Goal: Task Accomplishment & Management: Manage account settings

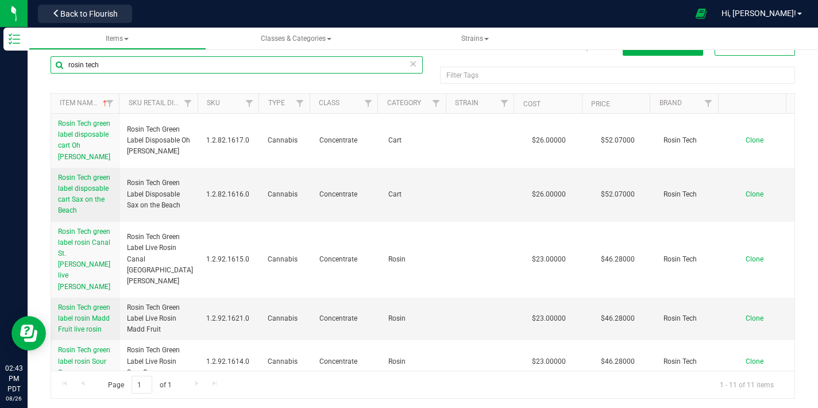
drag, startPoint x: 134, startPoint y: 70, endPoint x: 43, endPoint y: 80, distance: 92.0
click at [46, 63] on div "rosin tech Filter Tags Filter Tags Item Name Sku Retail Display Name SKU Type C…" at bounding box center [423, 227] width 762 height 343
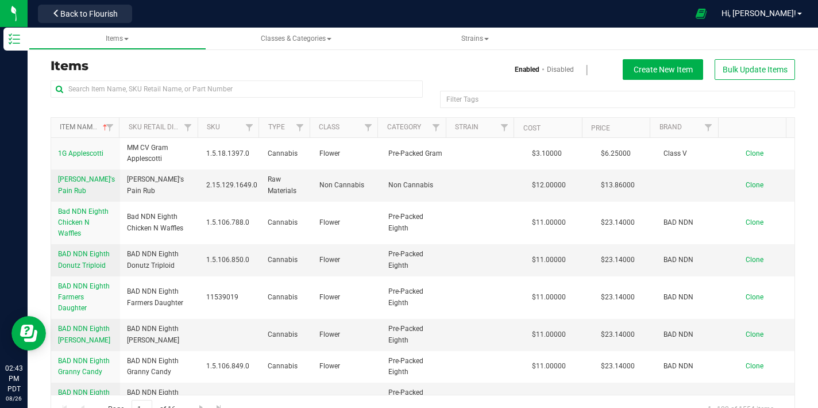
click at [72, 129] on link "Item Name" at bounding box center [85, 127] width 50 height 8
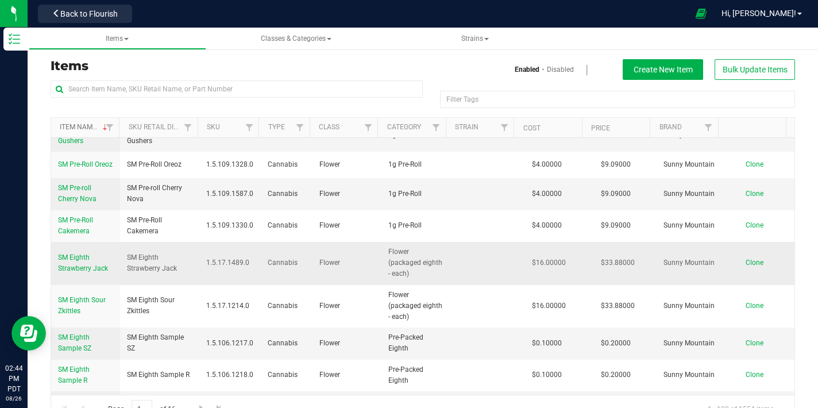
scroll to position [1020, 0]
click at [83, 255] on span "SM Eighth Strawberry Jack" at bounding box center [83, 264] width 50 height 19
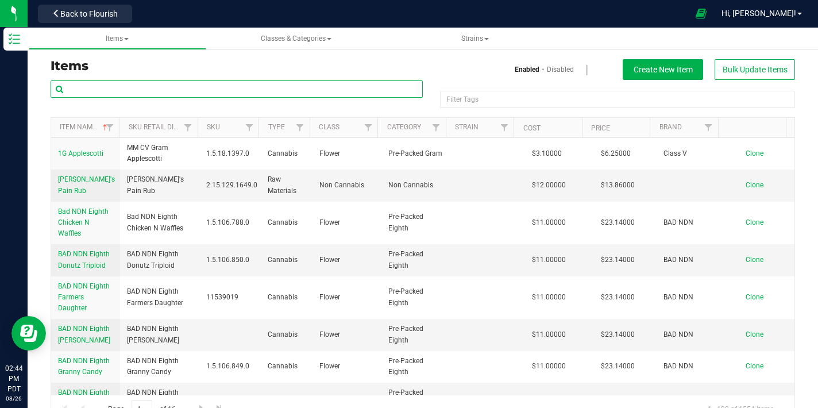
click at [171, 85] on input "text" at bounding box center [237, 88] width 372 height 17
type input "galaxy"
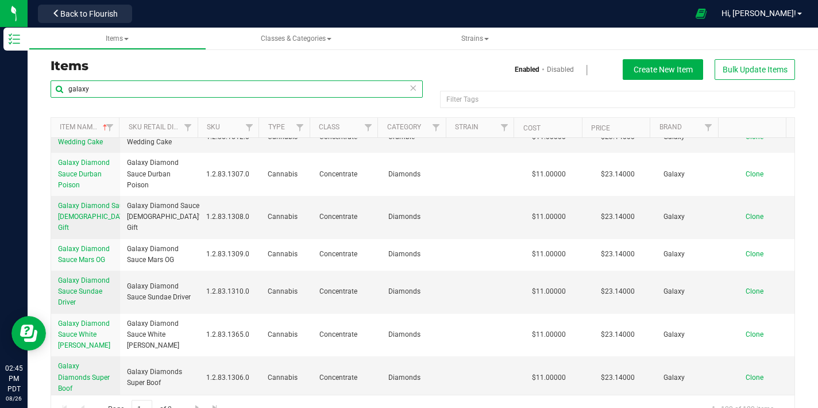
scroll to position [1962, 0]
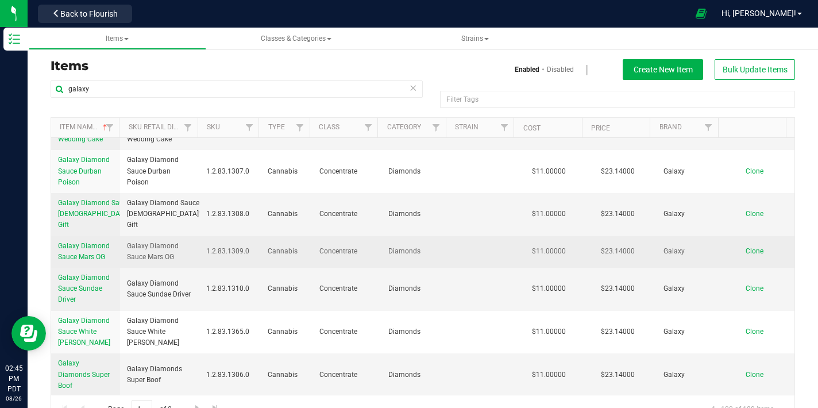
click at [92, 242] on span "Galaxy Diamond Sauce Mars OG" at bounding box center [84, 251] width 52 height 19
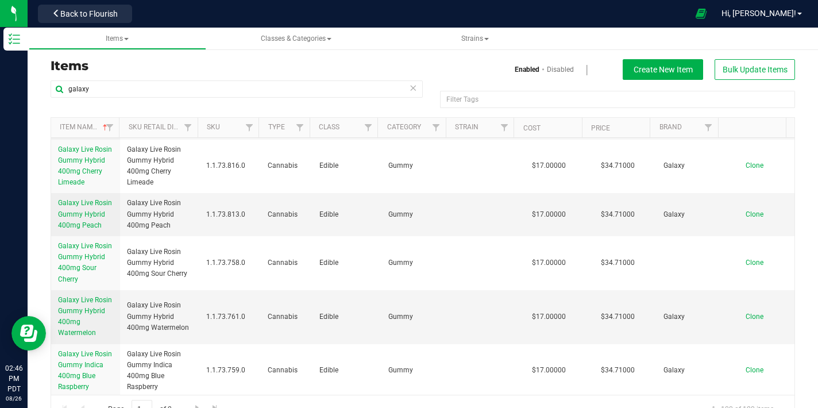
scroll to position [2481, 0]
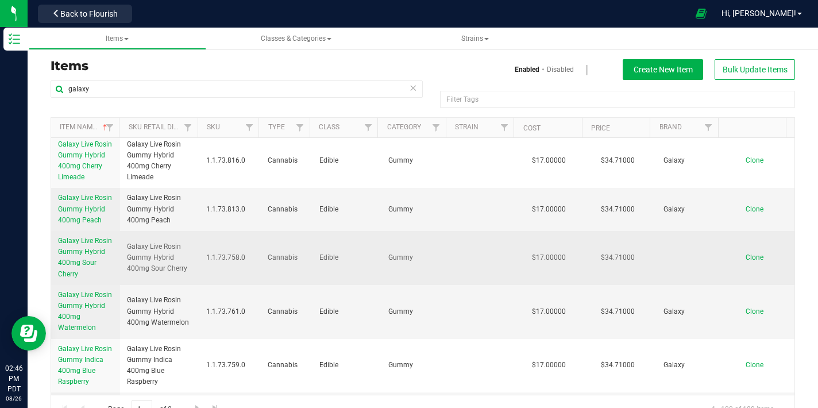
click at [82, 237] on span "Galaxy Live Rosin Gummy Hybrid 400mg Sour Cherry" at bounding box center [85, 257] width 54 height 41
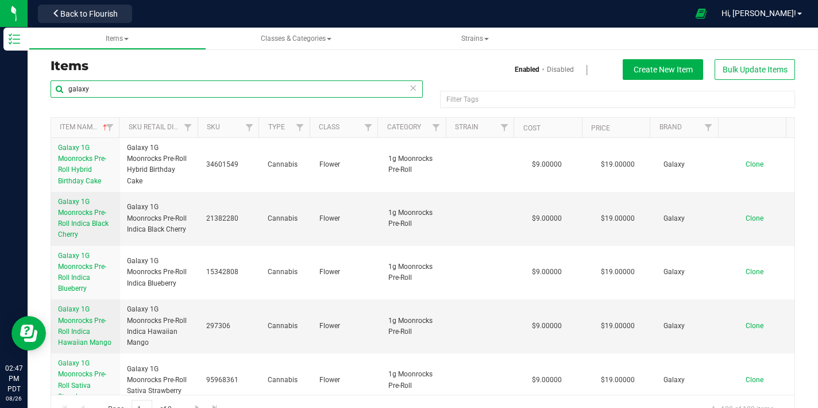
click at [122, 89] on input "galaxy" at bounding box center [237, 88] width 372 height 17
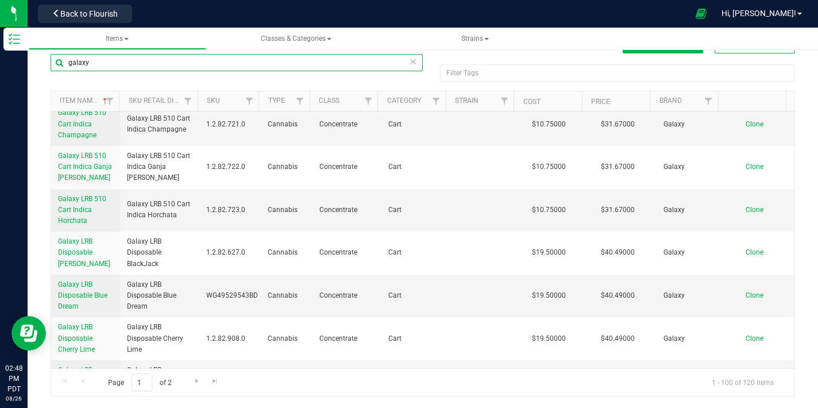
scroll to position [3346, 0]
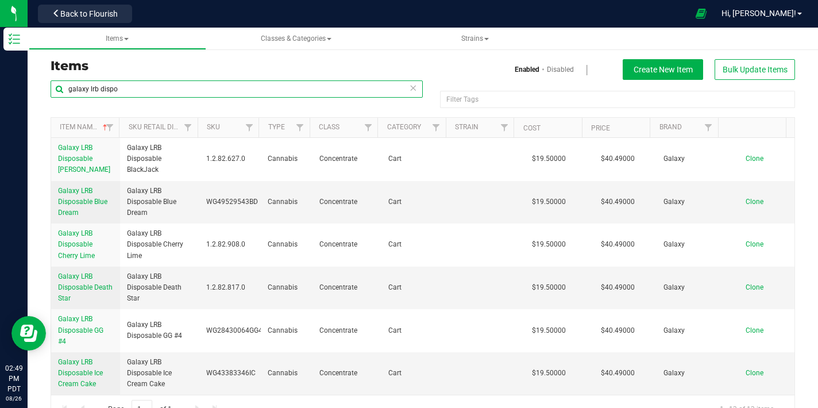
type input "galaxy lrb dispo"
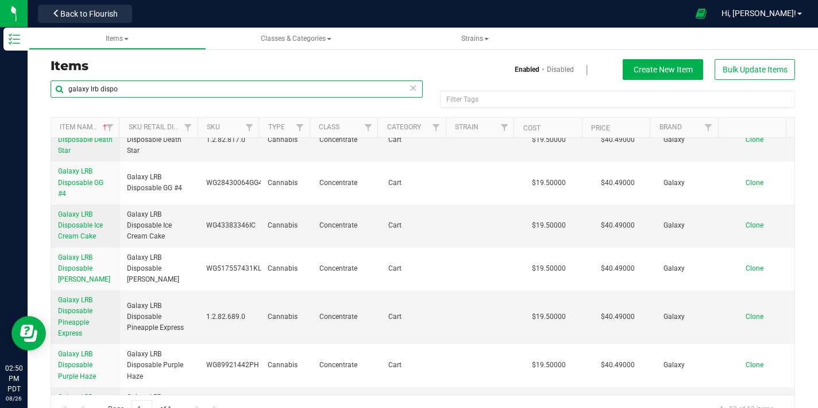
scroll to position [147, 0]
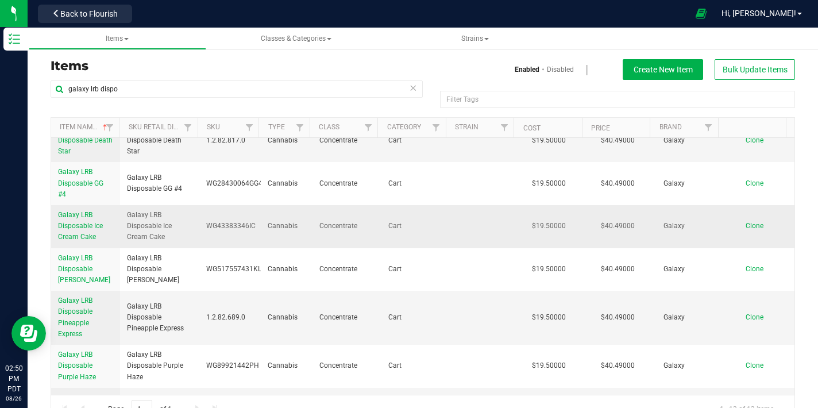
click at [82, 230] on link "Galaxy LRB Disposable Ice Cream Cake" at bounding box center [85, 226] width 55 height 33
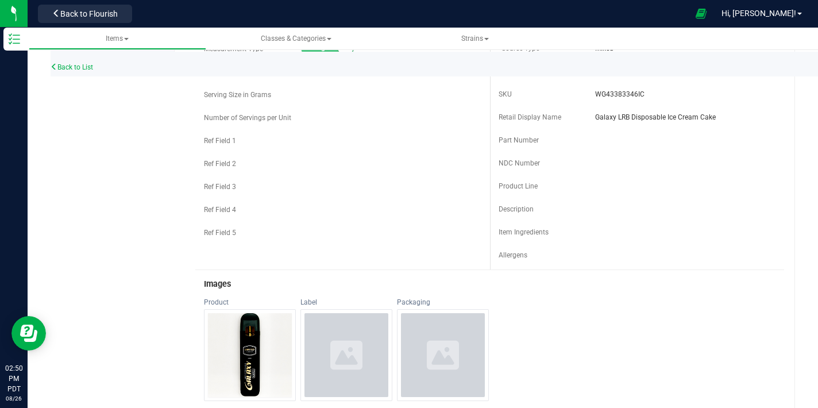
scroll to position [254, 0]
click at [289, 238] on div "Ref Field 5" at bounding box center [252, 234] width 97 height 10
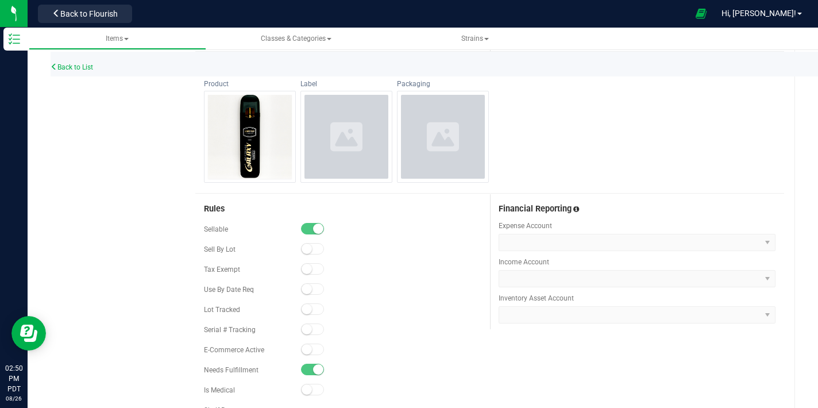
scroll to position [475, 0]
click at [254, 145] on img at bounding box center [250, 135] width 84 height 84
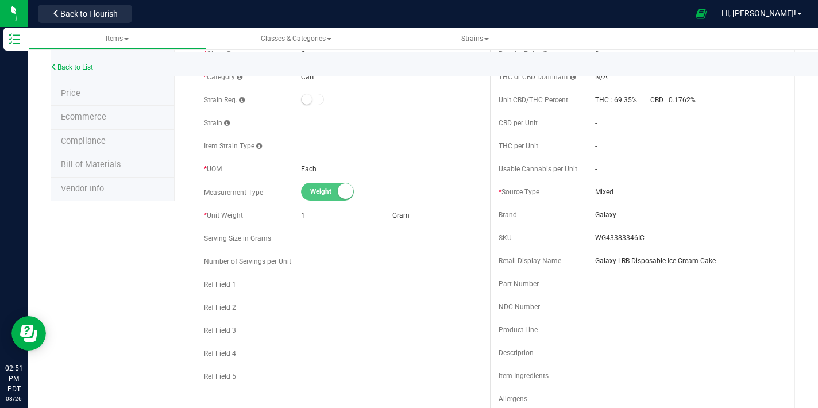
scroll to position [0, 0]
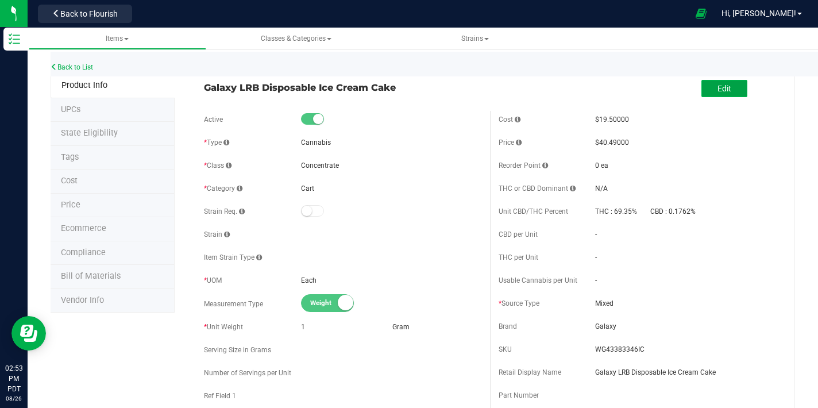
drag, startPoint x: 720, startPoint y: 84, endPoint x: 717, endPoint y: 94, distance: 10.2
click at [720, 86] on button "Edit" at bounding box center [725, 88] width 46 height 17
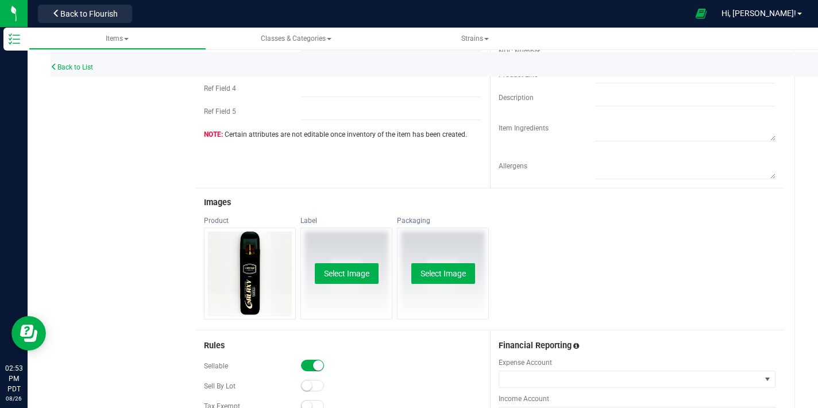
scroll to position [365, 0]
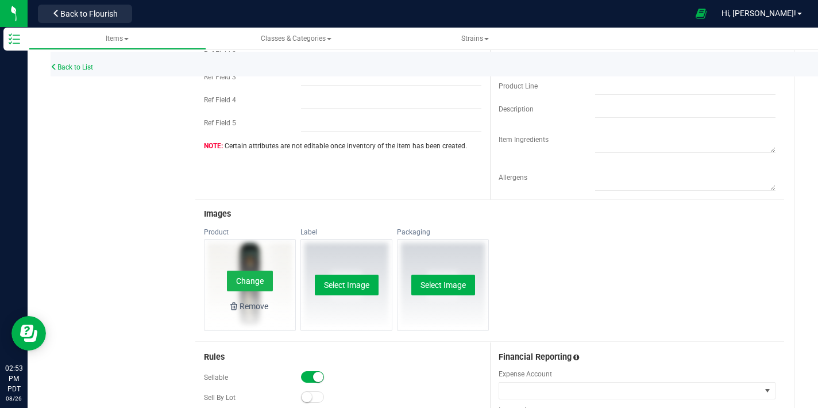
click at [259, 280] on button "Change" at bounding box center [250, 281] width 46 height 21
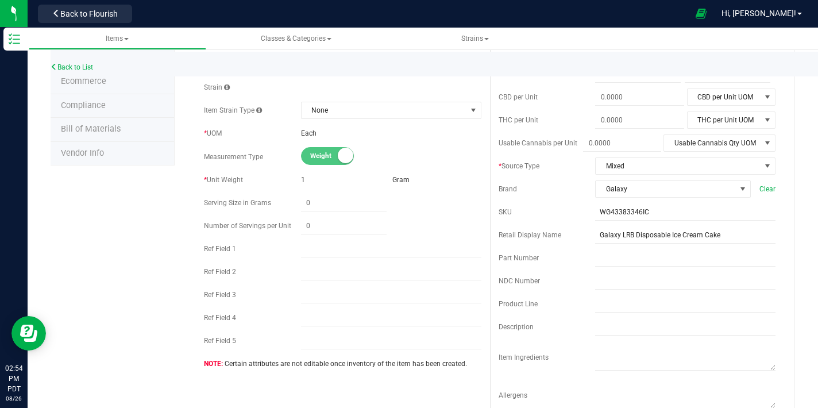
scroll to position [149, 0]
click at [598, 329] on input "text" at bounding box center [685, 324] width 180 height 17
paste input "The 1g Live Resin Disposable Vape is designed for convenience, quality, and dis…"
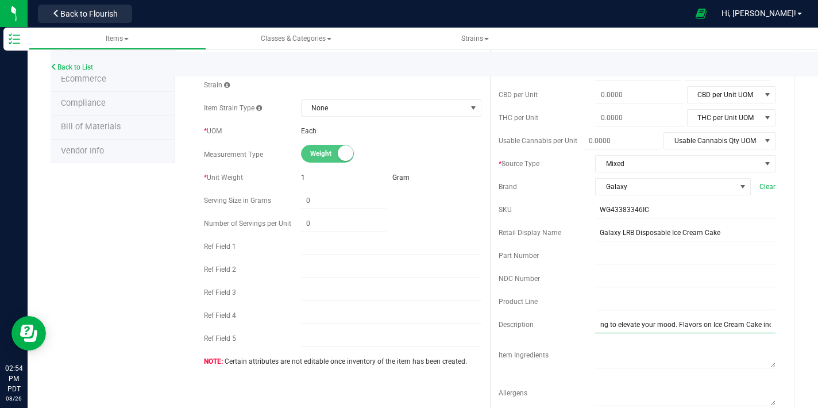
scroll to position [0, 0]
drag, startPoint x: 707, startPoint y: 329, endPoint x: 789, endPoint y: 337, distance: 82.6
drag, startPoint x: 761, startPoint y: 324, endPoint x: 807, endPoint y: 328, distance: 46.1
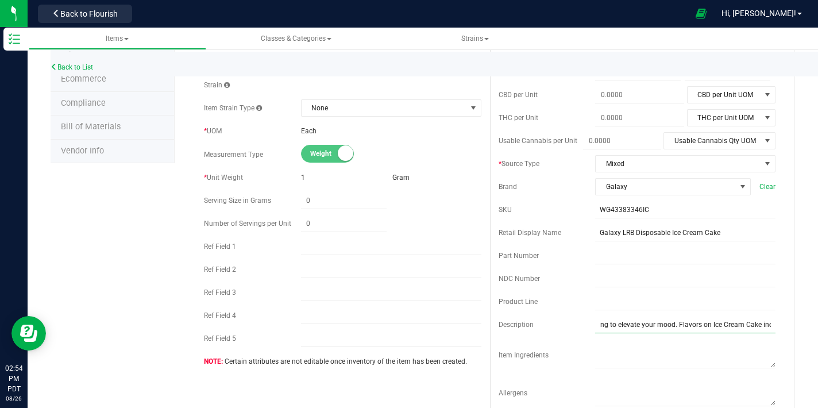
click at [761, 323] on input "The 1g Live Resin Disposable Vape is designed for convenience, quality, and dis…" at bounding box center [685, 324] width 180 height 17
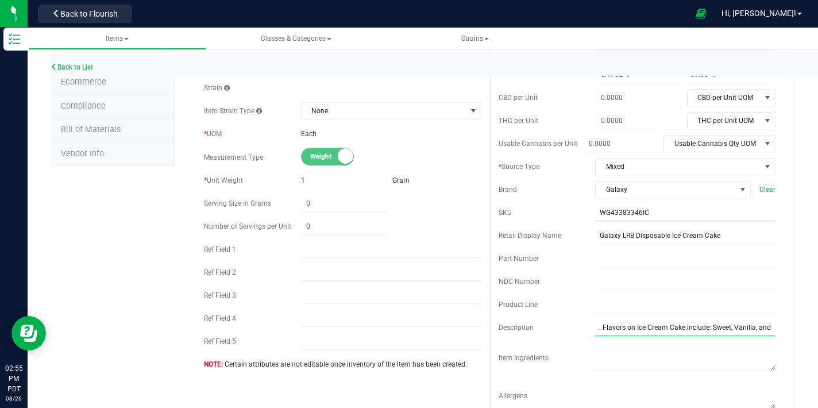
scroll to position [140, 0]
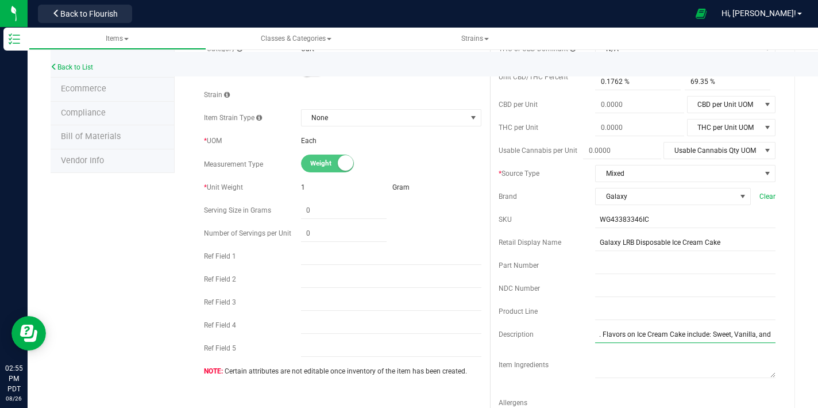
type input "The 1g Live Resin Disposable Vape is designed for convenience, quality, and dis…"
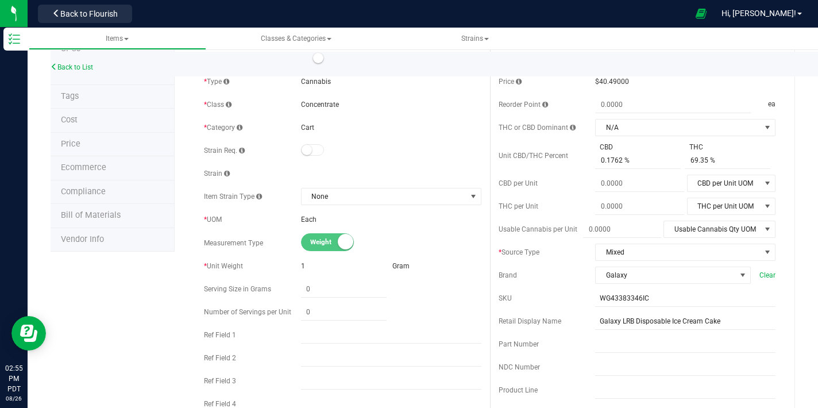
scroll to position [28, 0]
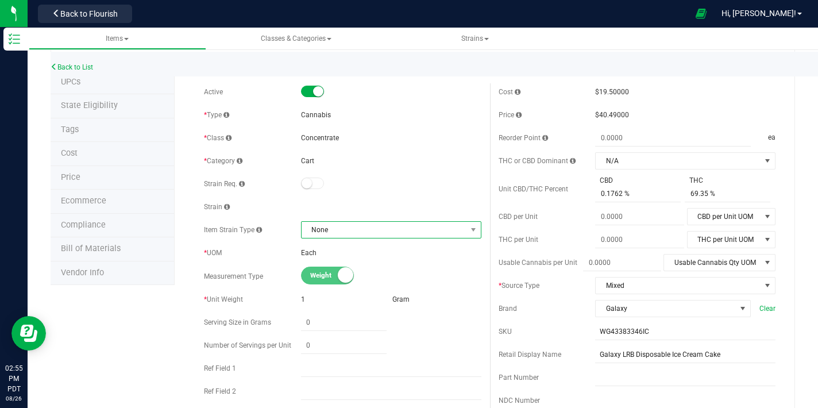
click at [360, 222] on span "None" at bounding box center [384, 230] width 165 height 16
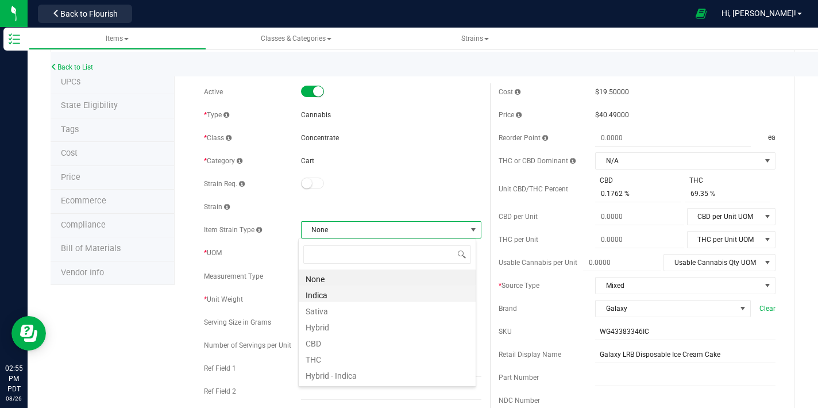
click at [334, 294] on li "Indica" at bounding box center [387, 294] width 177 height 16
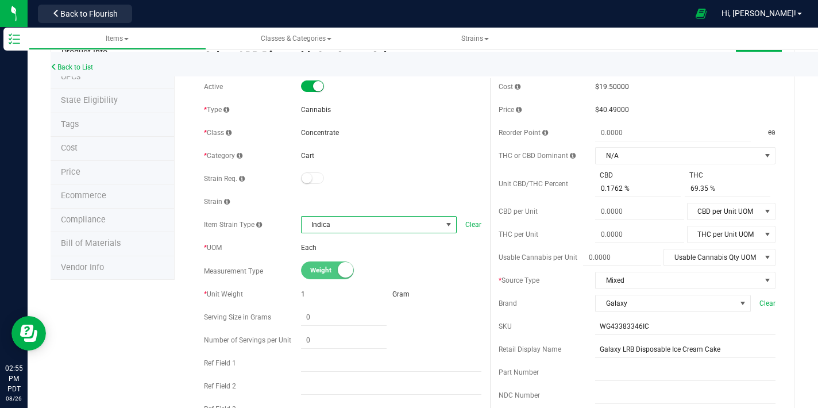
scroll to position [0, 0]
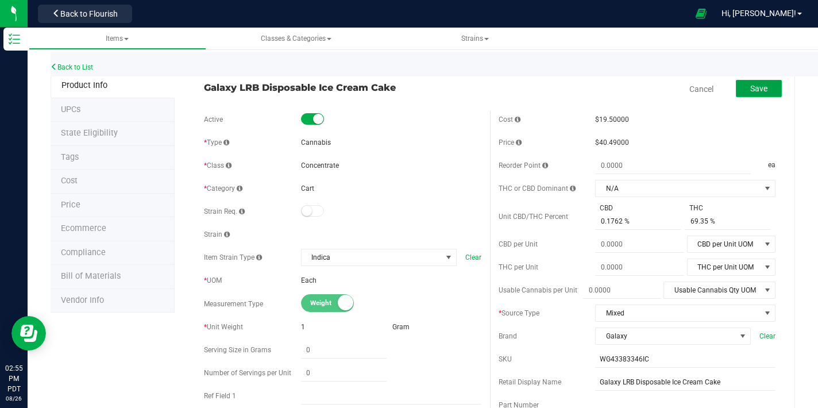
click at [755, 91] on span "Save" at bounding box center [758, 88] width 17 height 9
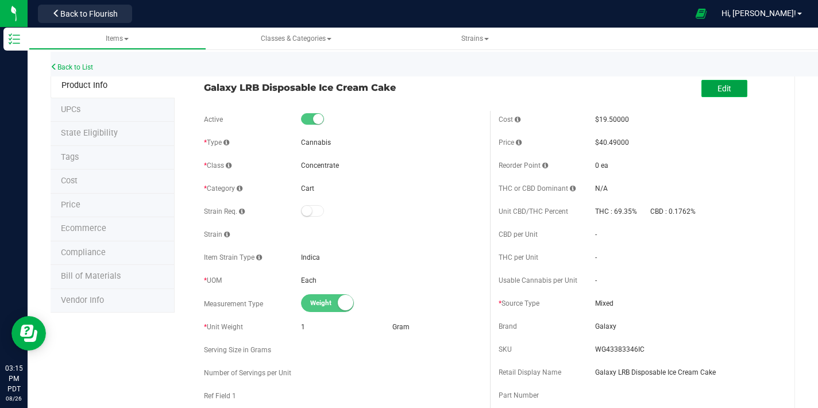
click at [719, 84] on span "Edit" at bounding box center [725, 88] width 14 height 9
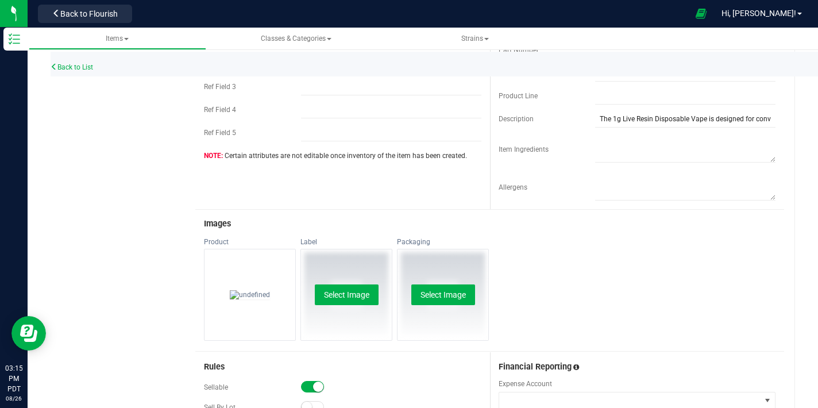
scroll to position [437, 0]
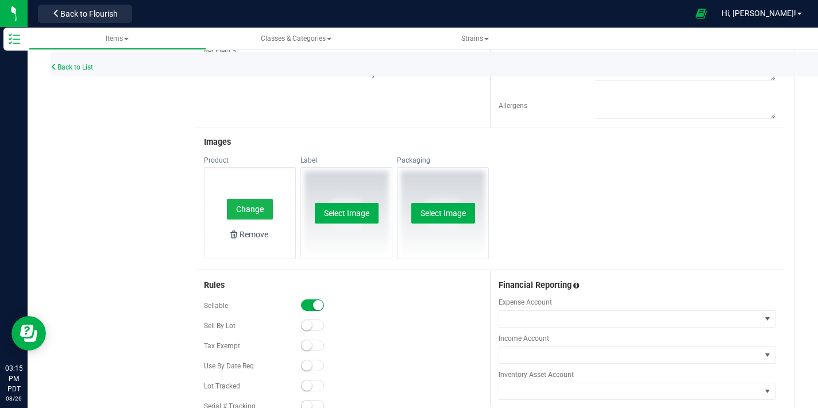
click at [265, 205] on button "Change" at bounding box center [250, 209] width 46 height 21
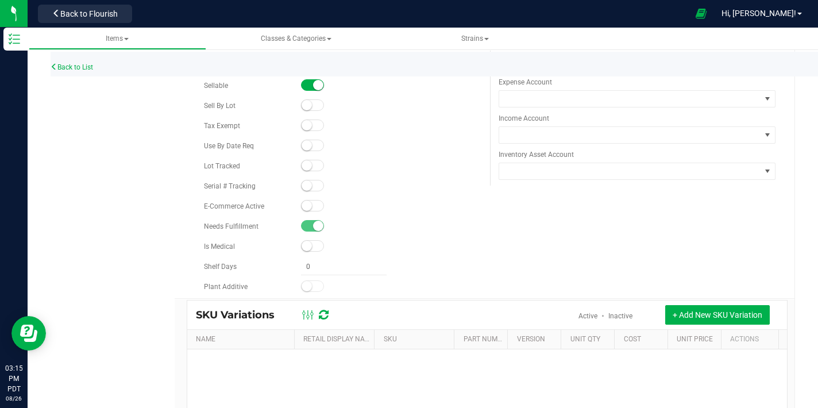
scroll to position [140, 0]
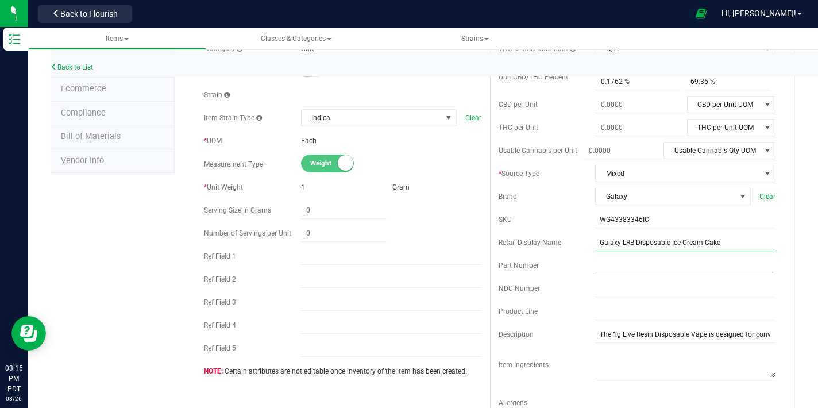
drag, startPoint x: 664, startPoint y: 245, endPoint x: 670, endPoint y: 266, distance: 22.2
click at [664, 245] on input "Galaxy LRB Disposable Ice Cream Cake" at bounding box center [685, 242] width 180 height 17
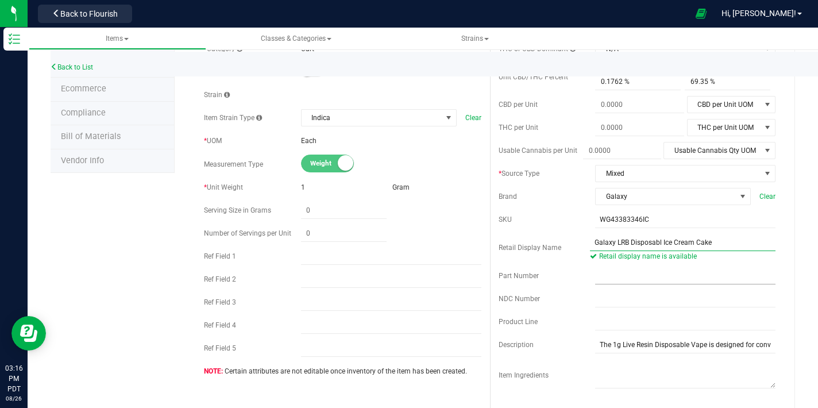
type input "Galaxy LRB Disposable Ice Cream Cake"
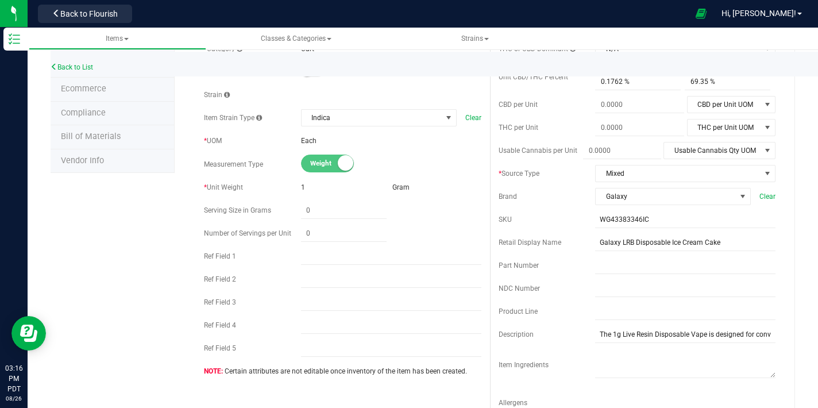
click at [565, 221] on div "SKU" at bounding box center [547, 219] width 97 height 10
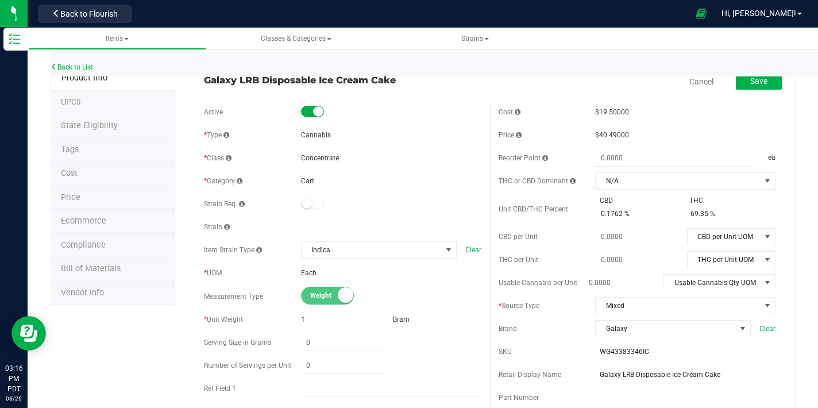
scroll to position [0, 0]
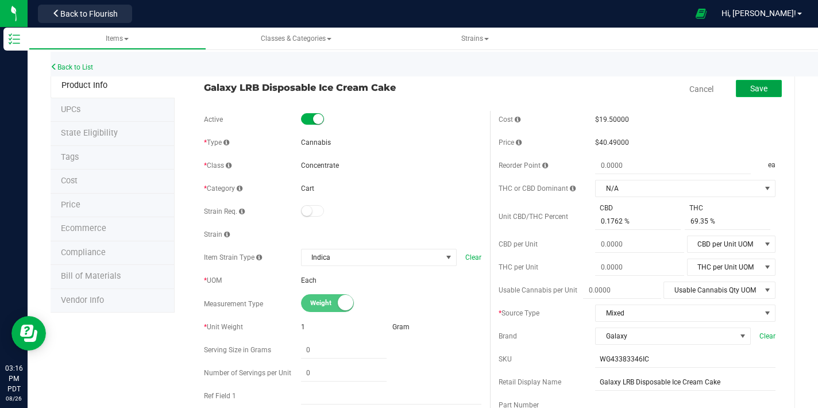
click at [758, 89] on button "Save" at bounding box center [759, 88] width 46 height 17
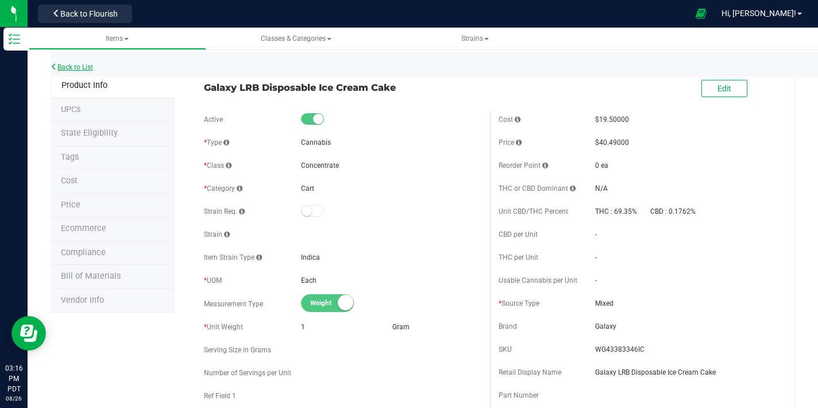
click at [80, 64] on link "Back to List" at bounding box center [72, 67] width 43 height 8
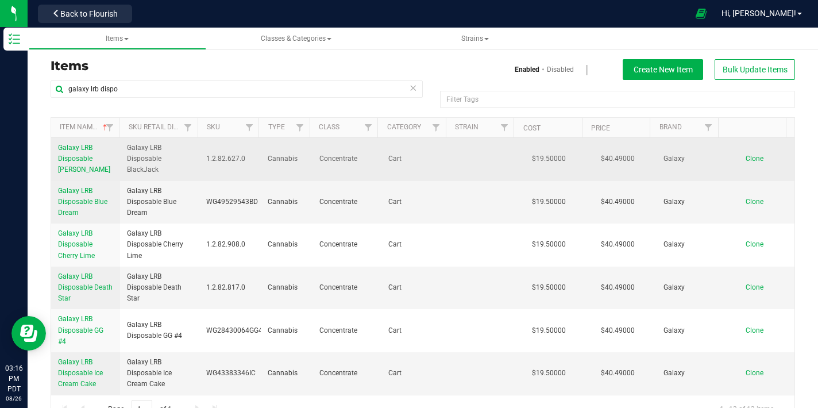
click at [88, 156] on span "Galaxy LRB Disposable [PERSON_NAME]" at bounding box center [84, 159] width 52 height 30
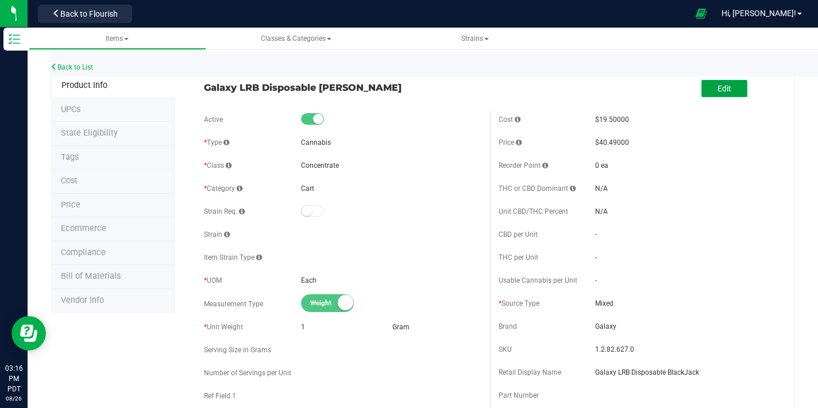
click at [718, 90] on span "Edit" at bounding box center [725, 88] width 14 height 9
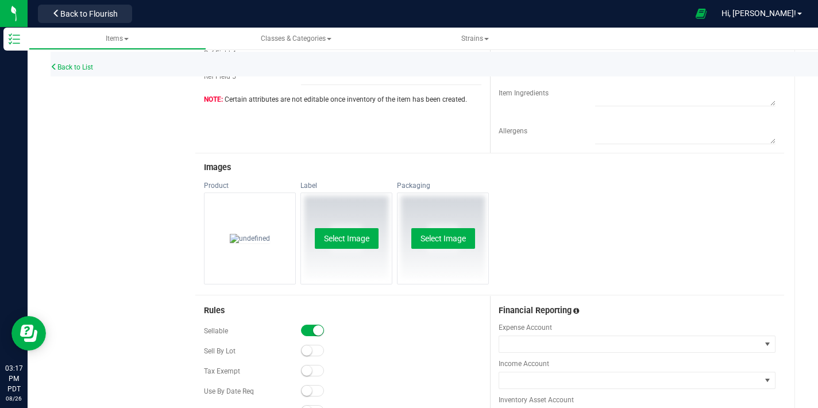
scroll to position [423, 0]
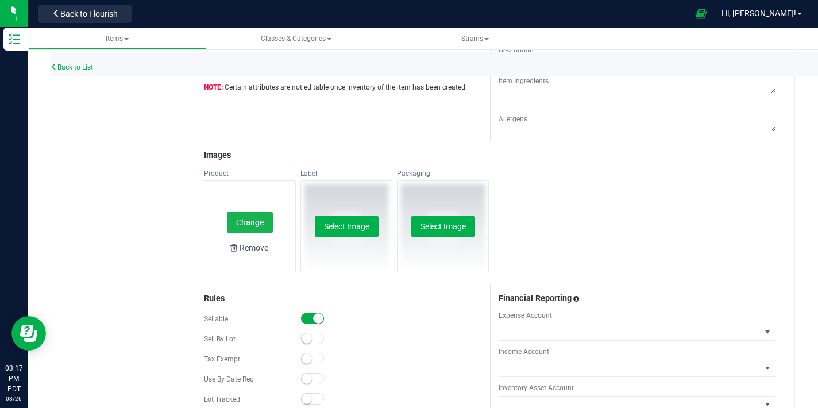
click at [257, 227] on button "Change" at bounding box center [250, 222] width 46 height 21
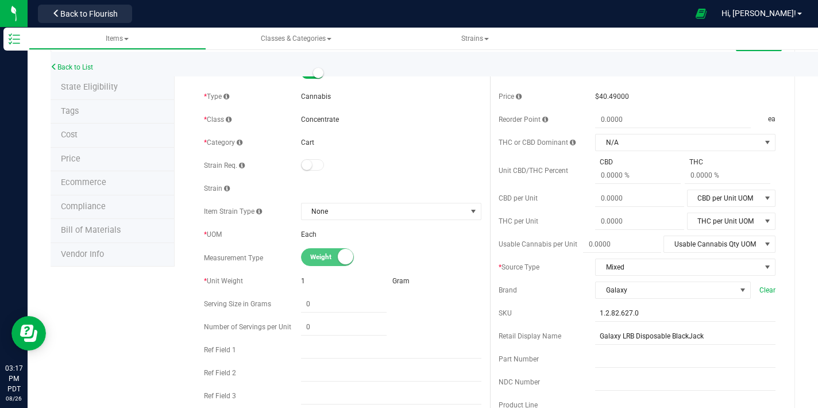
scroll to position [0, 0]
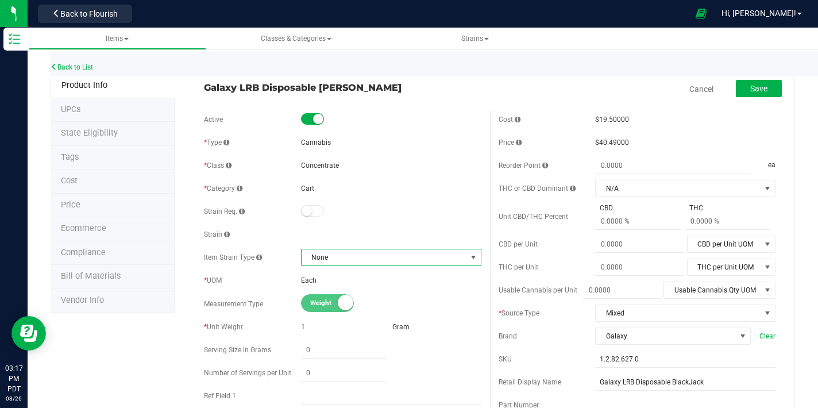
click at [332, 256] on span "None" at bounding box center [384, 257] width 165 height 16
click at [322, 174] on li "Sativa" at bounding box center [387, 172] width 177 height 16
click at [738, 92] on button "Save" at bounding box center [759, 88] width 46 height 17
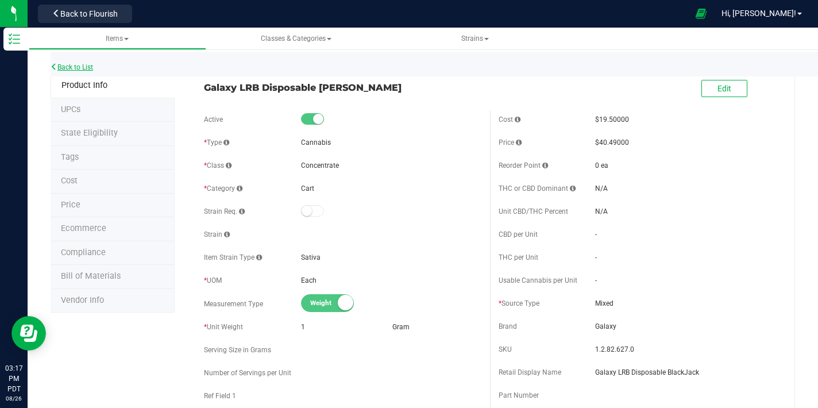
click at [86, 65] on link "Back to List" at bounding box center [72, 67] width 43 height 8
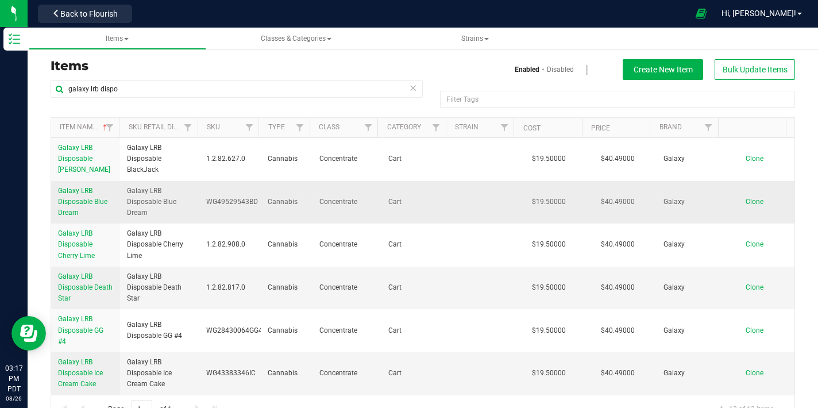
scroll to position [2, 0]
click at [84, 201] on span "Galaxy LRB Disposable Blue Dream" at bounding box center [82, 199] width 49 height 30
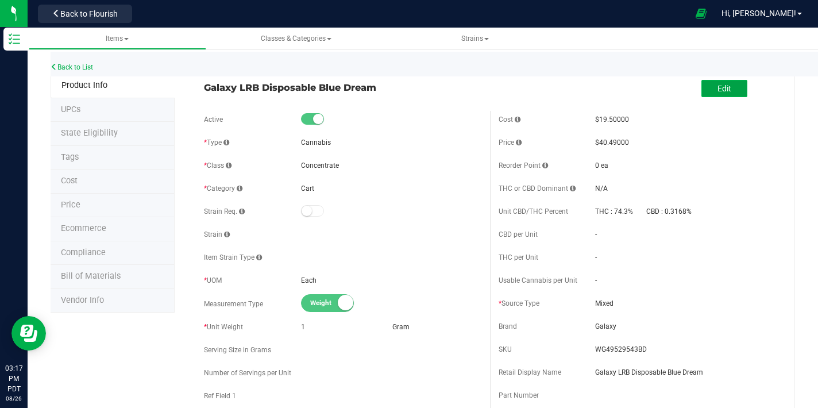
click at [718, 88] on span "Edit" at bounding box center [725, 88] width 14 height 9
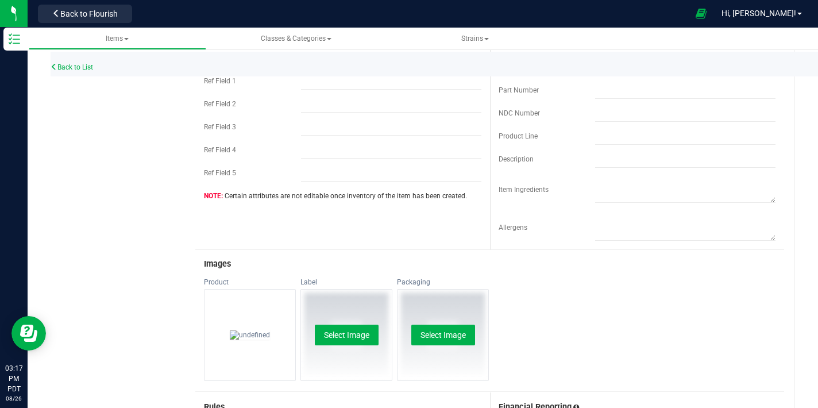
scroll to position [456, 0]
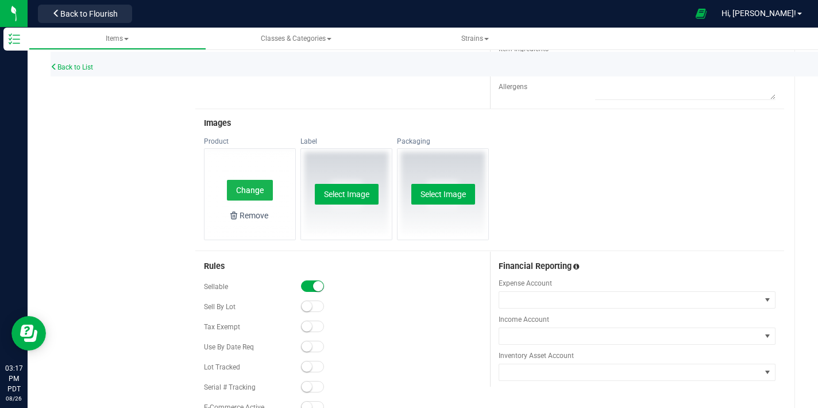
click at [245, 191] on button "Change" at bounding box center [250, 190] width 46 height 21
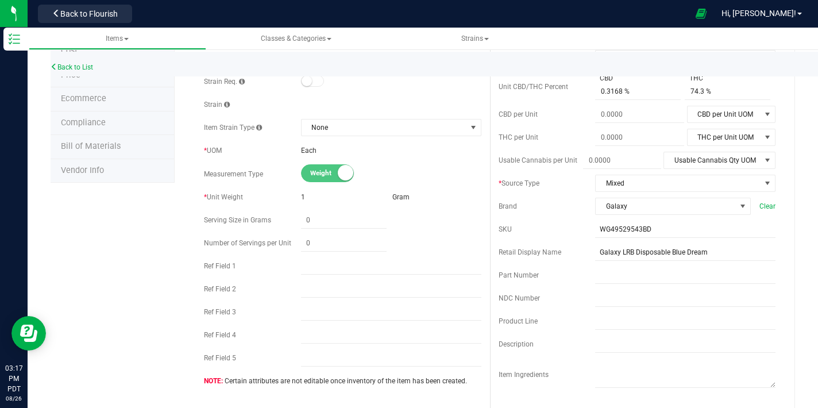
scroll to position [0, 0]
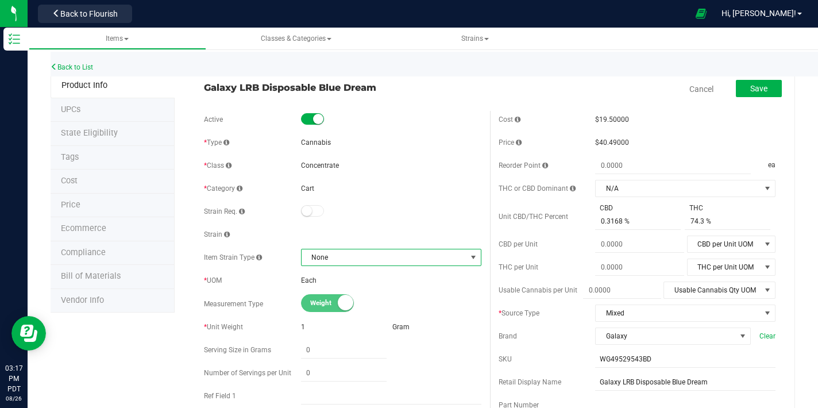
click at [364, 255] on span "None" at bounding box center [384, 257] width 165 height 16
click at [325, 172] on li "Sativa" at bounding box center [387, 172] width 177 height 16
click at [764, 88] on button "Save" at bounding box center [759, 88] width 46 height 17
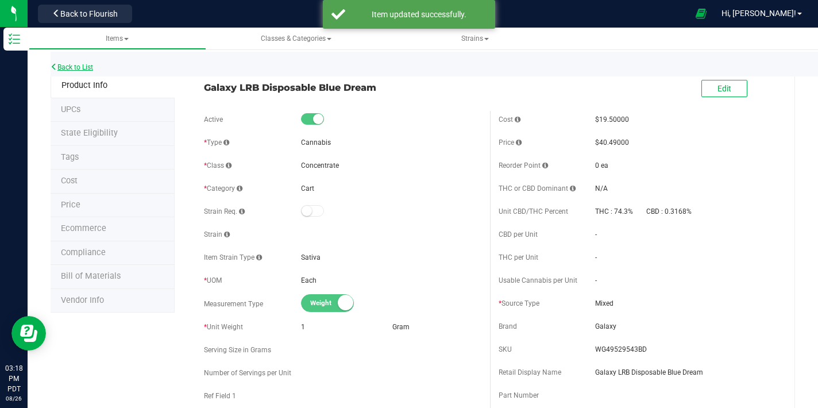
click at [93, 65] on link "Back to List" at bounding box center [72, 67] width 43 height 8
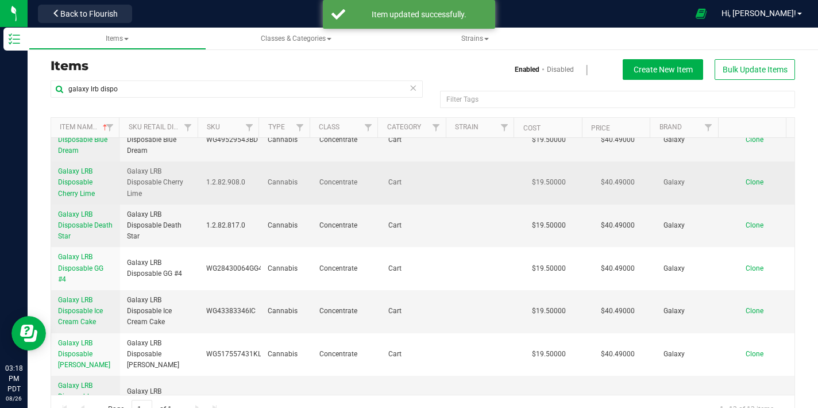
scroll to position [68, 0]
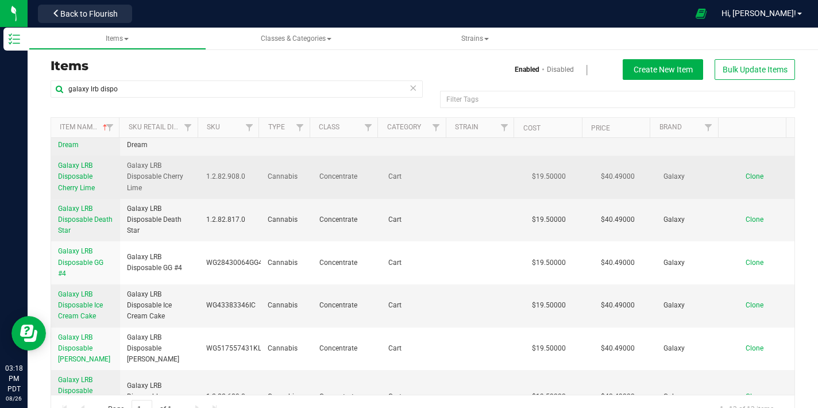
click at [71, 182] on link "Galaxy LRB Disposable Cherry Lime" at bounding box center [85, 176] width 55 height 33
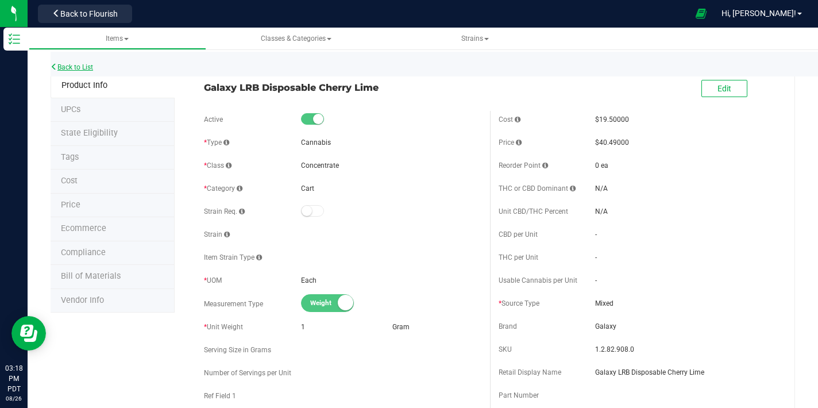
click at [95, 65] on div "Back to List" at bounding box center [460, 64] width 818 height 25
click at [81, 66] on link "Back to List" at bounding box center [72, 67] width 43 height 8
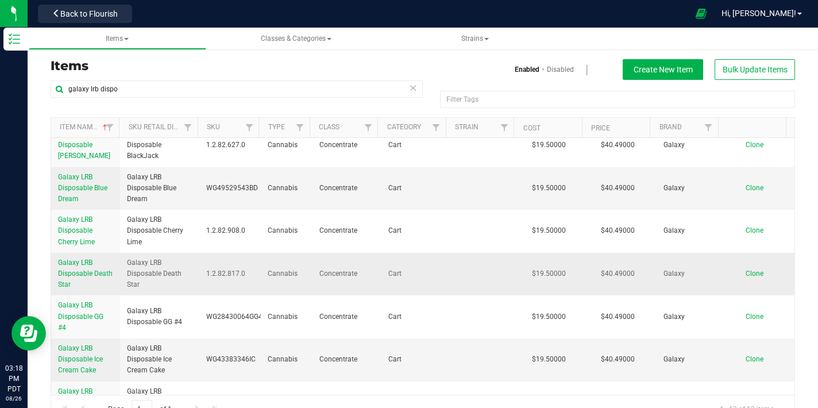
scroll to position [20, 0]
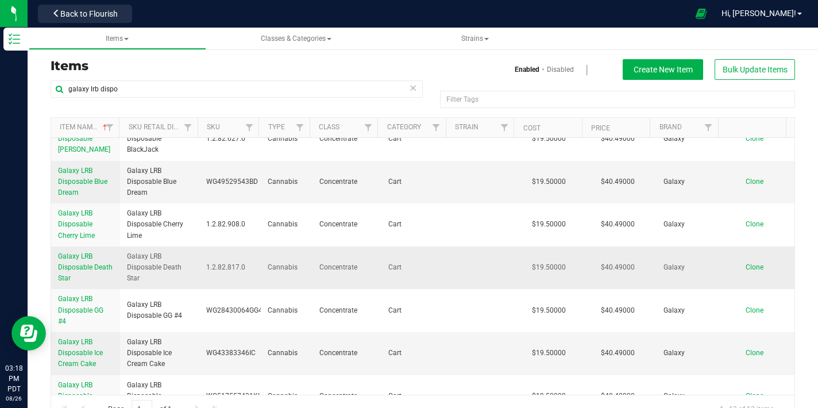
click at [79, 265] on span "Galaxy LRB Disposable Death Star" at bounding box center [85, 267] width 55 height 30
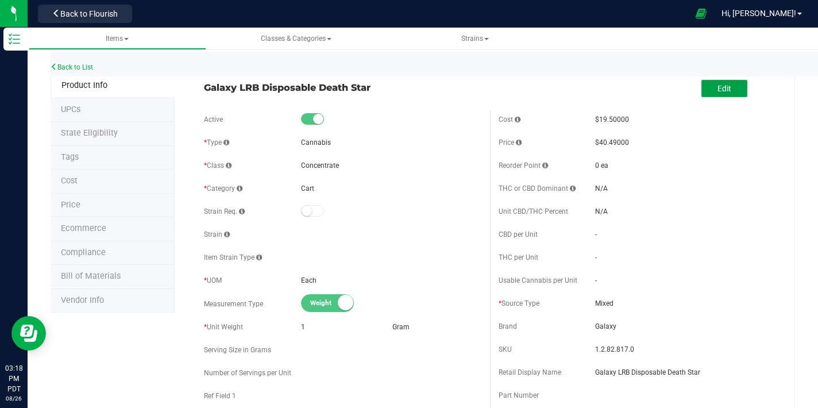
click at [718, 92] on span "Edit" at bounding box center [725, 88] width 14 height 9
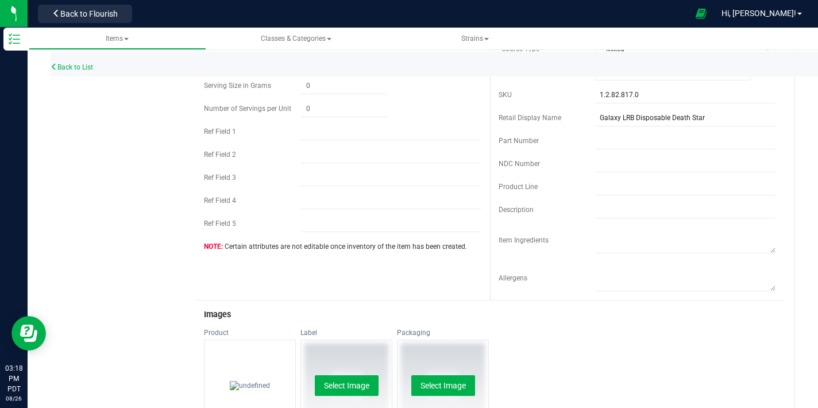
scroll to position [370, 0]
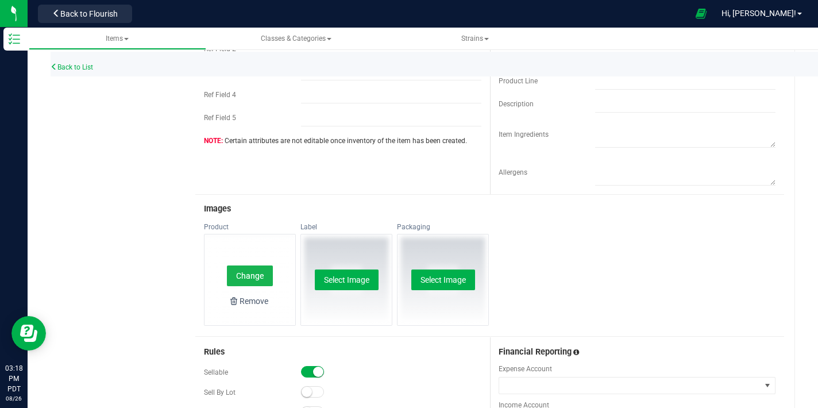
click at [255, 273] on button "Change" at bounding box center [250, 275] width 46 height 21
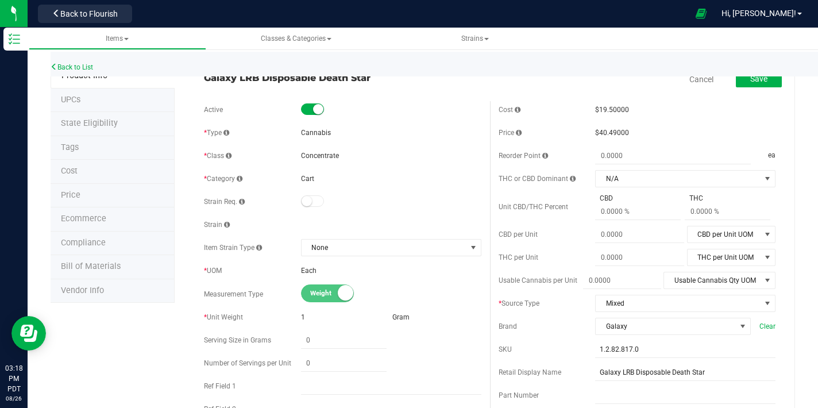
scroll to position [0, 0]
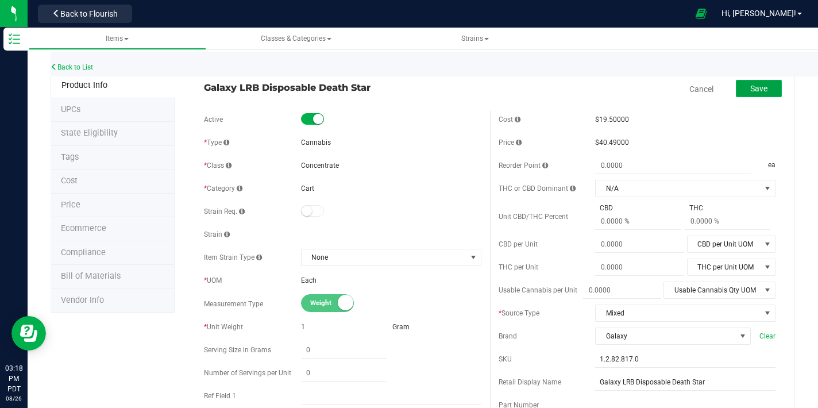
click at [750, 90] on span "Save" at bounding box center [758, 88] width 17 height 9
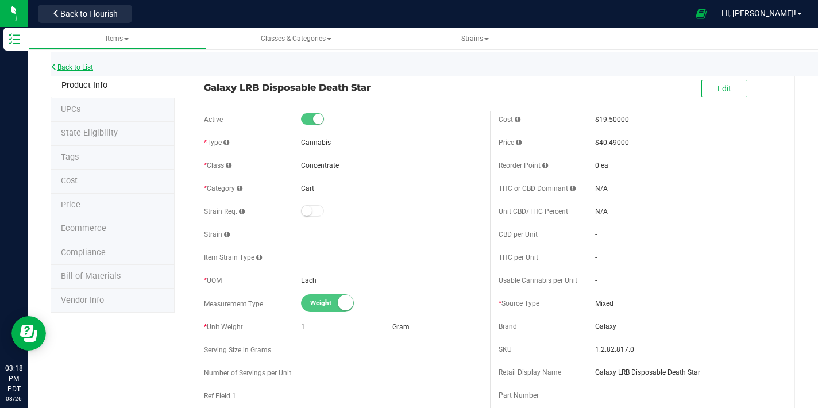
click at [78, 66] on link "Back to List" at bounding box center [72, 67] width 43 height 8
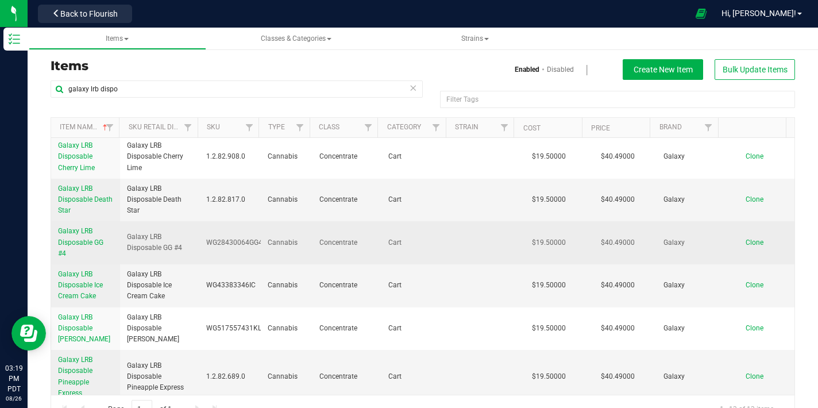
scroll to position [88, 0]
click at [76, 243] on span "Galaxy LRB Disposable GG #4" at bounding box center [80, 241] width 45 height 30
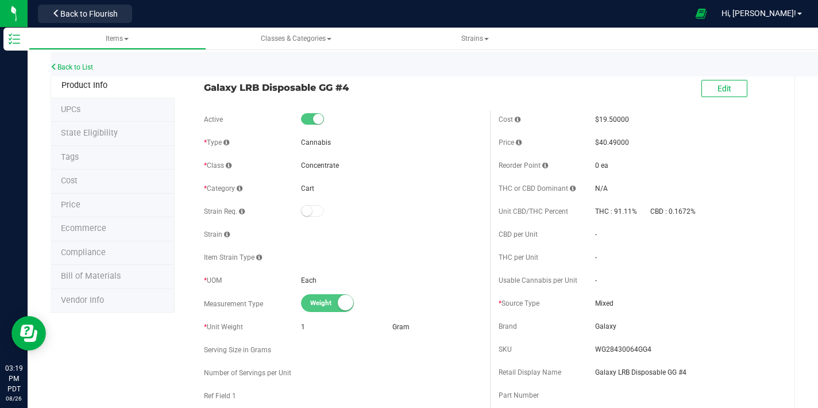
scroll to position [2, 0]
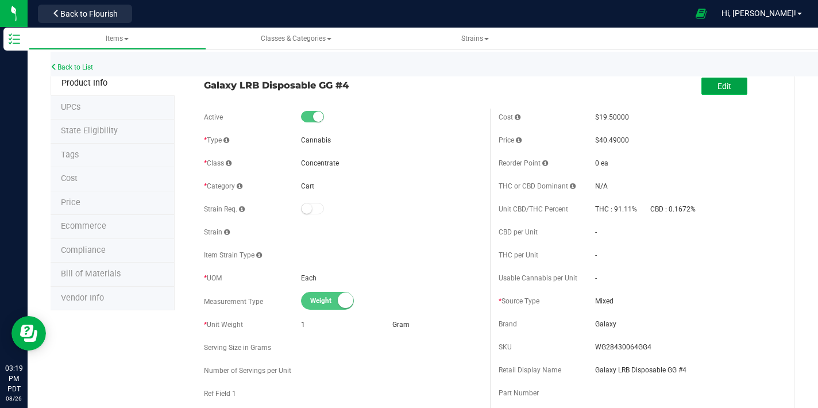
click at [718, 85] on span "Edit" at bounding box center [725, 86] width 14 height 9
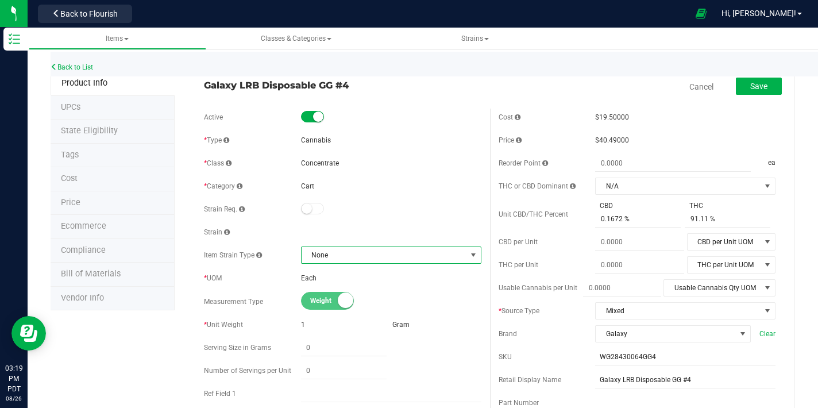
click at [398, 258] on span "None" at bounding box center [384, 255] width 165 height 16
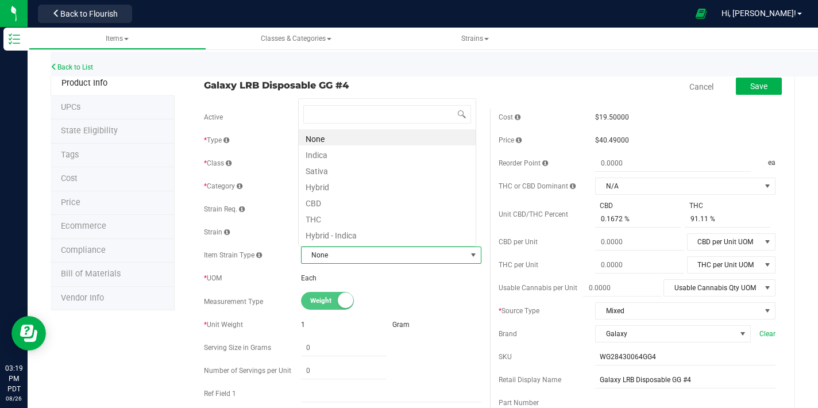
scroll to position [17, 175]
click at [334, 187] on li "Hybrid" at bounding box center [387, 186] width 177 height 16
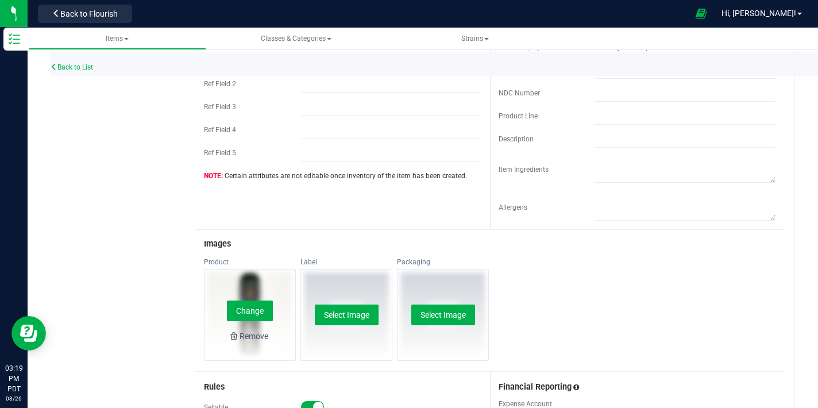
scroll to position [337, 0]
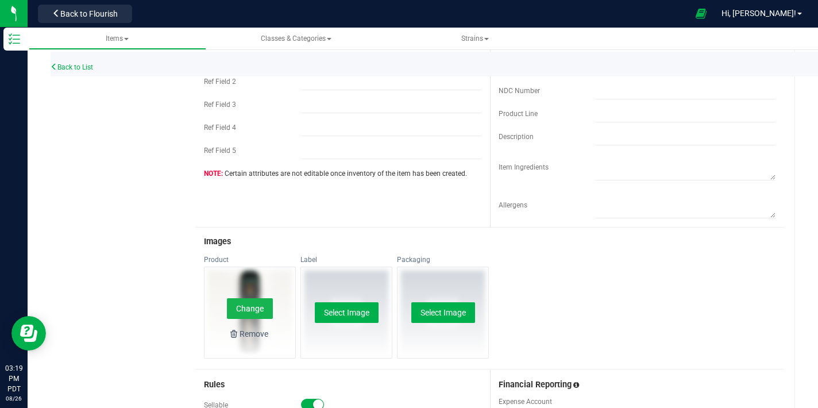
click at [257, 301] on button "Change" at bounding box center [250, 308] width 46 height 21
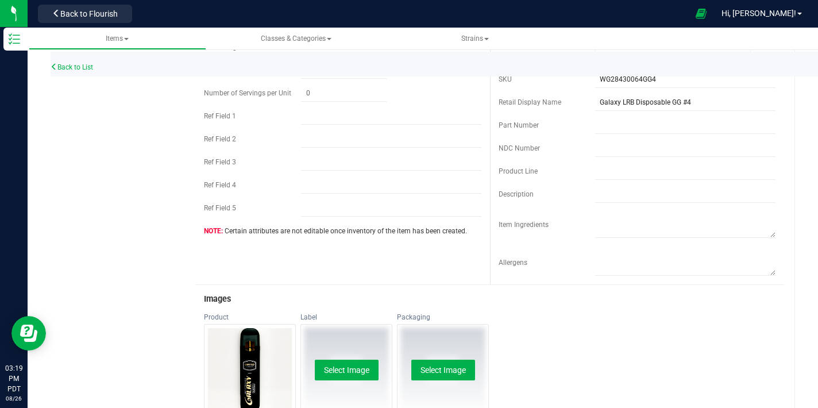
scroll to position [401, 0]
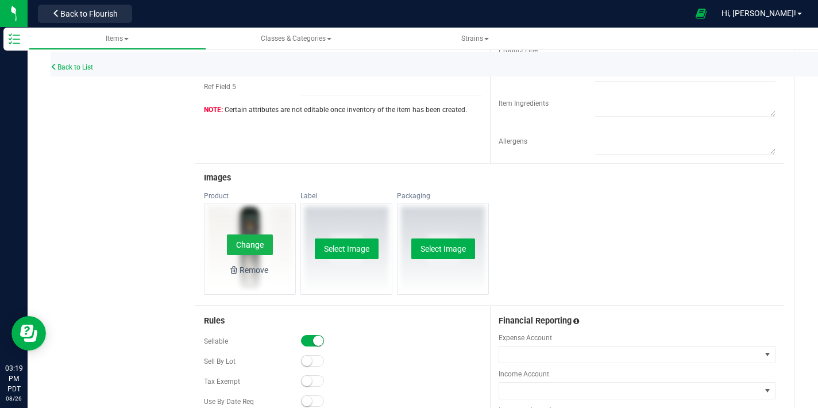
click at [252, 245] on button "Change" at bounding box center [250, 244] width 46 height 21
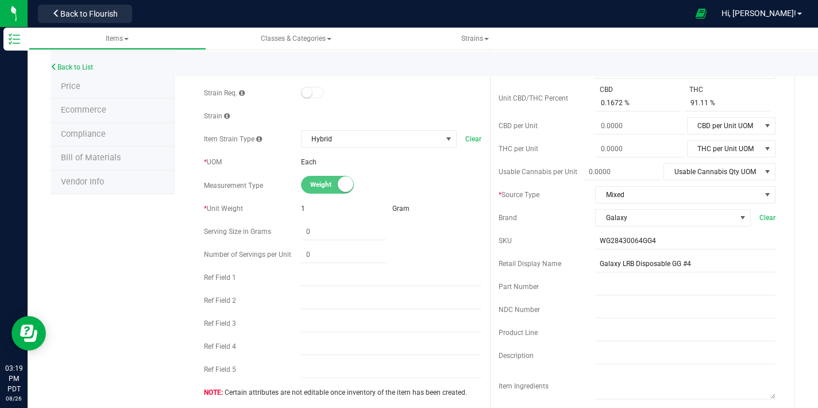
scroll to position [0, 0]
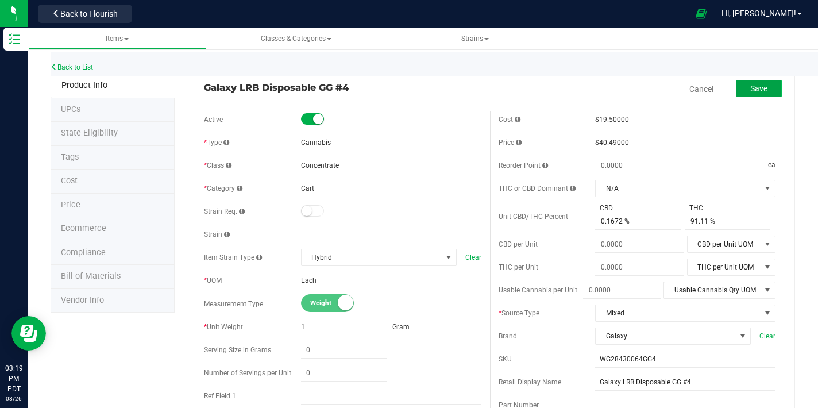
click at [739, 87] on button "Save" at bounding box center [759, 88] width 46 height 17
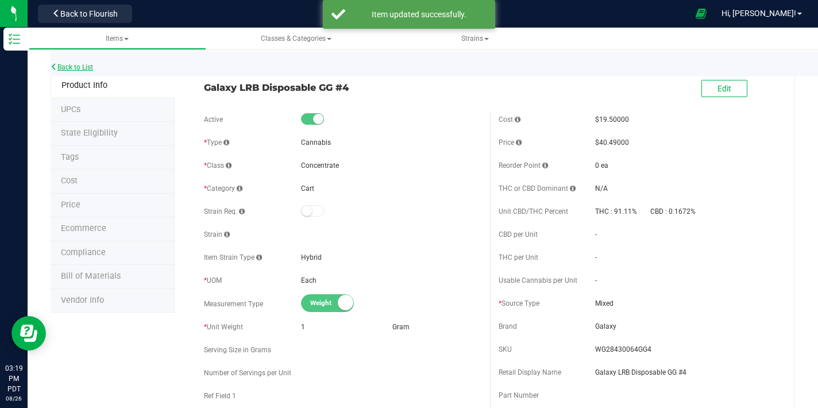
click at [75, 66] on link "Back to List" at bounding box center [72, 67] width 43 height 8
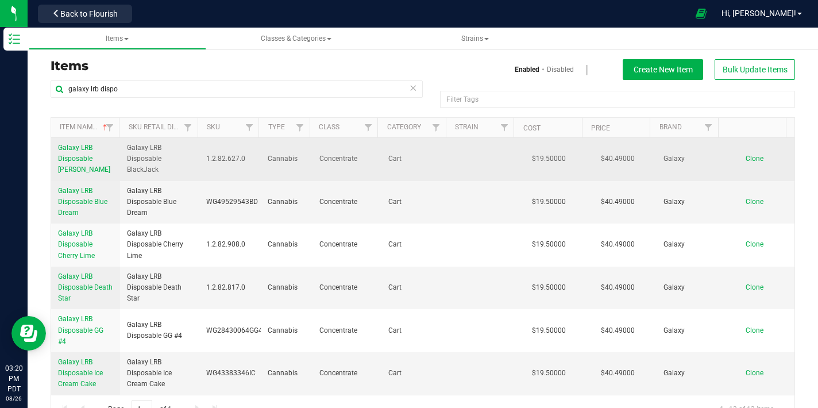
click at [79, 155] on span "Galaxy LRB Disposable [PERSON_NAME]" at bounding box center [84, 159] width 52 height 30
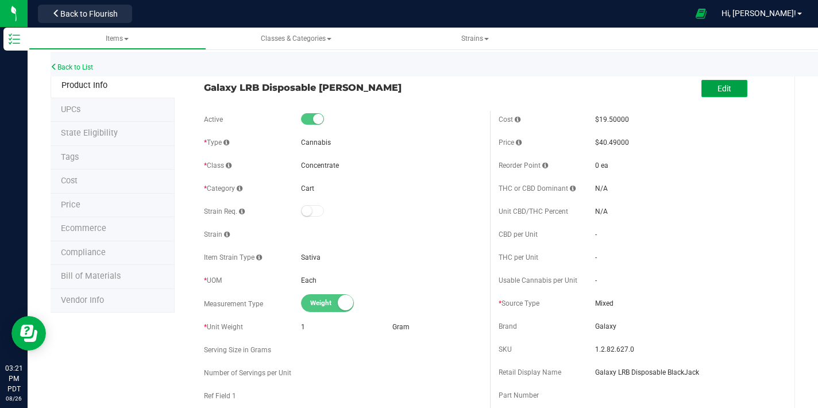
click at [702, 91] on button "Edit" at bounding box center [725, 88] width 46 height 17
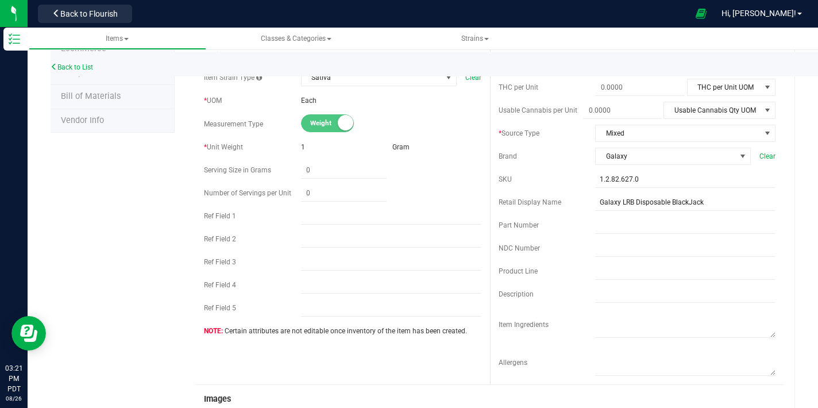
scroll to position [180, 0]
click at [612, 293] on input "text" at bounding box center [685, 293] width 180 height 17
paste input "The 1g Live Resin Disposable Vape is designed for convenience, quality, and dis…"
drag, startPoint x: 724, startPoint y: 292, endPoint x: 774, endPoint y: 298, distance: 50.3
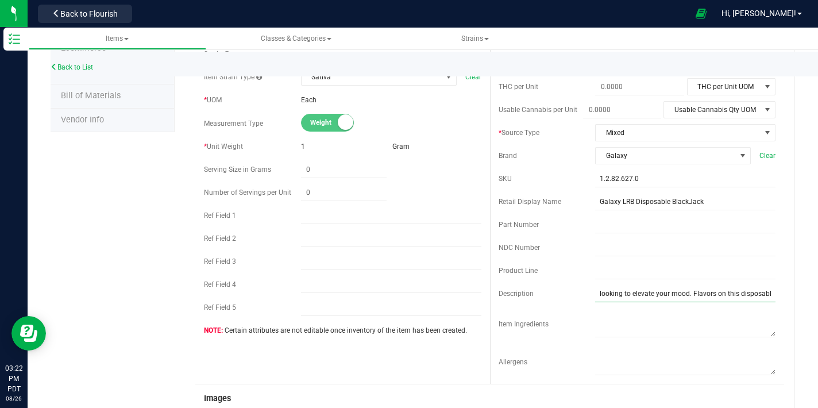
click at [816, 299] on div "Items Classes & Categories Strains Back to List Product Info UPCs State Eligibi…" at bounding box center [423, 218] width 791 height 380
click at [765, 296] on input "The 1g Live Resin Disposable Vape is designed for convenience, quality, and dis…" at bounding box center [685, 293] width 180 height 17
drag, startPoint x: 762, startPoint y: 296, endPoint x: 781, endPoint y: 294, distance: 19.1
click at [792, 299] on div "Back to List Product Info UPCs State Eligibility Tags Cost Price Ecommerce Comp…" at bounding box center [423, 414] width 791 height 1123
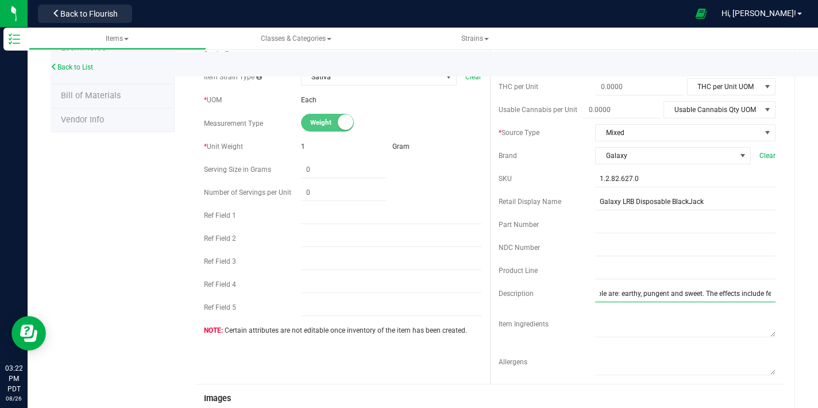
click at [762, 295] on input "The 1g Live Resin Disposable Vape is designed for convenience, quality, and dis…" at bounding box center [685, 293] width 180 height 17
type input "The 1g Live Resin Disposable Vape is designed for convenience, quality, and dis…"
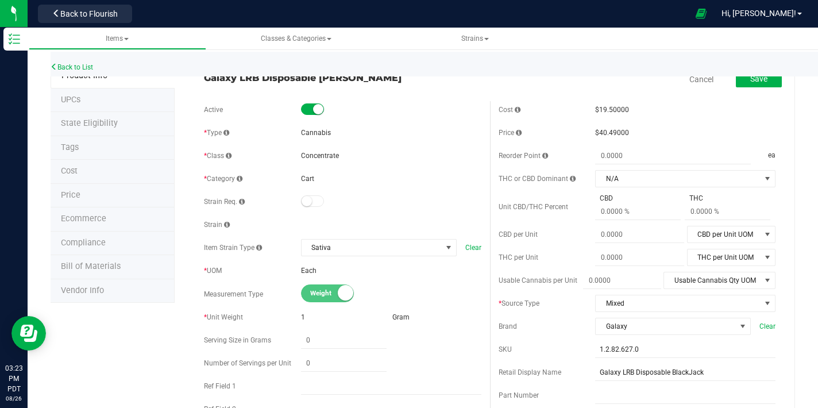
scroll to position [0, 0]
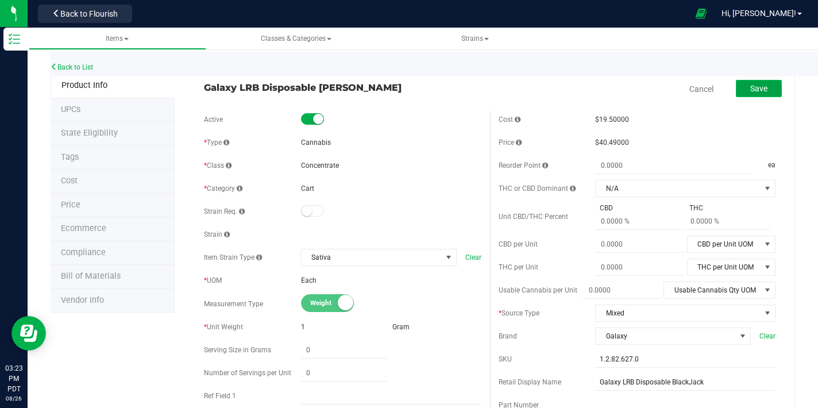
click at [763, 93] on button "Save" at bounding box center [759, 88] width 46 height 17
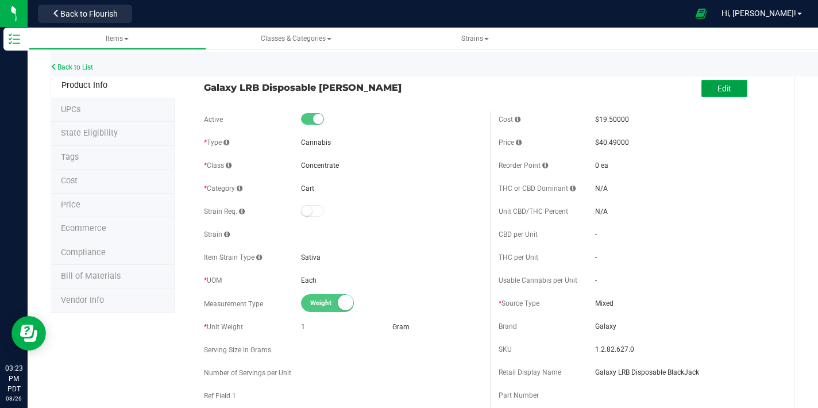
click at [722, 82] on button "Edit" at bounding box center [725, 88] width 46 height 17
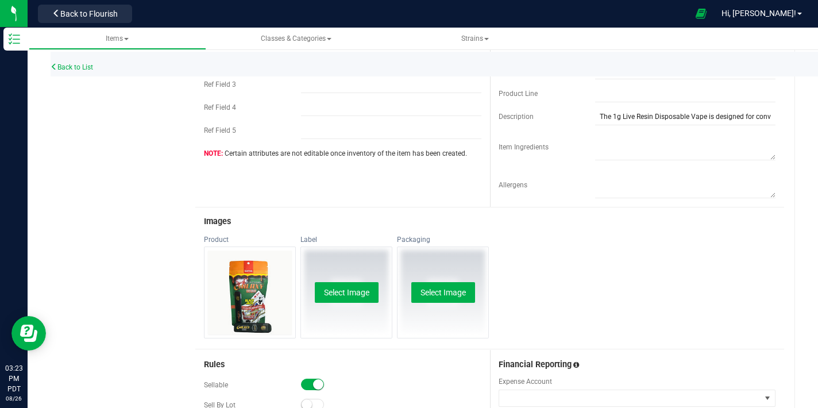
scroll to position [283, 0]
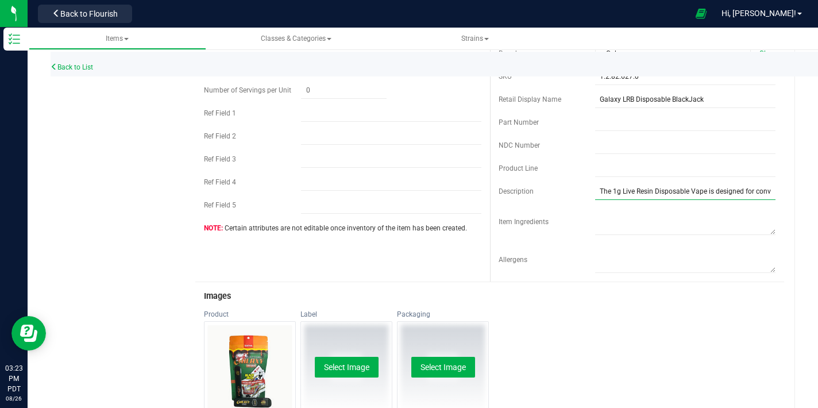
drag, startPoint x: 598, startPoint y: 190, endPoint x: 707, endPoint y: 201, distance: 110.2
click at [707, 201] on div "Cost $19.50000 Price $40.49000 Reorder Point ea THC or CBD Dominant" at bounding box center [637, 54] width 295 height 453
click at [713, 191] on input "The 1g Live Resin Disposable Vape is designed for convenience, quality, and dis…" at bounding box center [685, 191] width 180 height 17
drag, startPoint x: 725, startPoint y: 190, endPoint x: 752, endPoint y: 191, distance: 27.1
click at [782, 192] on div "Galaxy LRB Disposable Black Jack Cancel Save Active * Type Cannabis * Class" at bounding box center [485, 327] width 621 height 1072
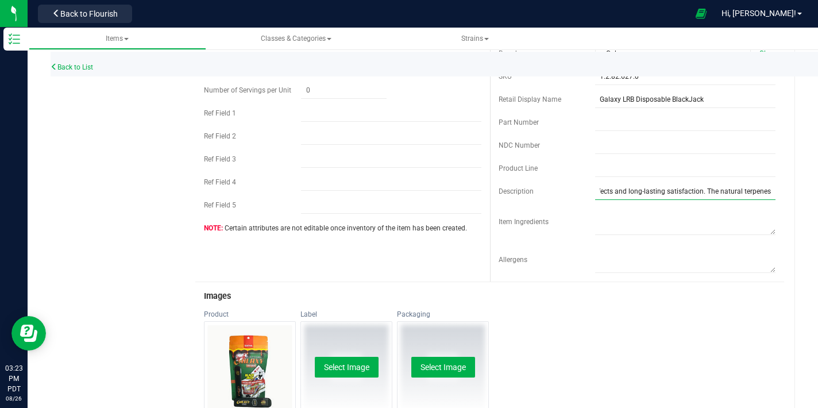
scroll to position [0, 731]
click at [550, 209] on div "Item Ingredients" at bounding box center [638, 222] width 278 height 32
drag, startPoint x: 596, startPoint y: 189, endPoint x: 603, endPoint y: 191, distance: 7.3
click at [626, 191] on input "The 1g Live Resin Disposable Vape is designed for convenience, quality, and dis…" at bounding box center [685, 191] width 180 height 17
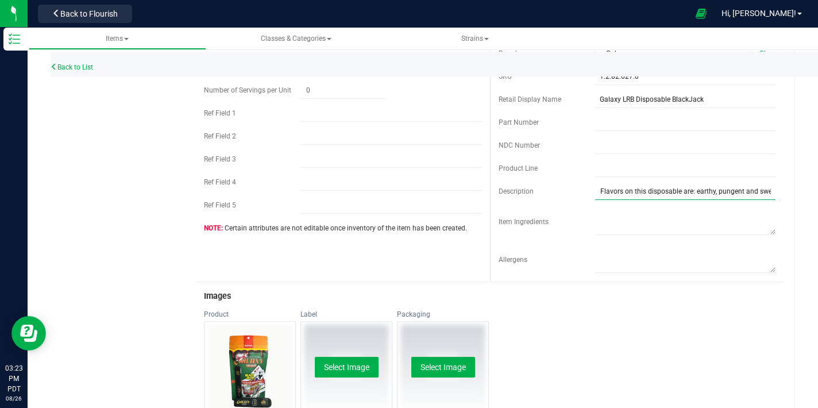
scroll to position [0, 1299]
drag, startPoint x: 594, startPoint y: 192, endPoint x: 654, endPoint y: 198, distance: 60.6
click at [652, 196] on input "The 1g Live Resin Disposable Vape is designed for convenience, quality, and dis…" at bounding box center [685, 191] width 180 height 17
drag, startPoint x: 649, startPoint y: 193, endPoint x: 558, endPoint y: 185, distance: 90.6
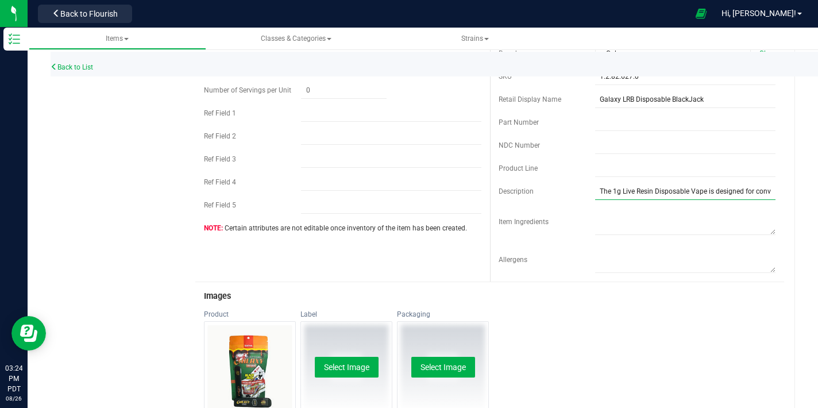
click at [558, 185] on div "Description The 1g Live Resin Disposable Vape is designed for convenience, qual…" at bounding box center [638, 191] width 278 height 17
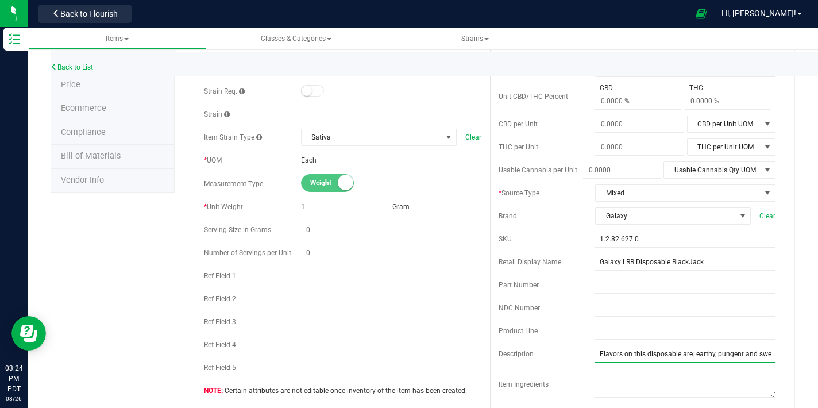
scroll to position [128, 0]
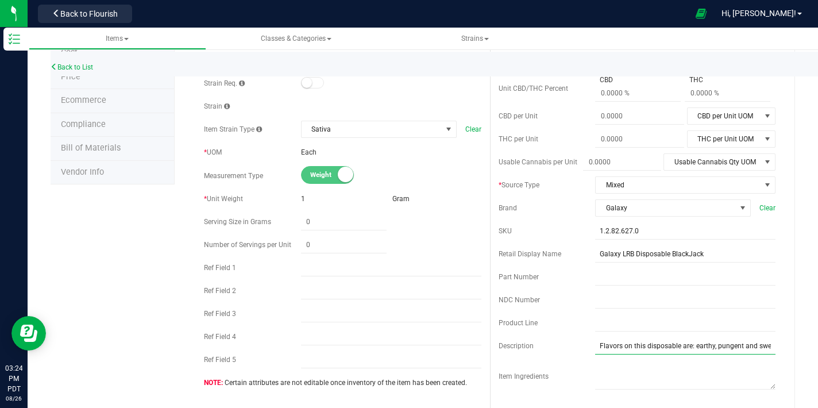
paste input "The 1g Live Resin Disposable Vape is designed for convenience, quality, and dis…"
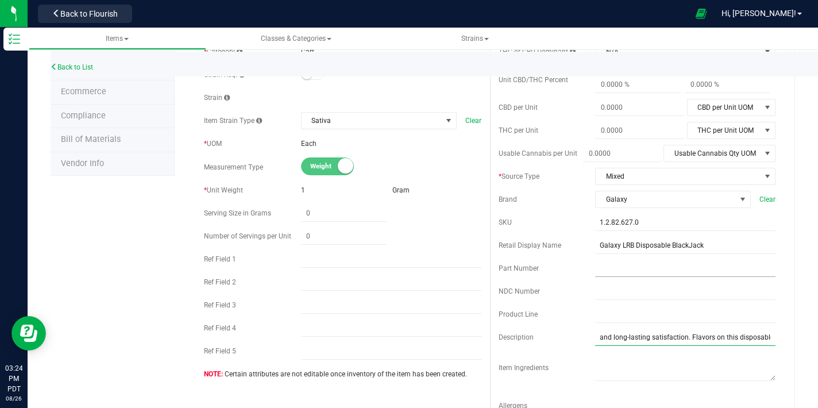
scroll to position [0, 0]
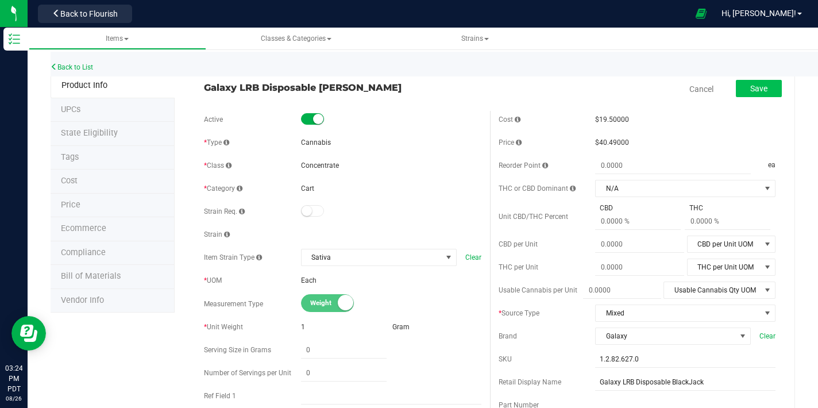
type input "The 1g Live Resin Disposable Vape is designed for convenience, quality, and dis…"
click at [736, 92] on button "Save" at bounding box center [759, 88] width 46 height 17
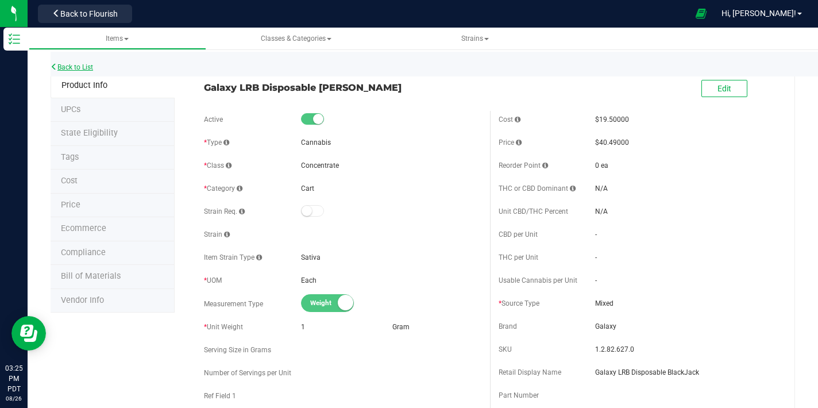
click at [79, 68] on link "Back to List" at bounding box center [72, 67] width 43 height 8
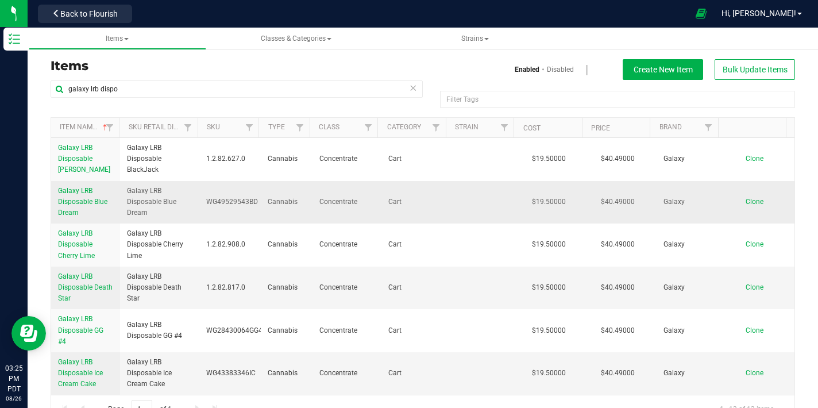
click at [87, 199] on span "Galaxy LRB Disposable Blue Dream" at bounding box center [82, 202] width 49 height 30
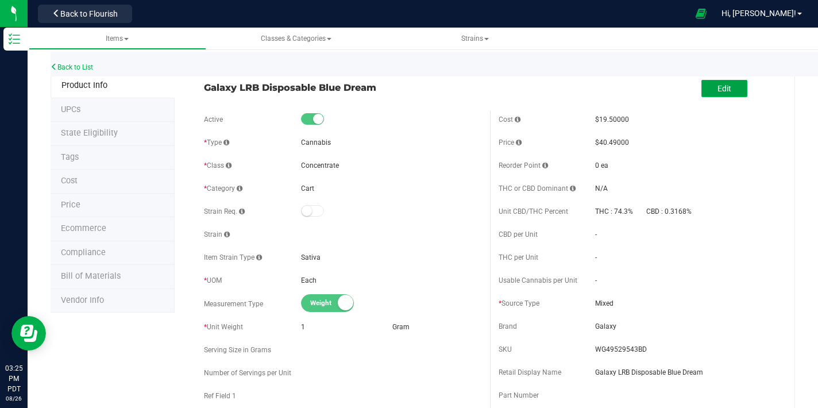
click at [706, 95] on button "Edit" at bounding box center [725, 88] width 46 height 17
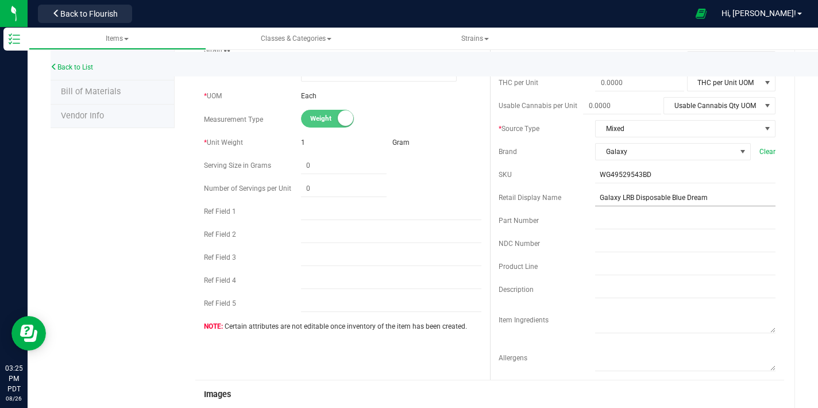
scroll to position [166, 0]
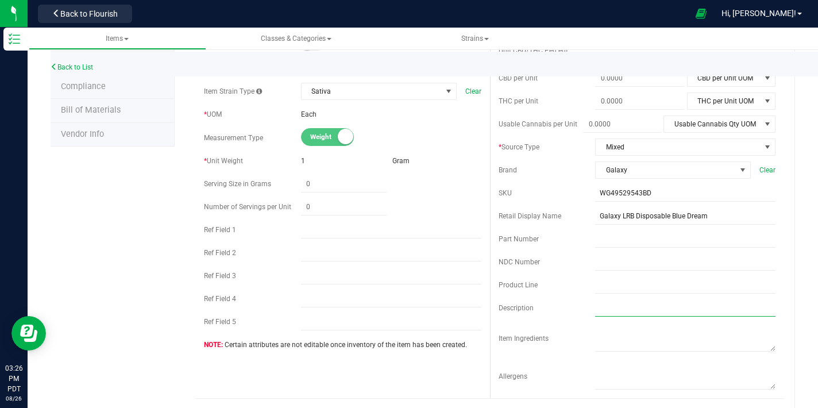
click at [608, 315] on input "text" at bounding box center [685, 307] width 180 height 17
paste input "The 1g Live Resin Disposable Vape is designed for convenience, quality, and dis…"
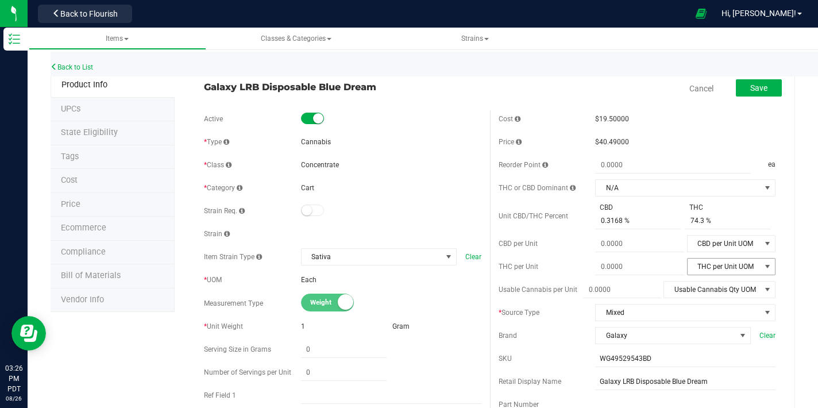
scroll to position [0, 0]
type input "The 1g Live Resin Disposable Vape is designed for convenience, quality, and dis…"
click at [750, 84] on span "Save" at bounding box center [758, 88] width 17 height 9
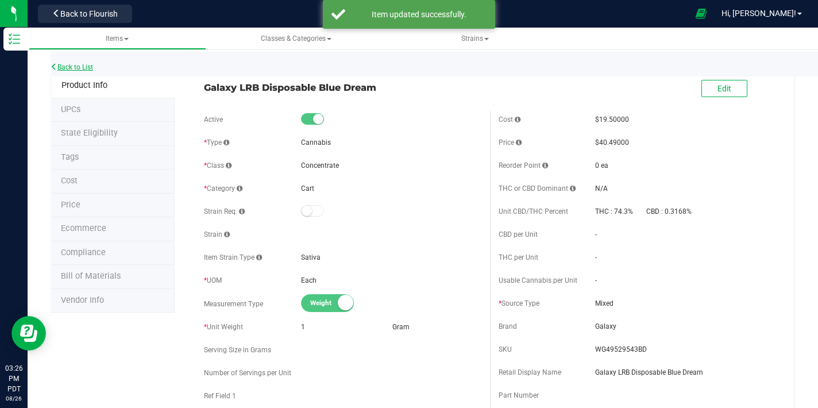
click at [90, 68] on link "Back to List" at bounding box center [72, 67] width 43 height 8
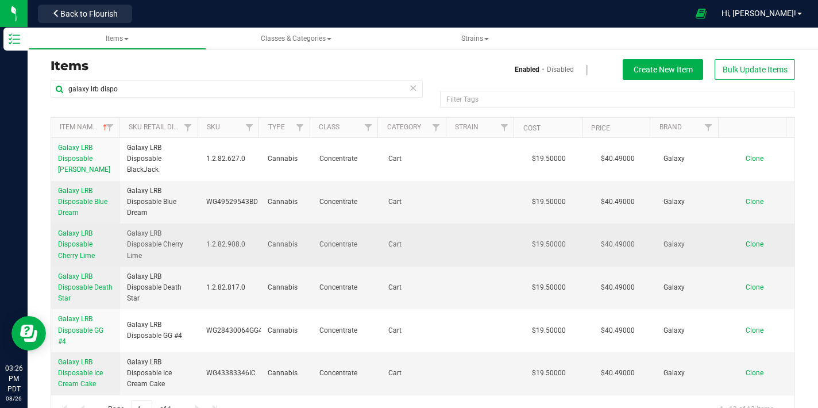
click at [89, 240] on span "Galaxy LRB Disposable Cherry Lime" at bounding box center [76, 244] width 37 height 30
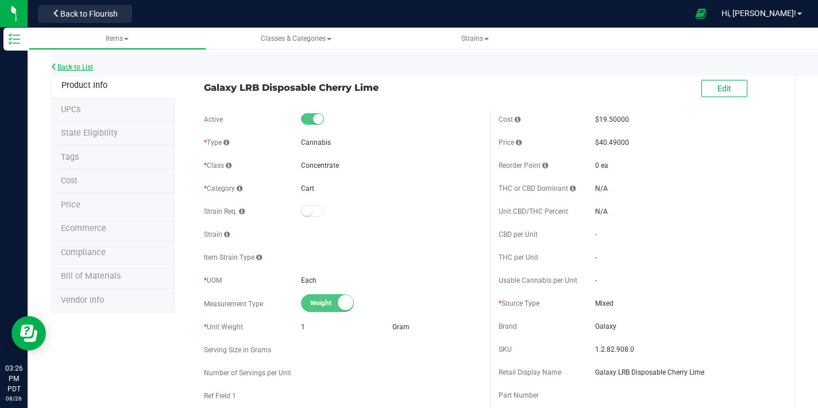
click at [88, 65] on link "Back to List" at bounding box center [72, 67] width 43 height 8
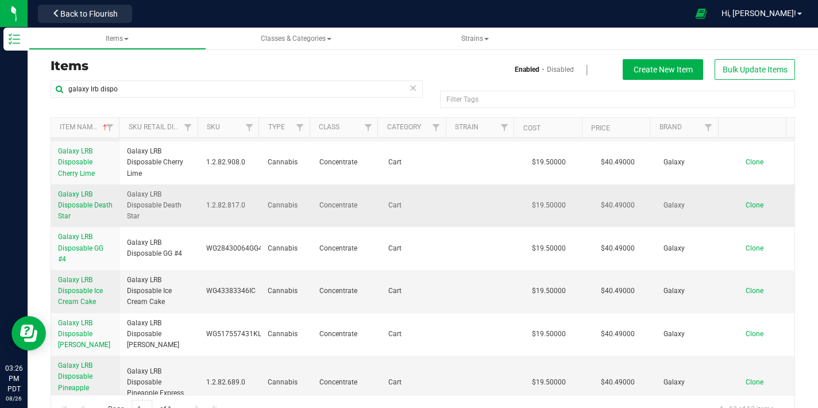
scroll to position [87, 0]
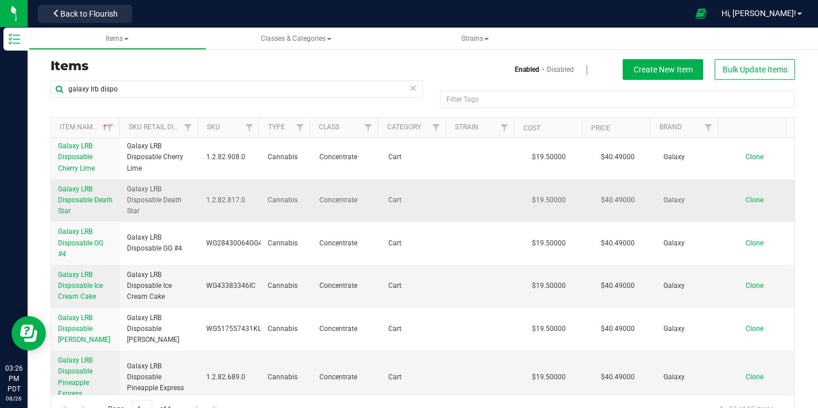
click at [78, 209] on span "Galaxy LRB Disposable Death Star" at bounding box center [85, 200] width 55 height 30
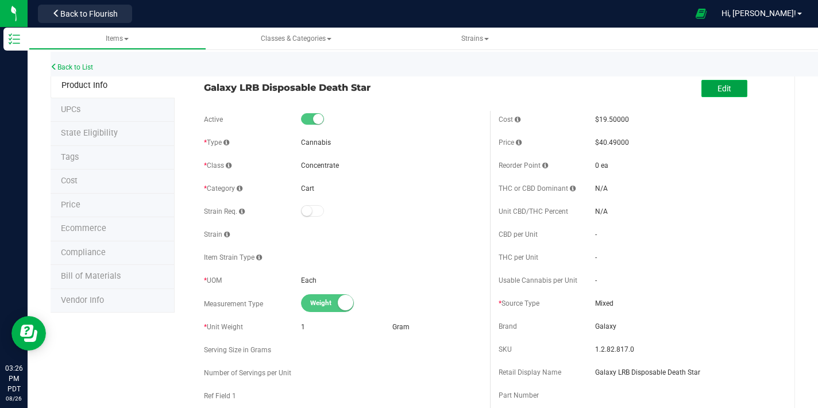
click at [702, 86] on button "Edit" at bounding box center [725, 88] width 46 height 17
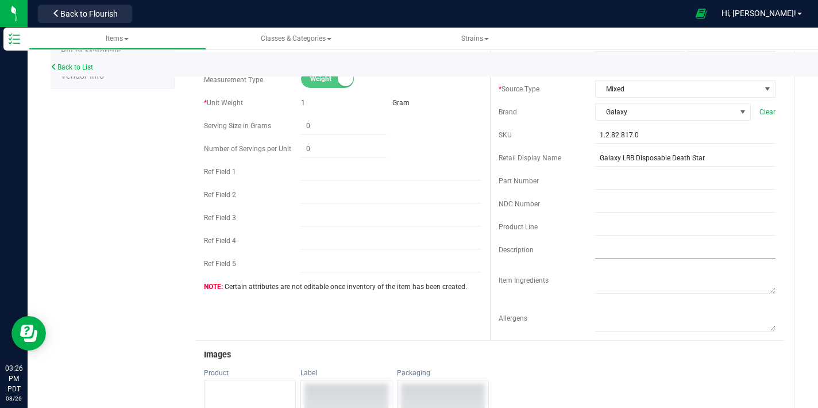
scroll to position [225, 0]
click at [616, 254] on input "text" at bounding box center [685, 249] width 180 height 17
paste input "The 1g Live Resin Disposable Vape is designed for convenience, quality, and dis…"
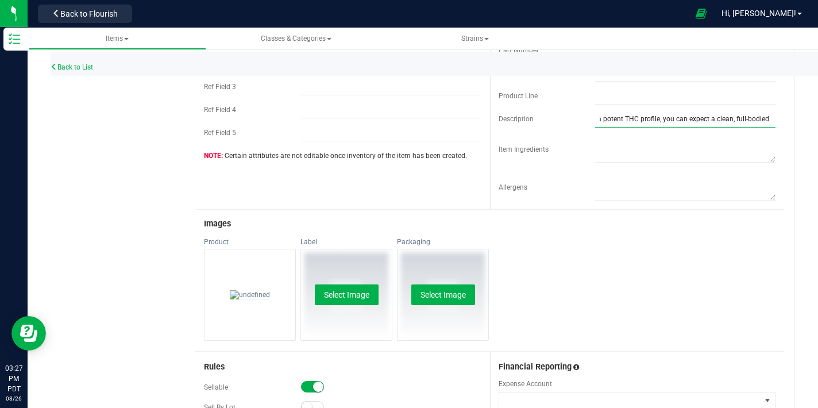
scroll to position [0, 594]
drag, startPoint x: 698, startPoint y: 121, endPoint x: 791, endPoint y: 118, distance: 93.1
click at [810, 121] on div "Items Classes & Categories Strains Back to List Product Info UPCs State Eligibi…" at bounding box center [423, 218] width 791 height 380
click at [762, 119] on input "The 1g Live Resin Disposable Vape is designed for convenience, quality, and dis…" at bounding box center [685, 118] width 180 height 17
click at [762, 121] on input "The 1g Live Resin Disposable Vape is designed for convenience, quality, and dis…" at bounding box center [685, 118] width 180 height 17
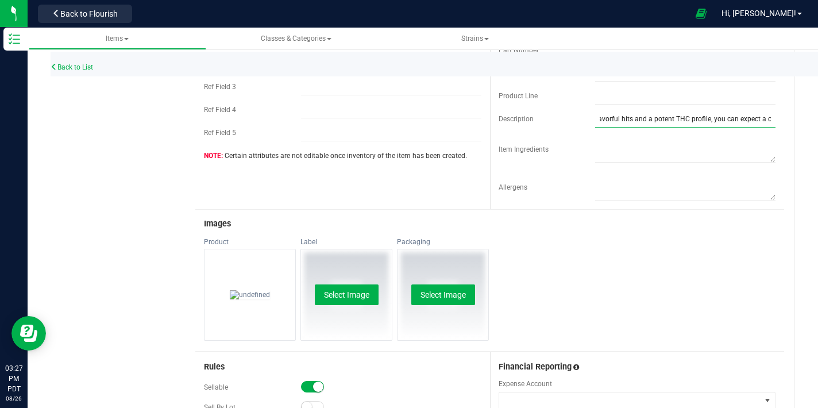
scroll to position [0, 645]
drag, startPoint x: 693, startPoint y: 122, endPoint x: 766, endPoint y: 115, distance: 73.2
click at [796, 117] on div "Back to List Product Info UPCs State Eligibility Tags Cost Price Ecommerce Comp…" at bounding box center [423, 239] width 791 height 1123
drag, startPoint x: 765, startPoint y: 121, endPoint x: 766, endPoint y: 132, distance: 10.5
click at [765, 122] on input "The 1g Live Resin Disposable Vape is designed for convenience, quality, and dis…" at bounding box center [685, 118] width 180 height 17
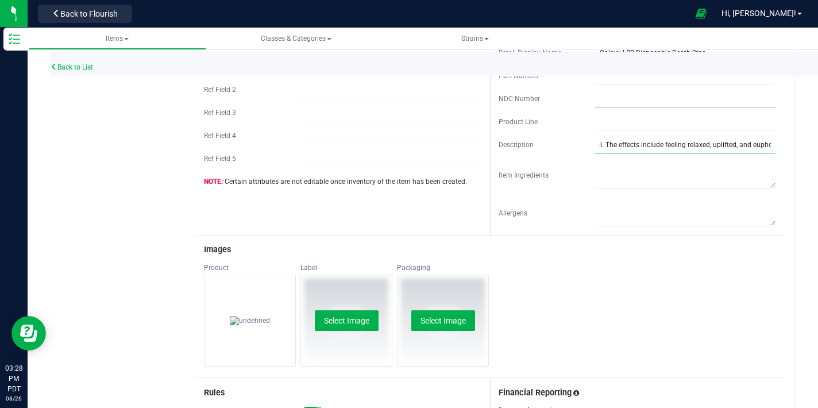
scroll to position [287, 0]
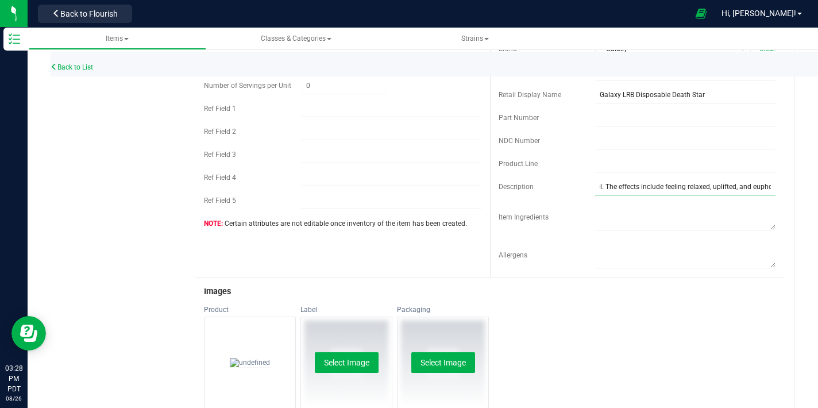
type input "The 1g Live Resin Disposable Vape is designed for convenience, quality, and dis…"
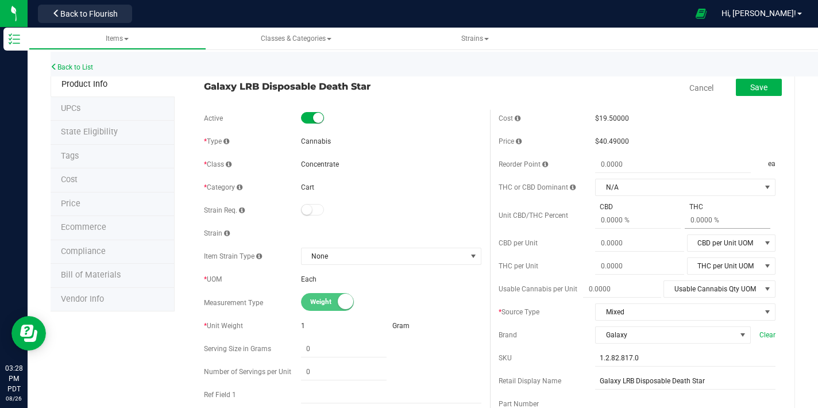
scroll to position [0, 0]
click at [750, 93] on span "Save" at bounding box center [758, 88] width 17 height 9
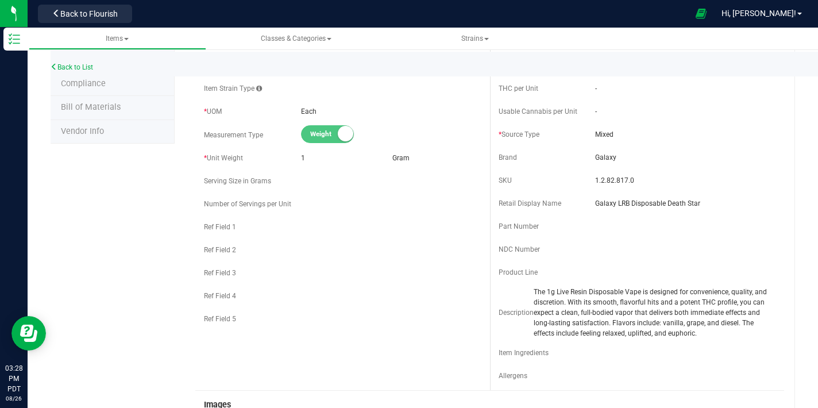
scroll to position [27, 0]
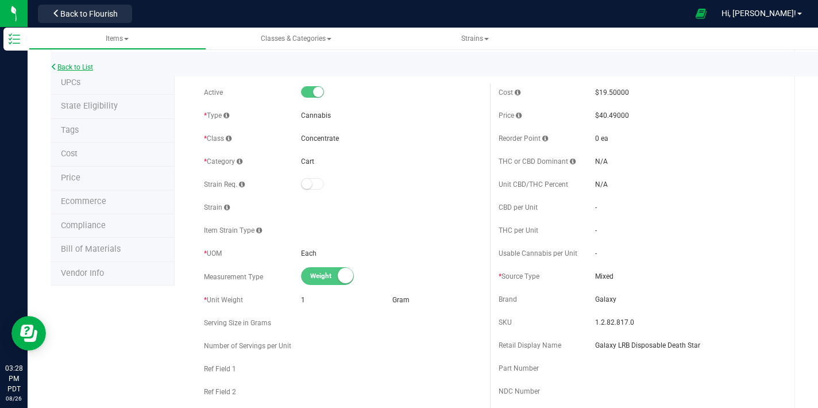
click at [90, 65] on link "Back to List" at bounding box center [72, 67] width 43 height 8
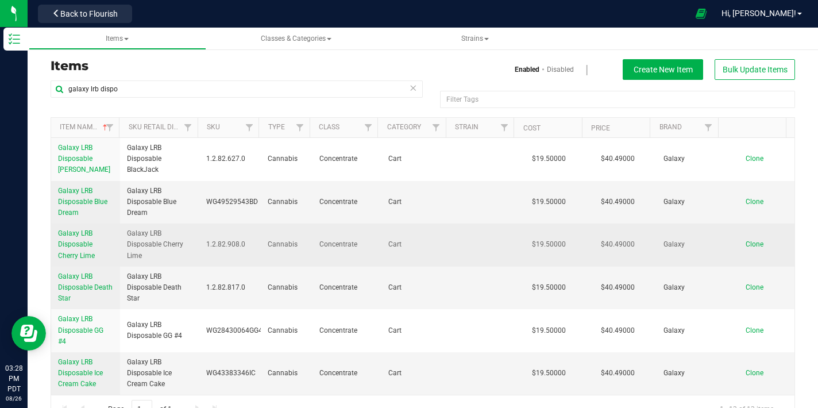
click at [83, 248] on link "Galaxy LRB Disposable Cherry Lime" at bounding box center [85, 244] width 55 height 33
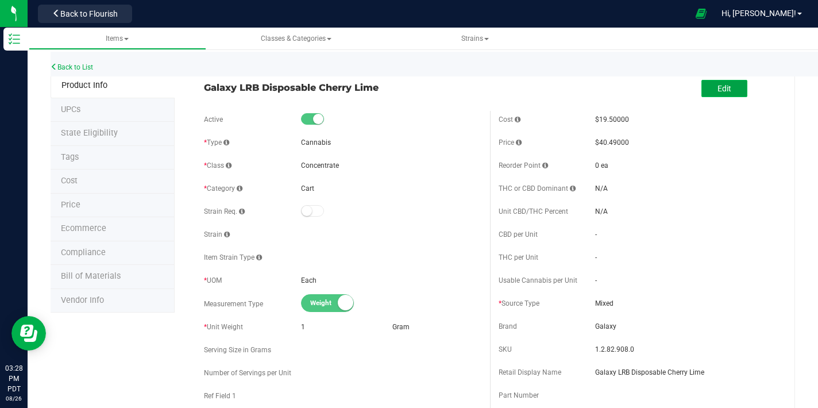
click at [712, 94] on button "Edit" at bounding box center [725, 88] width 46 height 17
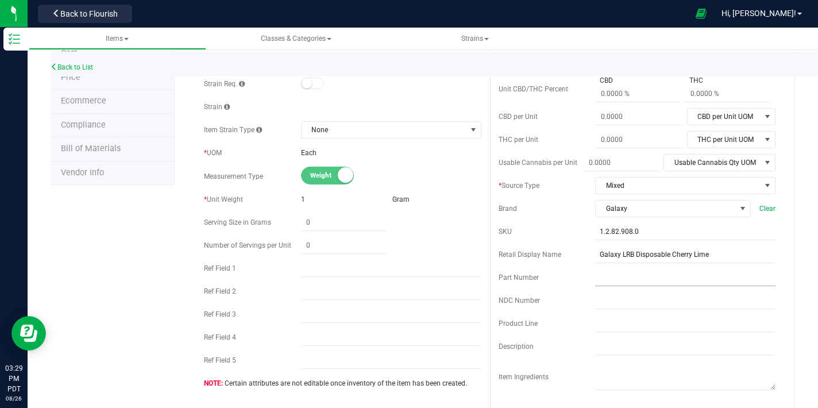
scroll to position [148, 0]
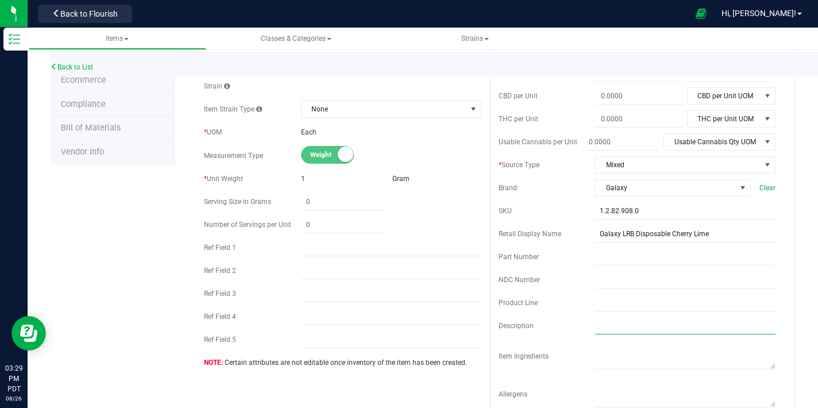
drag, startPoint x: 615, startPoint y: 327, endPoint x: 615, endPoint y: 320, distance: 6.9
click at [616, 324] on input "text" at bounding box center [685, 325] width 180 height 17
paste input "The 1g Live Resin Disposable Vape is designed for convenience, quality, and dis…"
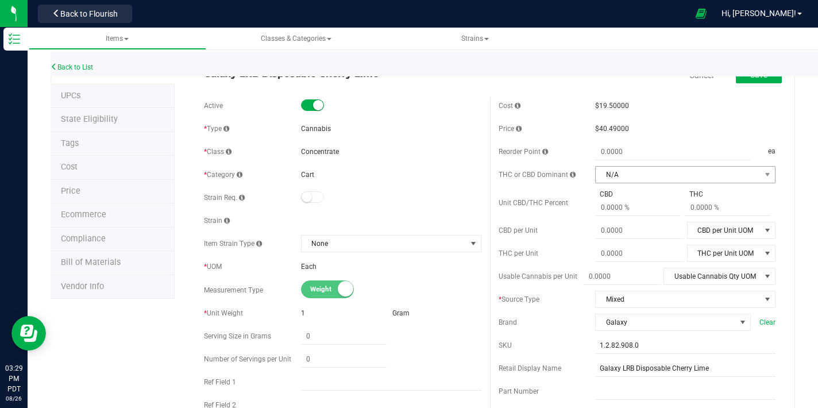
scroll to position [0, 0]
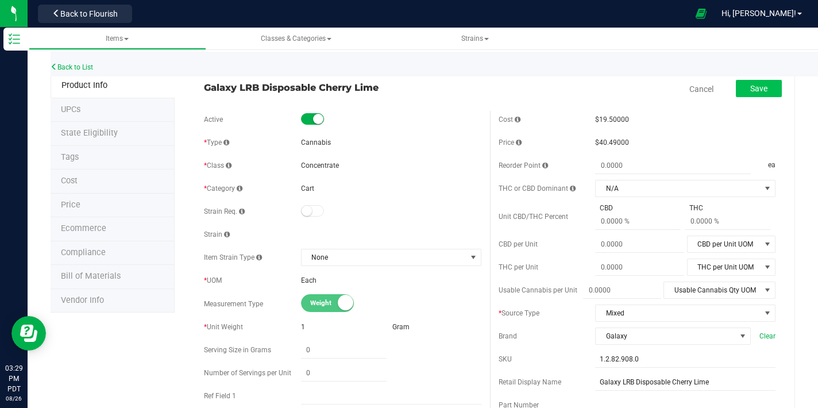
type input "The 1g Live Resin Disposable Vape is designed for convenience, quality, and dis…"
click at [750, 91] on span "Save" at bounding box center [758, 88] width 17 height 9
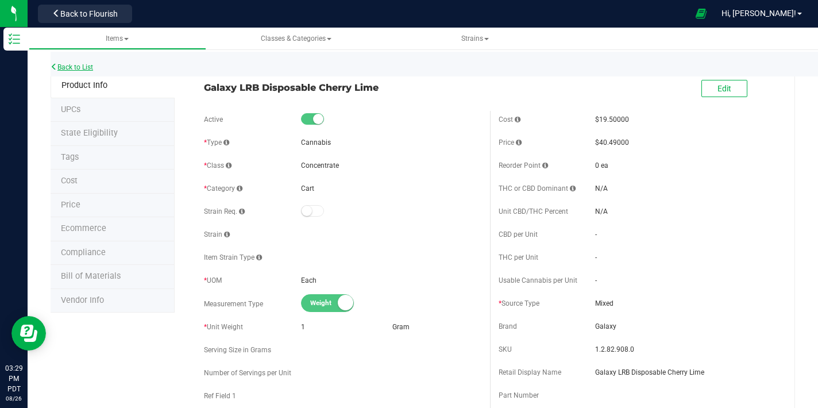
click at [93, 70] on link "Back to List" at bounding box center [72, 67] width 43 height 8
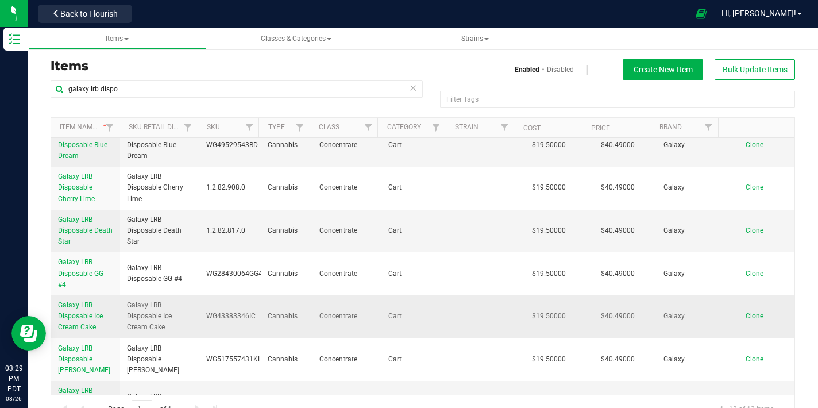
scroll to position [70, 0]
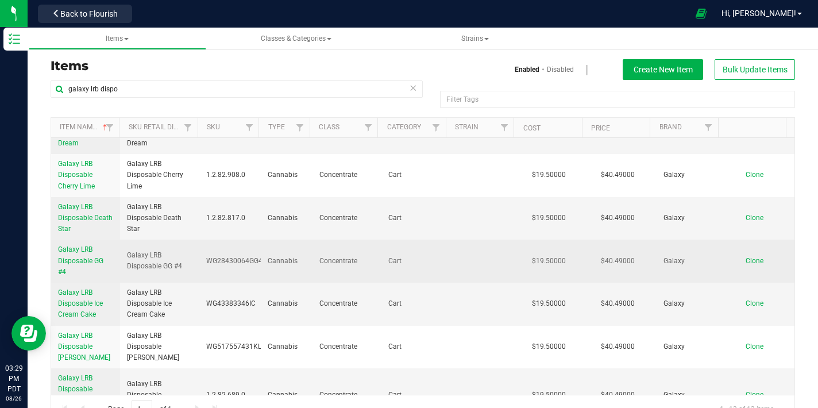
click at [91, 259] on span "Galaxy LRB Disposable GG #4" at bounding box center [80, 260] width 45 height 30
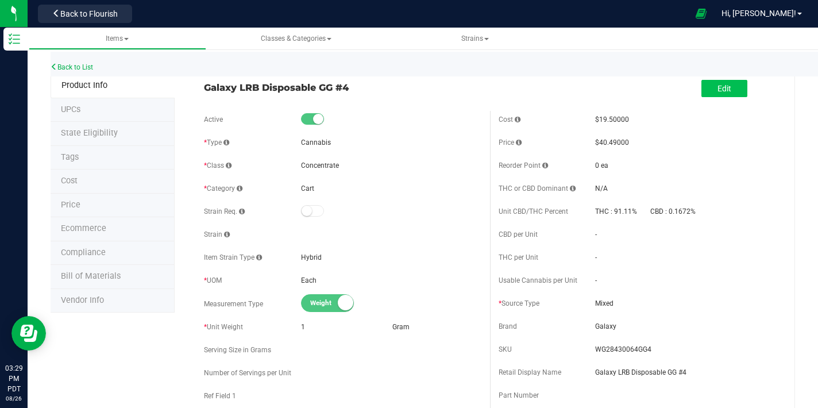
click at [702, 78] on div "Edit" at bounding box center [725, 90] width 46 height 24
click at [703, 86] on button "Edit" at bounding box center [725, 88] width 46 height 17
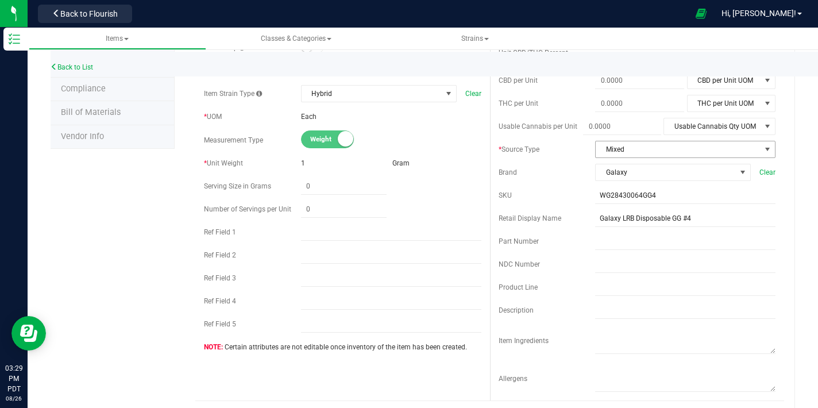
scroll to position [167, 0]
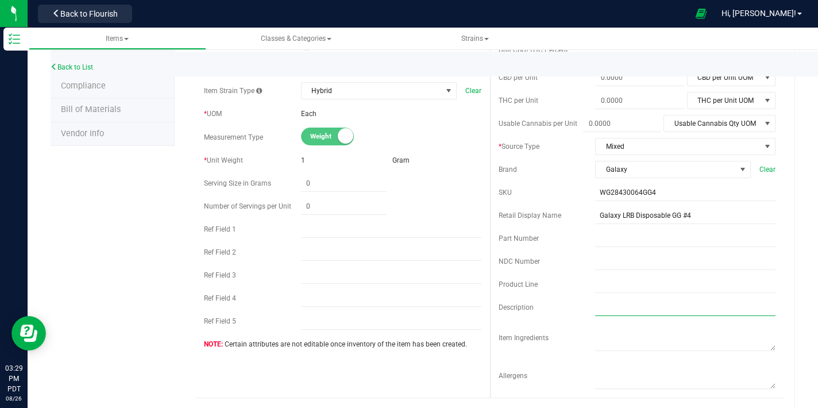
click at [596, 310] on input "text" at bounding box center [685, 307] width 180 height 17
paste input "The 1g Live Resin Disposable Vape is designed for convenience, quality, and dis…"
type input "The 1g Live Resin Disposable Vape is designed for convenience, quality, and dis…"
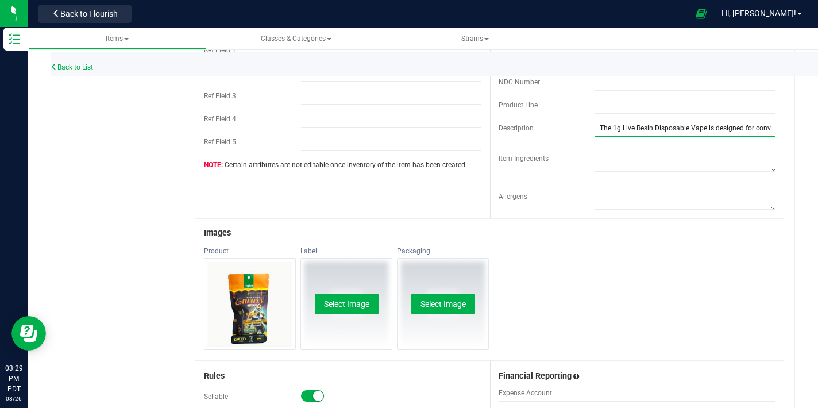
scroll to position [0, 0]
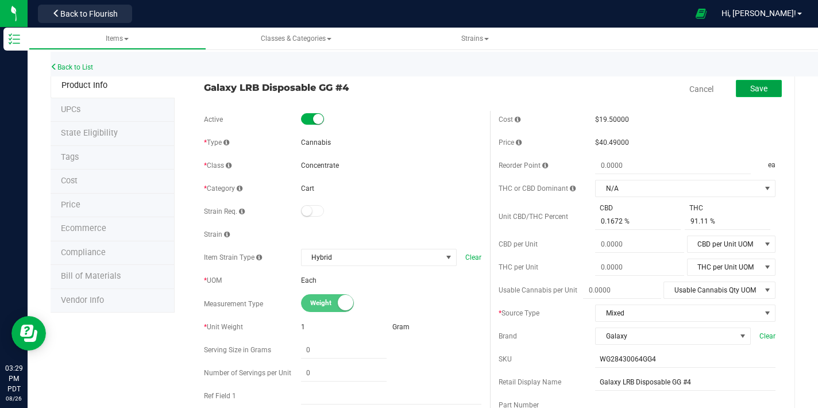
click at [740, 88] on button "Save" at bounding box center [759, 88] width 46 height 17
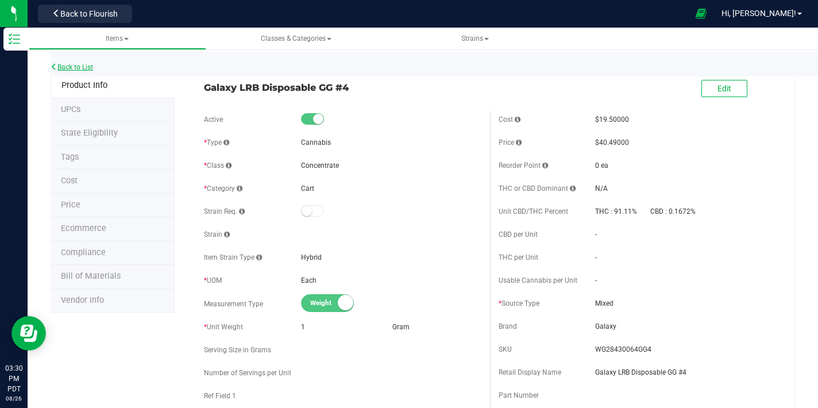
click at [84, 65] on link "Back to List" at bounding box center [72, 67] width 43 height 8
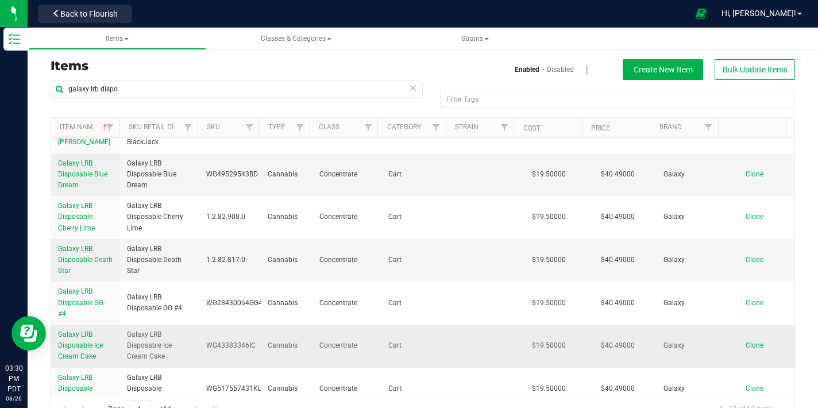
scroll to position [94, 0]
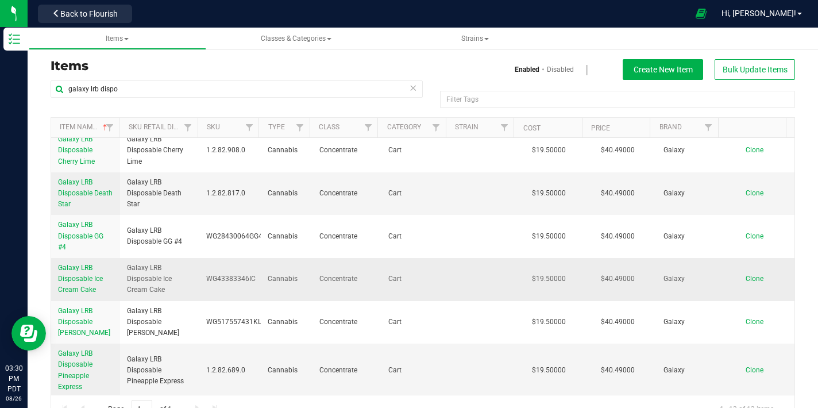
click at [70, 271] on span "Galaxy LRB Disposable Ice Cream Cake" at bounding box center [80, 279] width 45 height 30
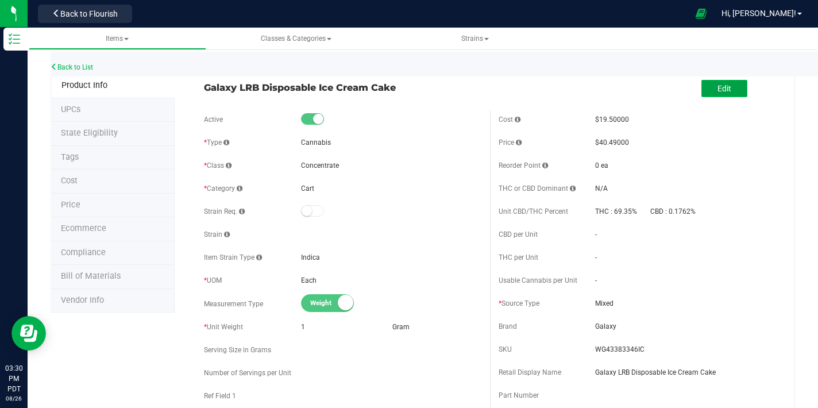
click at [727, 86] on button "Edit" at bounding box center [725, 88] width 46 height 17
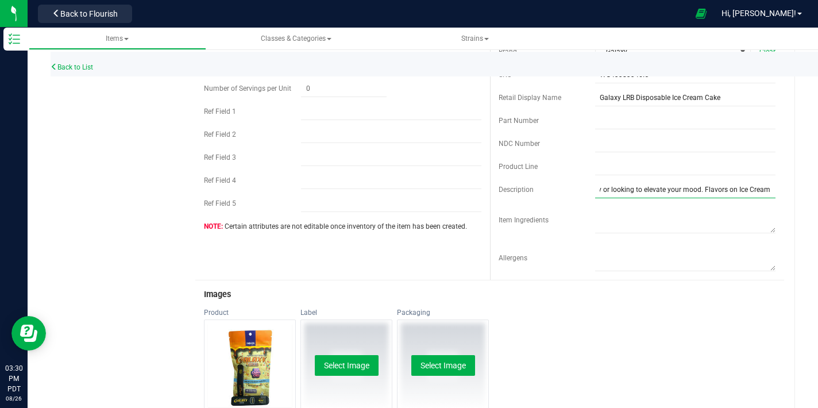
scroll to position [0, 1370]
drag, startPoint x: 712, startPoint y: 189, endPoint x: 778, endPoint y: 199, distance: 66.8
click at [784, 198] on div "Galaxy LRB Disposable Ice Cream Cake Cancel Save Active * Type Cannabis * Class" at bounding box center [485, 325] width 621 height 1072
drag, startPoint x: 662, startPoint y: 188, endPoint x: 660, endPoint y: 211, distance: 23.2
click at [662, 188] on input "The 1g Live Resin Disposable Vape is designed for convenience, quality, and dis…" at bounding box center [685, 189] width 180 height 17
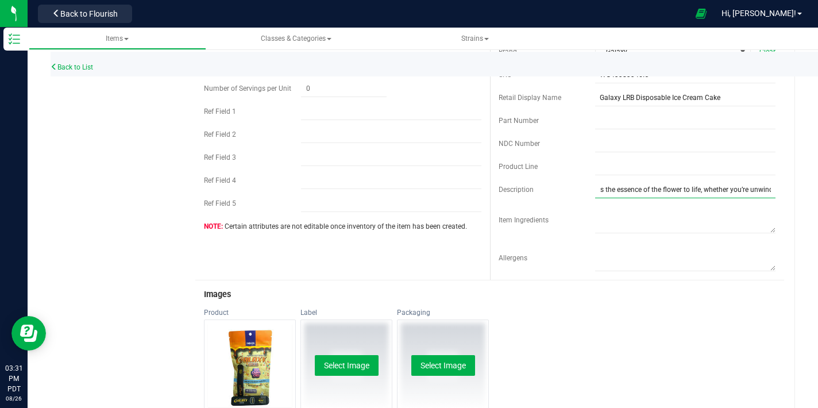
scroll to position [0, 1427]
drag, startPoint x: 697, startPoint y: 191, endPoint x: 778, endPoint y: 190, distance: 80.4
click at [792, 194] on div "Back to List Product Info UPCs State Eligibility Tags Cost Price Ecommerce Comp…" at bounding box center [423, 310] width 791 height 1123
click at [764, 191] on input "The 1g Live Resin Disposable Vape is designed for convenience, quality, and dis…" at bounding box center [685, 189] width 180 height 17
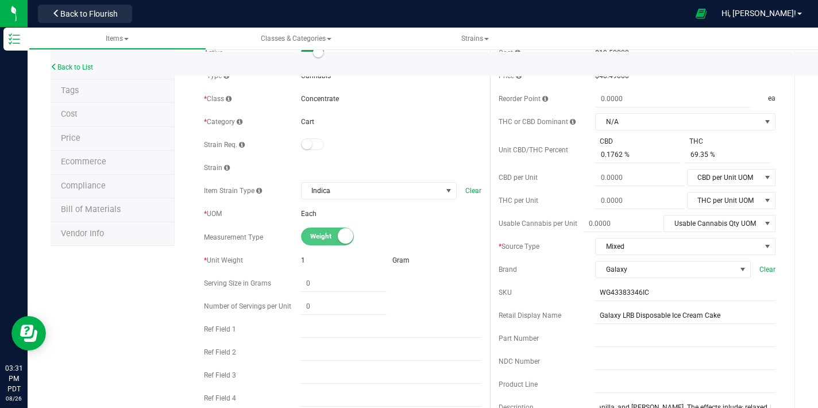
scroll to position [166, 0]
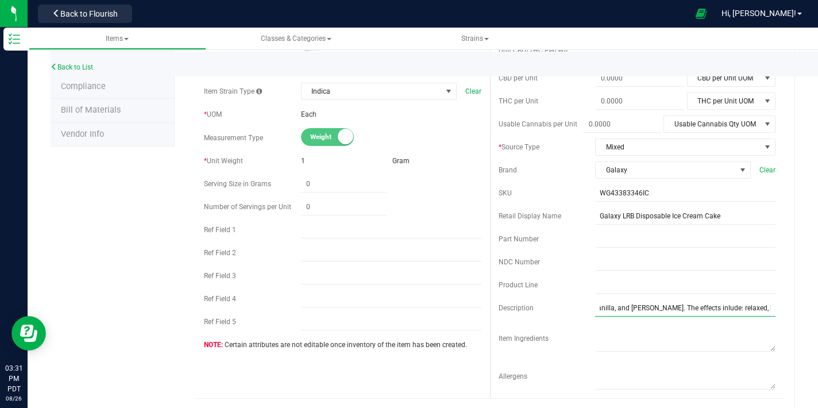
click at [667, 308] on input "The 1g Live Resin Disposable Vape is designed for convenience, quality, and dis…" at bounding box center [685, 307] width 180 height 17
type input "The 1g Live Resin Disposable Vape is designed for convenience, quality, and dis…"
drag, startPoint x: 676, startPoint y: 337, endPoint x: 677, endPoint y: 330, distance: 7.5
click at [676, 337] on textarea at bounding box center [685, 336] width 180 height 29
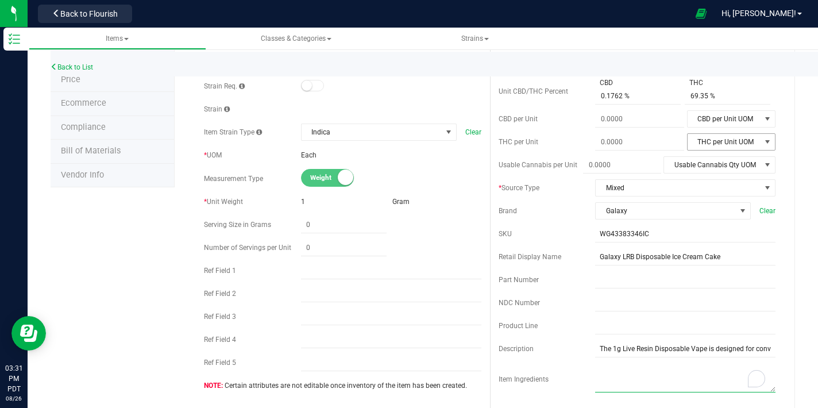
scroll to position [0, 0]
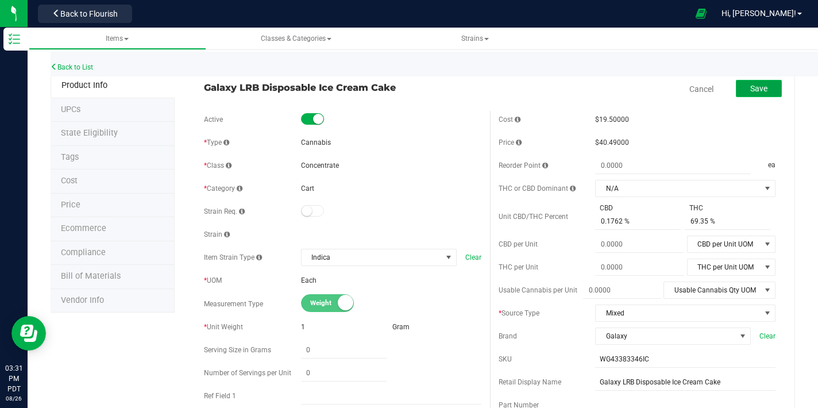
click at [751, 94] on button "Save" at bounding box center [759, 88] width 46 height 17
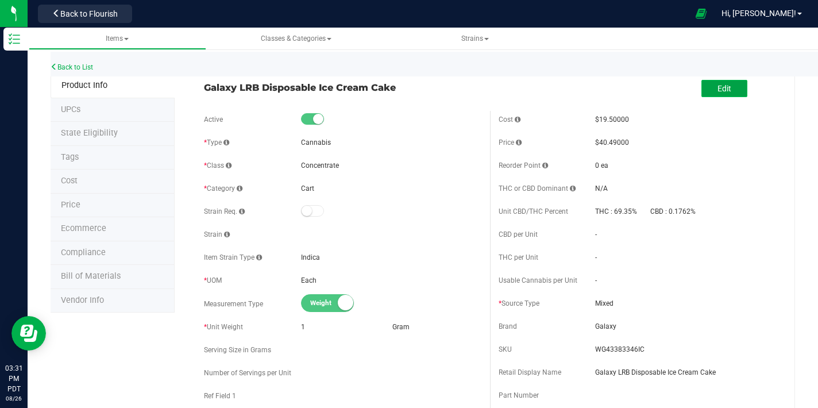
click at [718, 85] on span "Edit" at bounding box center [725, 88] width 14 height 9
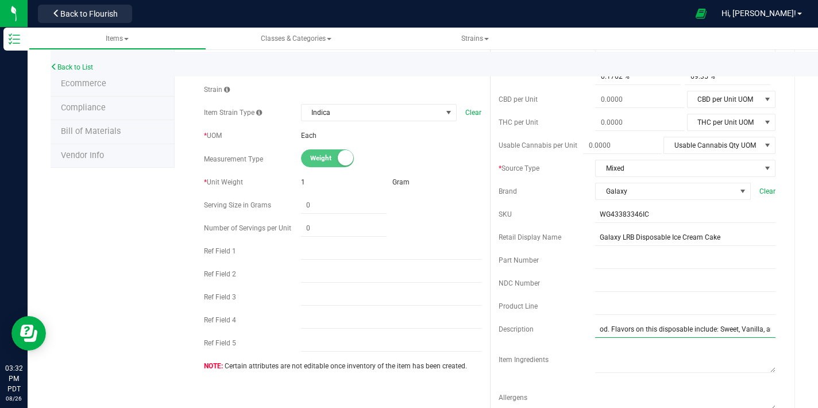
scroll to position [0, 1308]
drag, startPoint x: 594, startPoint y: 329, endPoint x: 640, endPoint y: 330, distance: 46.0
click at [640, 330] on input "The 1g Live Resin Disposable Vape is designed for convenience, quality, and dis…" at bounding box center [685, 329] width 180 height 17
paste input "The 1g Live Resin Disposable Vape is designed for convenience, quality, and dis…"
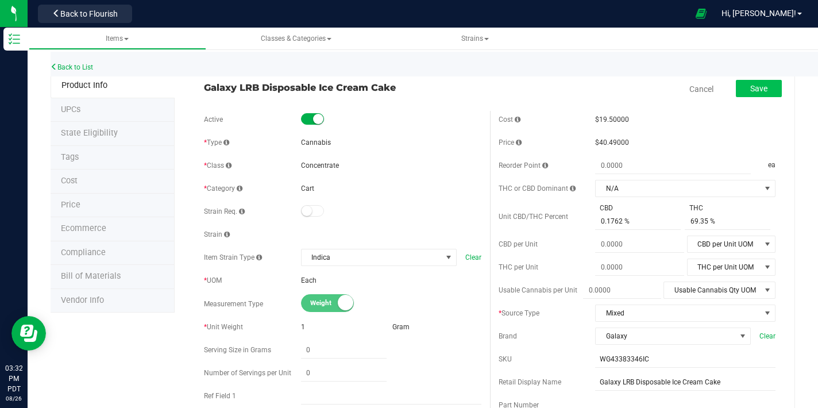
type input "The 1g Live Resin Disposable Vape is designed for convenience, quality, and dis…"
click at [756, 84] on span "Save" at bounding box center [758, 88] width 17 height 9
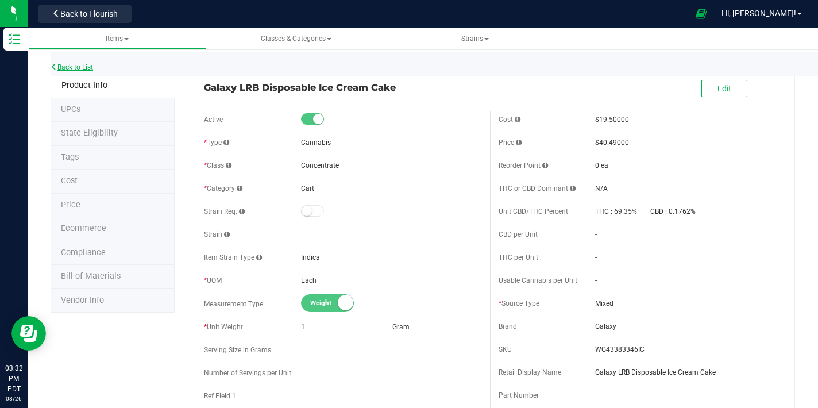
click at [57, 67] on link "Back to List" at bounding box center [72, 67] width 43 height 8
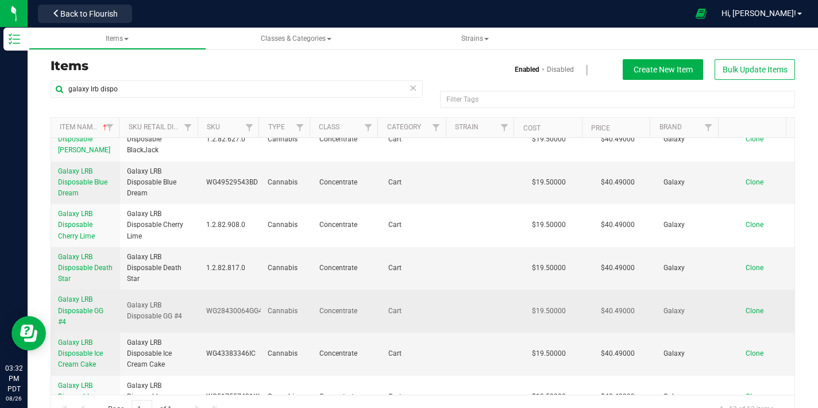
scroll to position [97, 0]
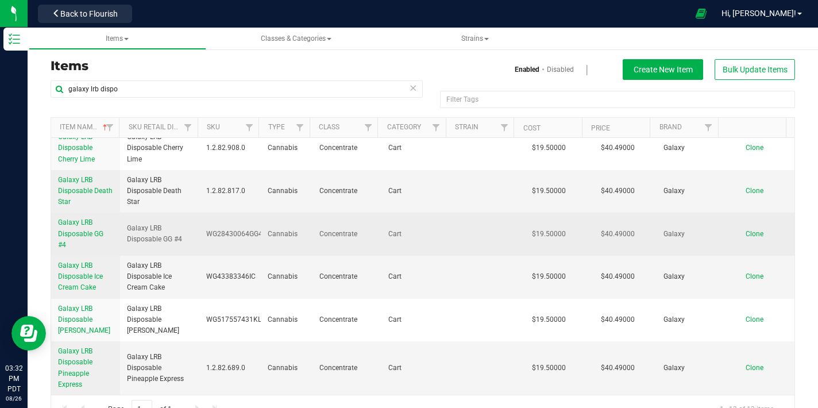
click at [95, 237] on span "Galaxy LRB Disposable GG #4" at bounding box center [80, 233] width 45 height 30
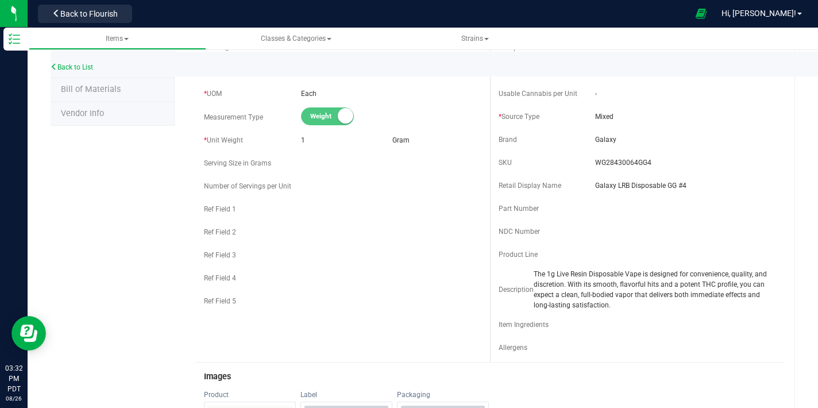
scroll to position [2, 0]
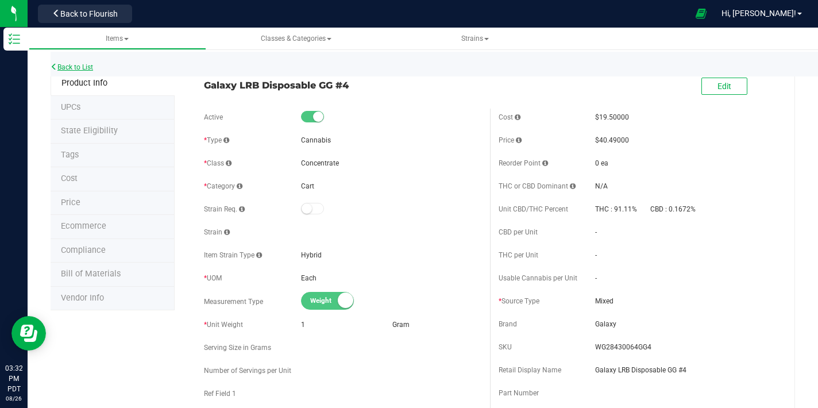
click at [69, 65] on link "Back to List" at bounding box center [72, 67] width 43 height 8
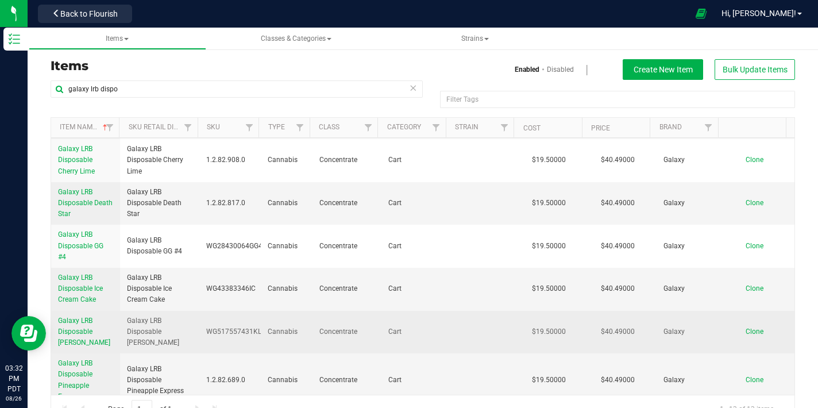
scroll to position [85, 0]
click at [91, 329] on span "Galaxy LRB Disposable [PERSON_NAME]" at bounding box center [84, 331] width 52 height 30
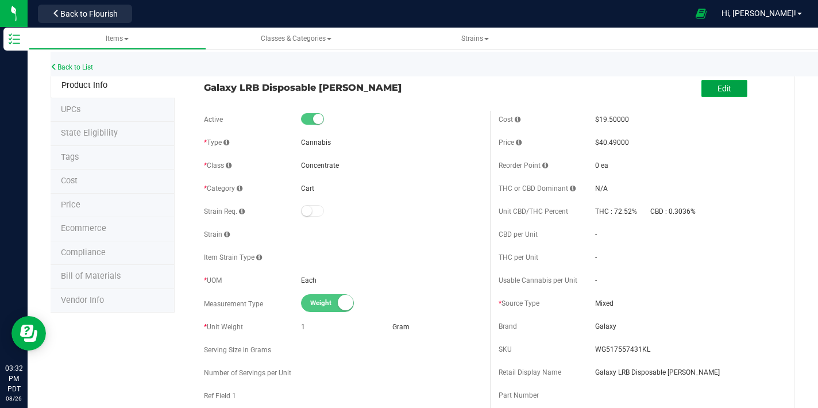
click at [718, 90] on span "Edit" at bounding box center [725, 88] width 14 height 9
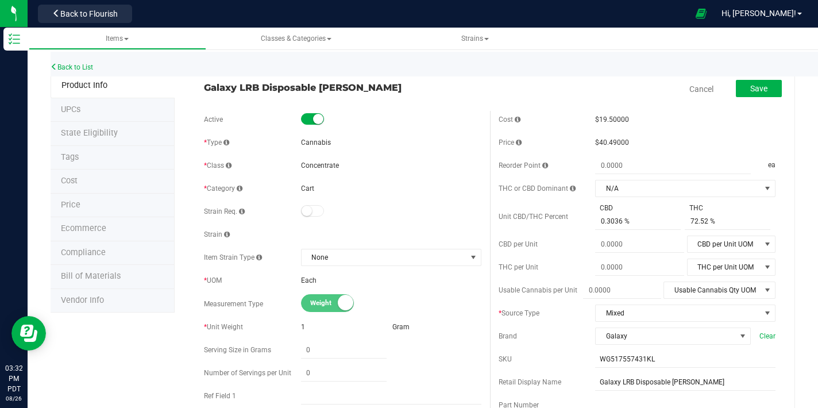
click at [325, 267] on div "Active * Type Cannabis * Class Concentrate * Category" at bounding box center [342, 318] width 295 height 414
click at [325, 258] on span "None" at bounding box center [384, 257] width 165 height 16
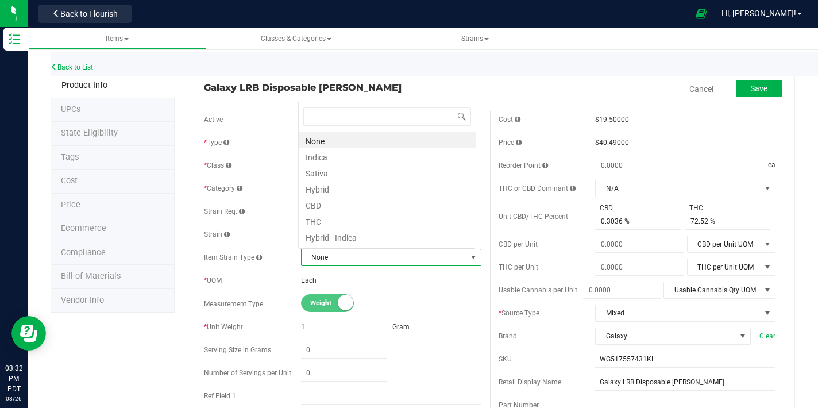
scroll to position [17, 175]
click at [321, 158] on li "Indica" at bounding box center [387, 156] width 177 height 16
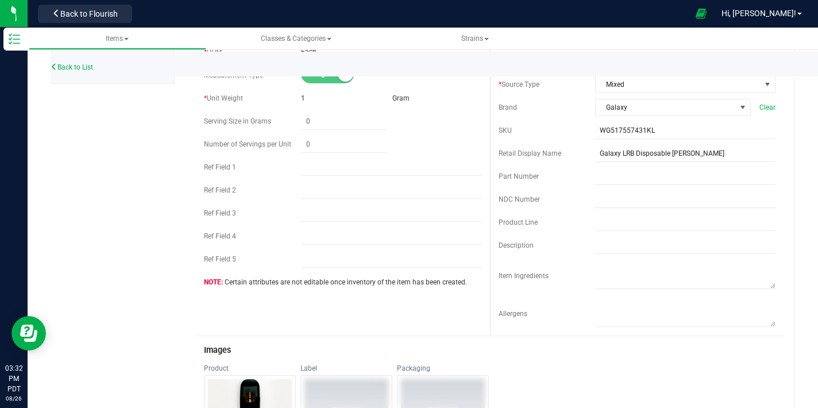
scroll to position [324, 0]
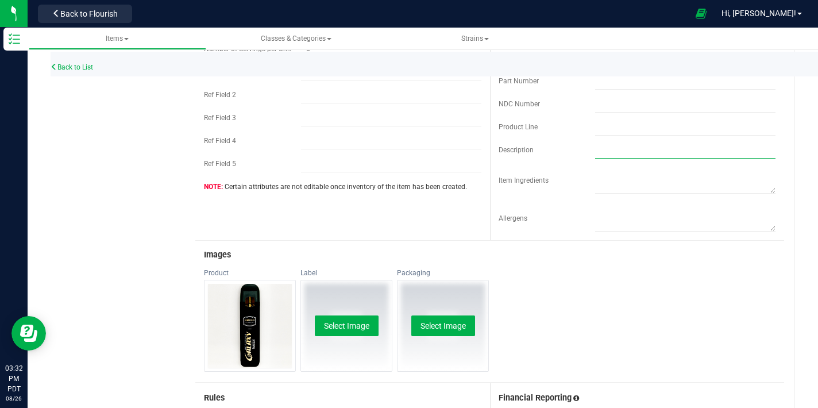
click at [595, 151] on input "text" at bounding box center [685, 149] width 180 height 17
paste input "The 1g Live Resin Disposable Vape is designed for convenience, quality, and dis…"
type input "The 1g Live Resin Disposable Vape is designed for convenience, quality, and dis…"
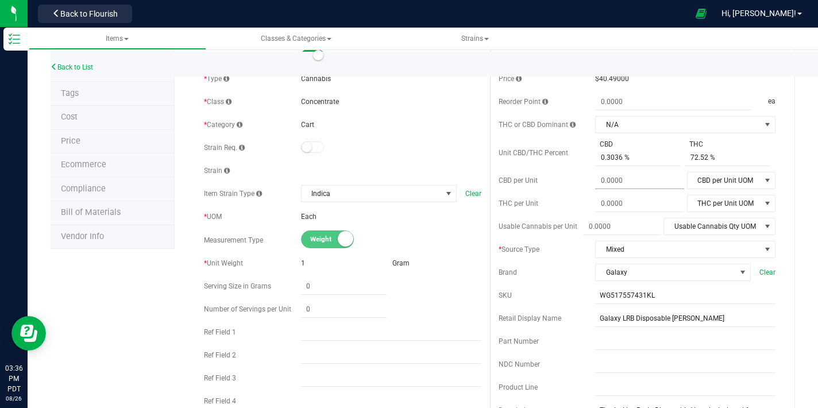
scroll to position [0, 0]
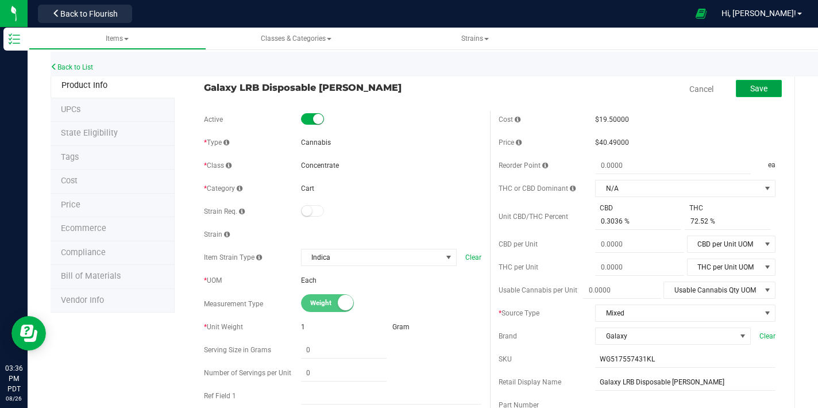
click at [736, 90] on button "Save" at bounding box center [759, 88] width 46 height 17
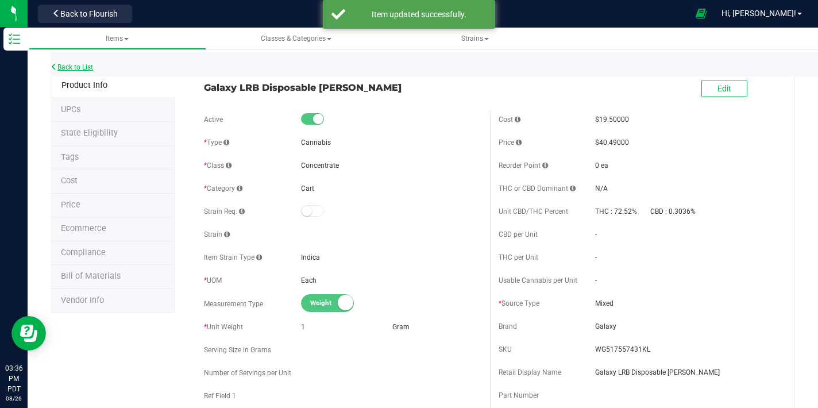
click at [91, 68] on link "Back to List" at bounding box center [72, 67] width 43 height 8
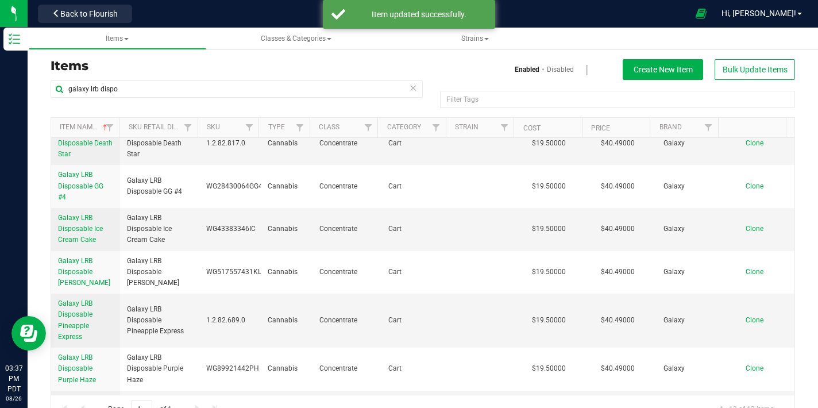
scroll to position [195, 0]
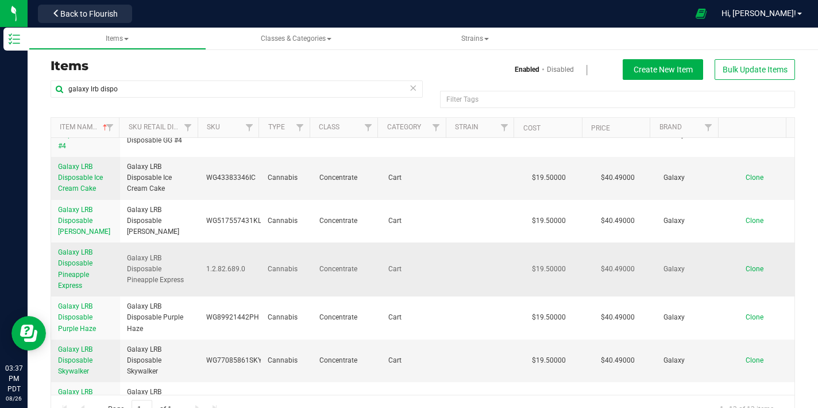
click at [65, 265] on span "Galaxy LRB Disposable Pineapple Express" at bounding box center [75, 268] width 34 height 41
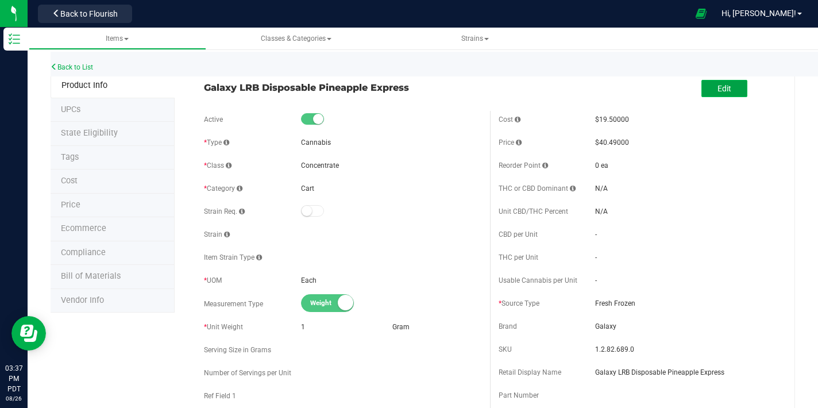
click at [735, 89] on button "Edit" at bounding box center [725, 88] width 46 height 17
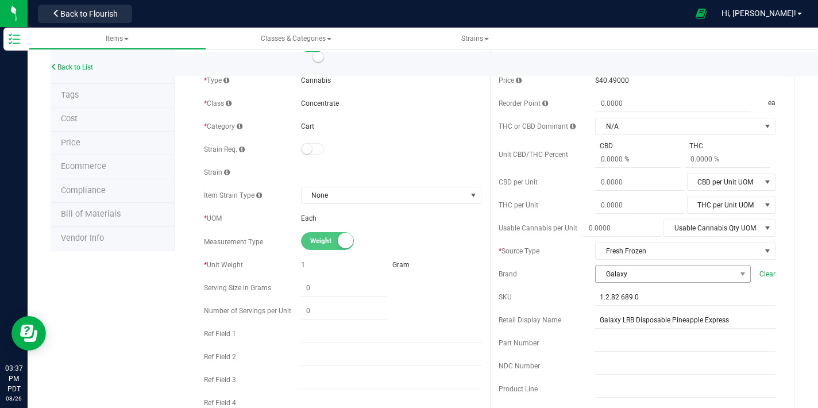
scroll to position [199, 0]
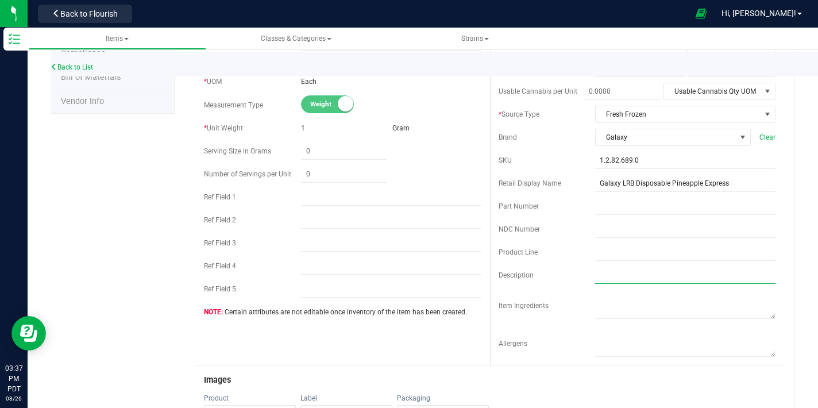
click at [618, 278] on input "text" at bounding box center [685, 275] width 180 height 17
paste input "The 1g Live Resin Disposable Vape is designed for convenience, quality, and dis…"
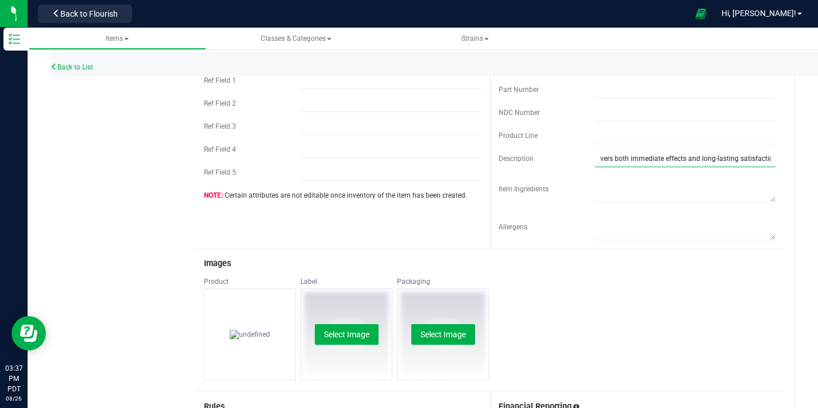
scroll to position [367, 0]
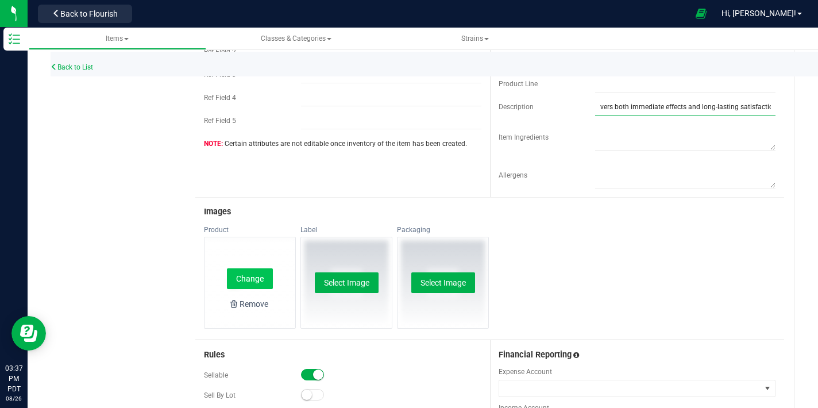
type input "The 1g Live Resin Disposable Vape is designed for convenience, quality, and dis…"
click at [240, 271] on button "Change" at bounding box center [250, 278] width 46 height 21
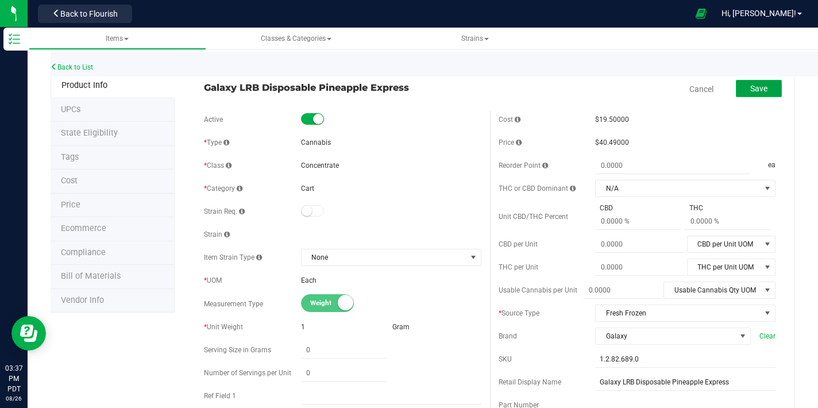
click at [754, 88] on span "Save" at bounding box center [758, 88] width 17 height 9
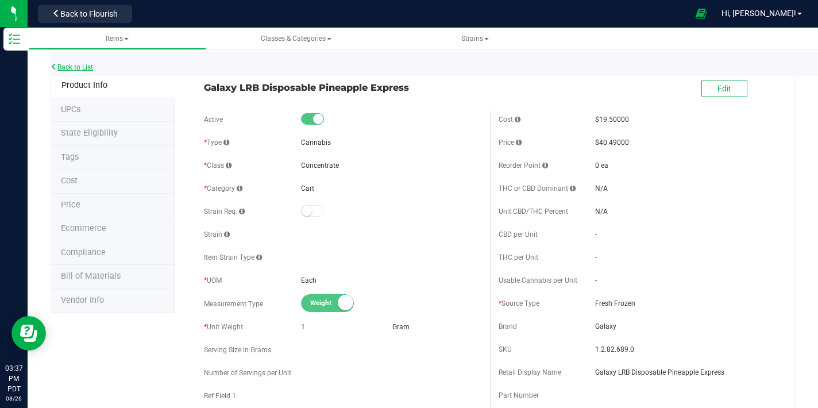
click at [66, 64] on link "Back to List" at bounding box center [72, 67] width 43 height 8
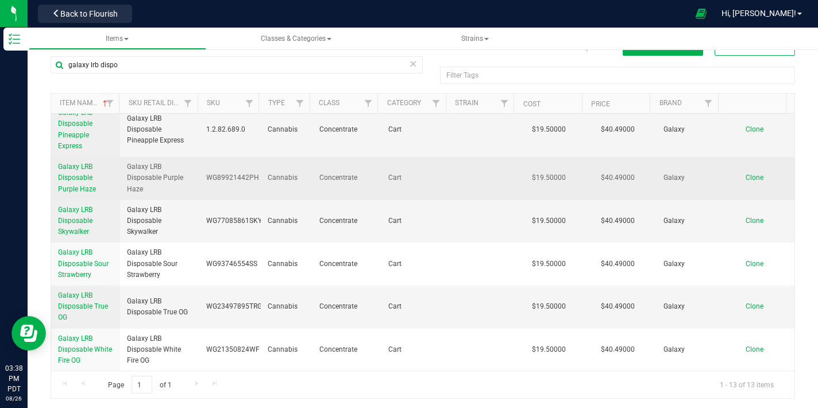
scroll to position [309, 0]
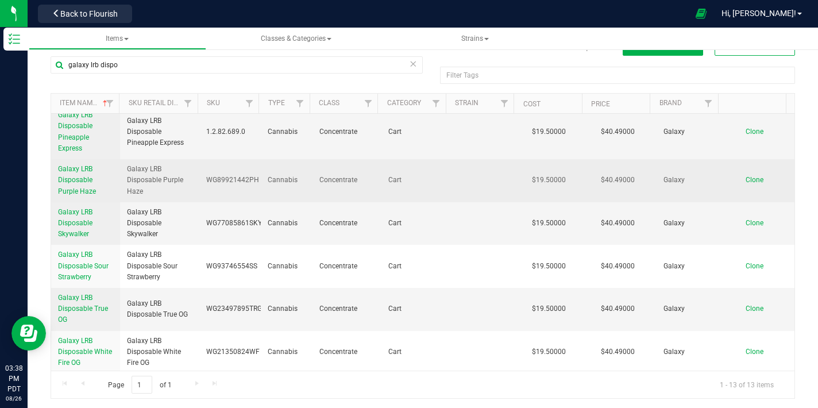
click at [87, 179] on span "Galaxy LRB Disposable Purple Haze" at bounding box center [77, 180] width 38 height 30
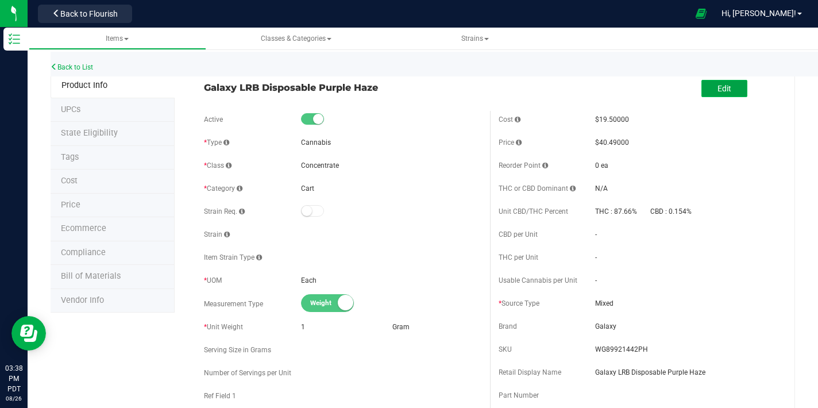
click at [720, 87] on span "Edit" at bounding box center [725, 88] width 14 height 9
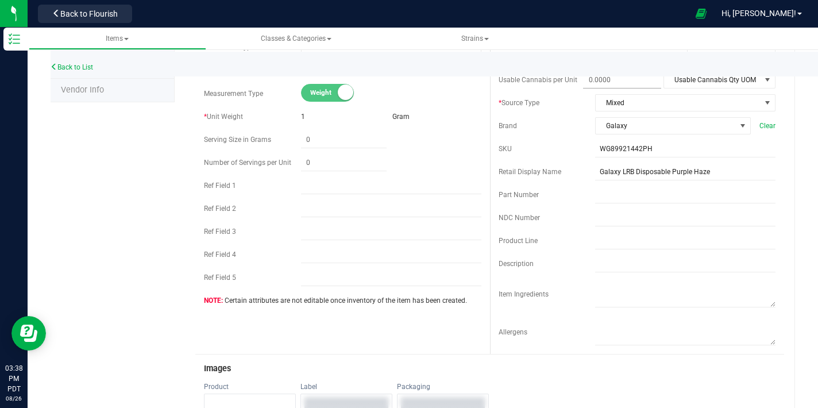
scroll to position [214, 0]
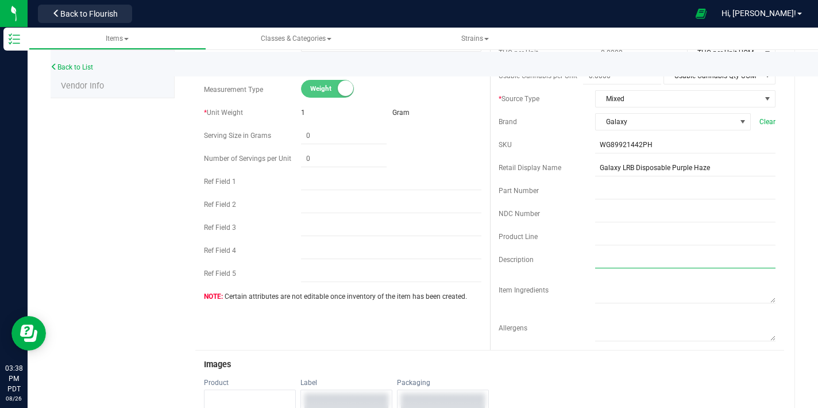
click at [598, 255] on input "text" at bounding box center [685, 259] width 180 height 17
paste input "The 1g Live Resin Disposable Vape is designed for convenience, quality, and dis…"
drag, startPoint x: 749, startPoint y: 264, endPoint x: 764, endPoint y: 258, distance: 16.2
click at [803, 264] on div "Back to List Product Info UPCs State Eligibility Tags Cost Price Ecommerce Comp…" at bounding box center [423, 380] width 791 height 1123
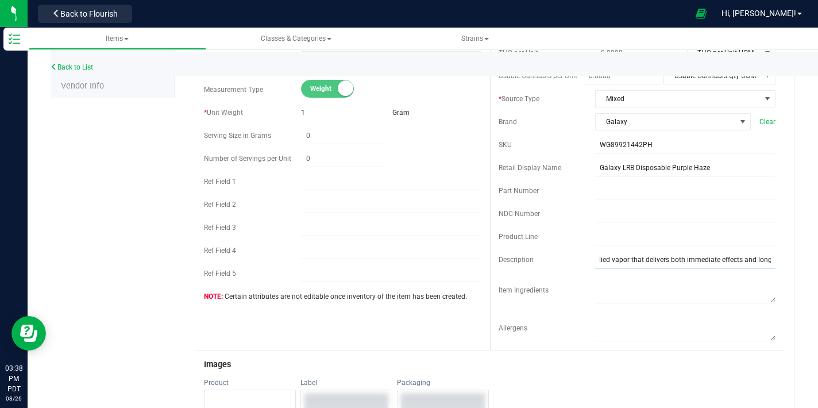
scroll to position [0, 646]
drag, startPoint x: 764, startPoint y: 260, endPoint x: 780, endPoint y: 260, distance: 15.5
click at [784, 259] on div "Galaxy LRB Disposable Purple Haze Cancel Save Active * Type Cannabis * Class" at bounding box center [485, 395] width 621 height 1072
click at [762, 264] on input "The 1g Live Resin Disposable Vape is designed for convenience, quality, and dis…" at bounding box center [685, 259] width 180 height 17
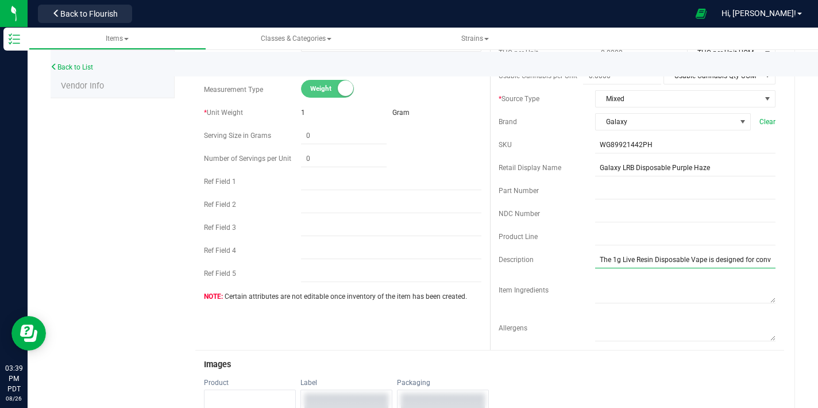
drag, startPoint x: 747, startPoint y: 265, endPoint x: 772, endPoint y: 258, distance: 26.4
click at [801, 264] on div "Back to List Product Info UPCs State Eligibility Tags Cost Price Ecommerce Comp…" at bounding box center [423, 380] width 791 height 1123
drag, startPoint x: 759, startPoint y: 263, endPoint x: 789, endPoint y: 261, distance: 30.5
click at [789, 261] on div "Back to List Product Info UPCs State Eligibility Tags Cost Price Ecommerce Comp…" at bounding box center [423, 380] width 791 height 1123
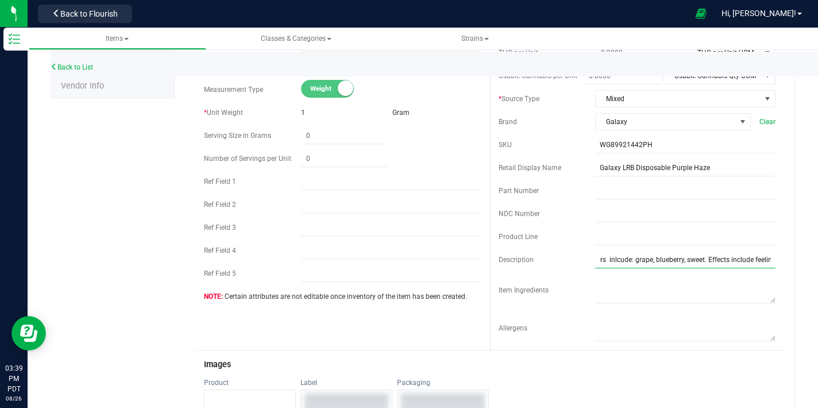
click at [762, 260] on input "The 1g Live Resin Disposable Vape is designed for convenience, quality, and dis…" at bounding box center [685, 259] width 180 height 17
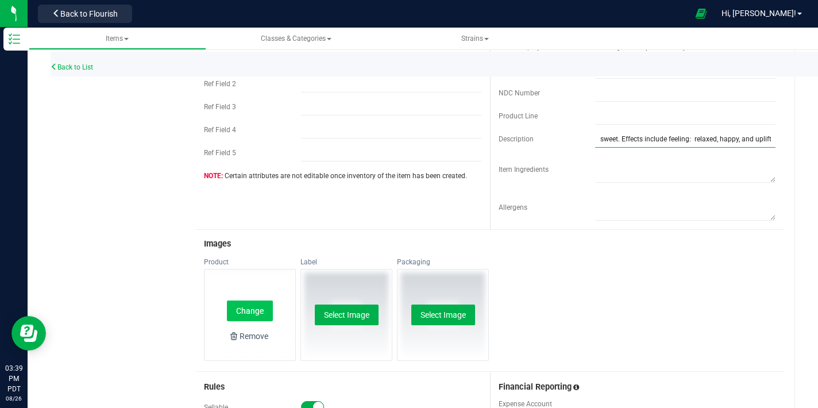
scroll to position [336, 0]
type input "The 1g Live Resin Disposable Vape is designed for convenience, quality, and dis…"
click at [264, 306] on button "Change" at bounding box center [250, 310] width 46 height 21
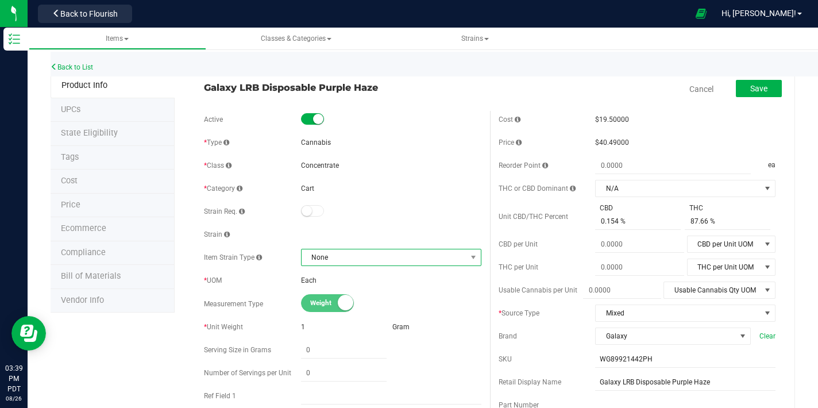
click at [361, 258] on span "None" at bounding box center [384, 257] width 165 height 16
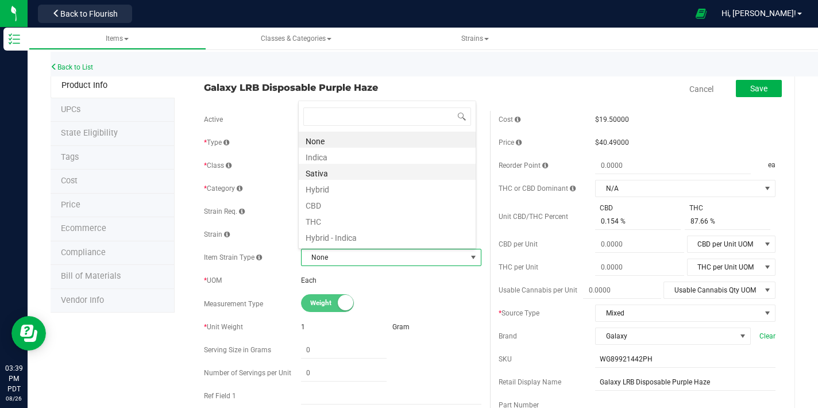
scroll to position [17, 175]
click at [326, 176] on li "Sativa" at bounding box center [387, 172] width 177 height 16
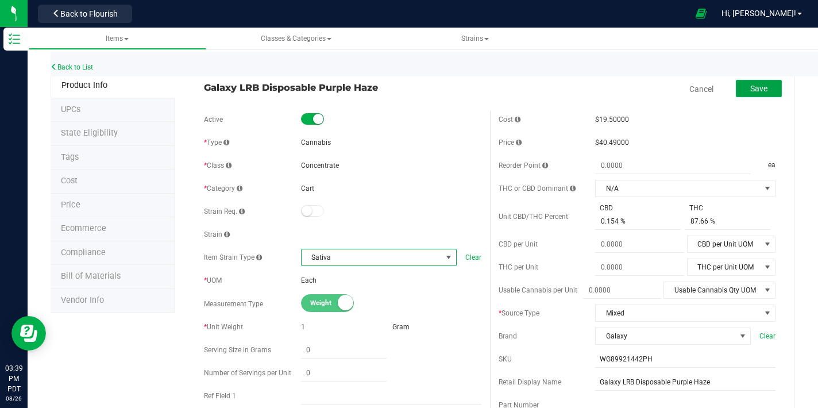
click at [750, 91] on span "Save" at bounding box center [758, 88] width 17 height 9
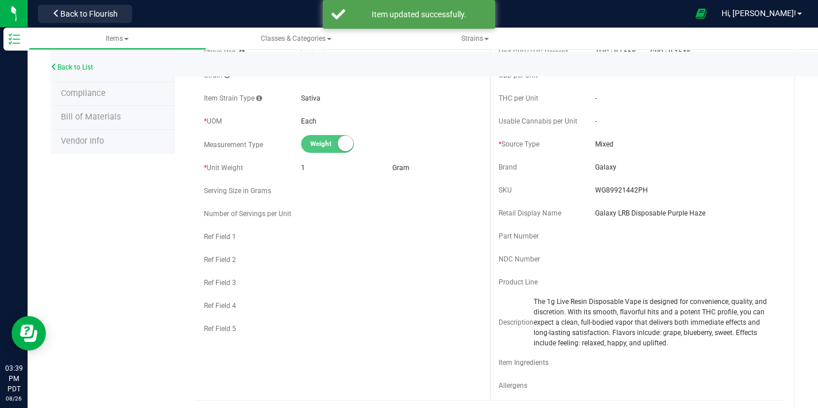
scroll to position [197, 0]
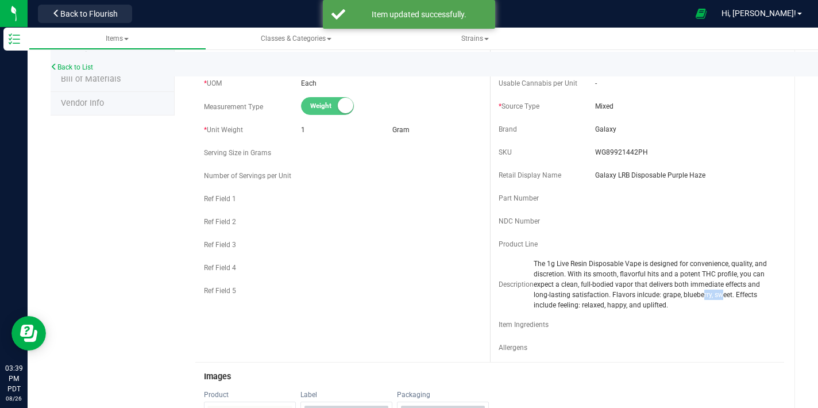
drag, startPoint x: 709, startPoint y: 296, endPoint x: 675, endPoint y: 297, distance: 34.5
click at [711, 297] on span "The 1g Live Resin Disposable Vape is designed for convenience, quality, and dis…" at bounding box center [655, 285] width 242 height 52
click at [567, 306] on span "The 1g Live Resin Disposable Vape is designed for convenience, quality, and dis…" at bounding box center [655, 285] width 242 height 52
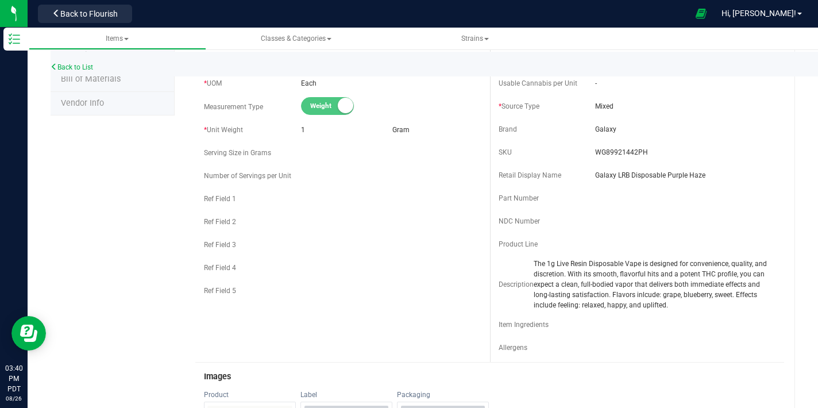
click at [579, 317] on div "Item Ingredients" at bounding box center [638, 324] width 278 height 17
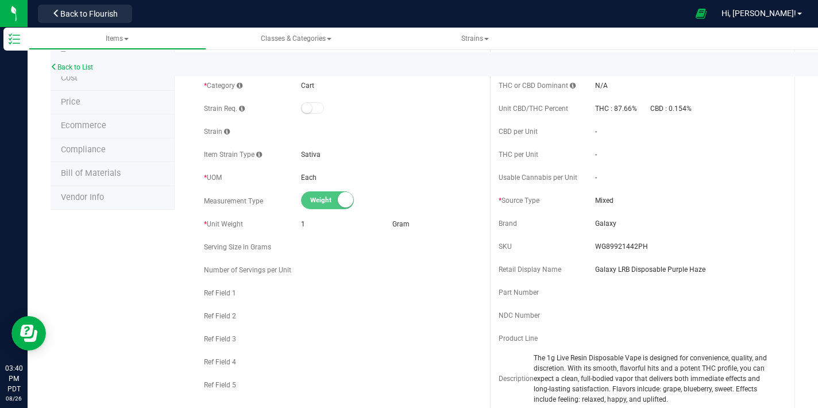
scroll to position [0, 0]
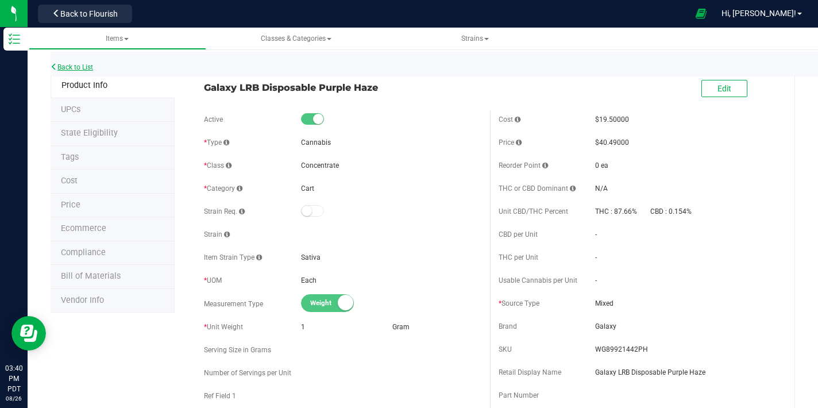
click at [93, 67] on link "Back to List" at bounding box center [72, 67] width 43 height 8
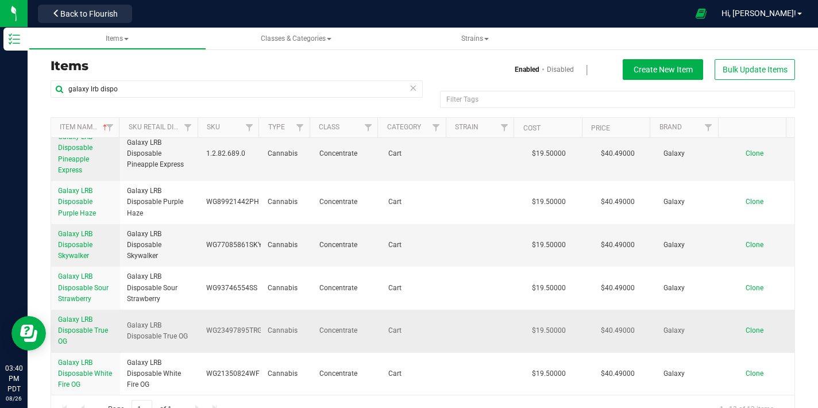
scroll to position [26, 0]
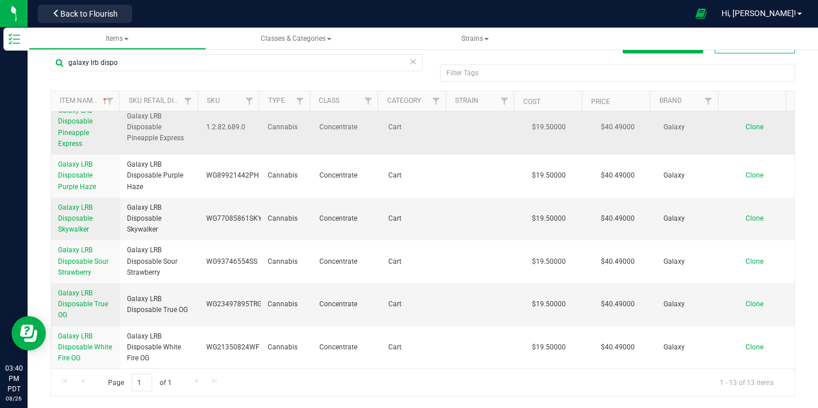
click at [79, 132] on span "Galaxy LRB Disposable Pineapple Express" at bounding box center [75, 126] width 34 height 41
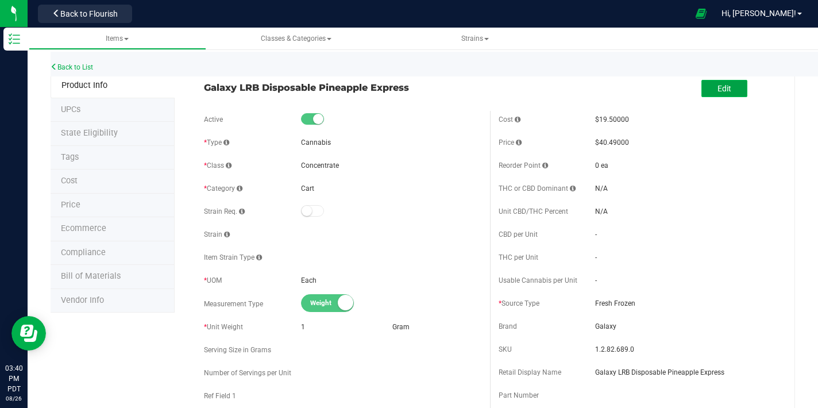
click at [718, 85] on span "Edit" at bounding box center [725, 88] width 14 height 9
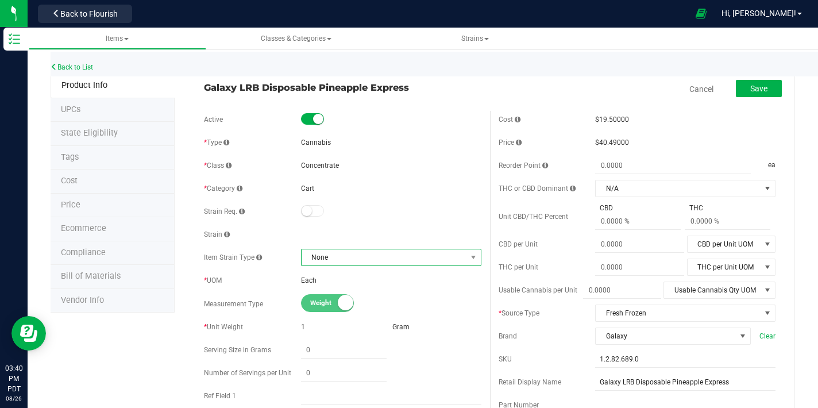
click at [346, 263] on span "None" at bounding box center [384, 257] width 165 height 16
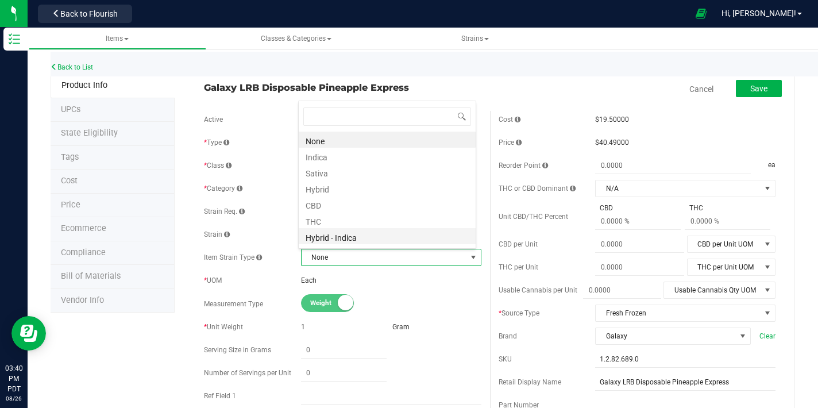
scroll to position [17, 175]
click at [330, 189] on li "Hybrid" at bounding box center [387, 188] width 177 height 16
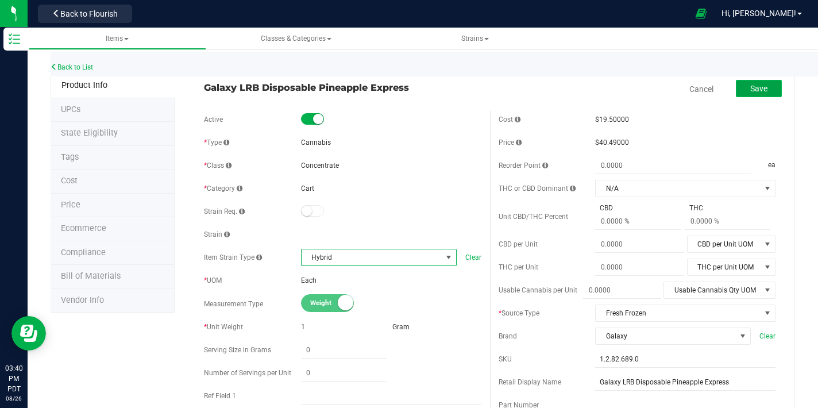
click at [737, 87] on button "Save" at bounding box center [759, 88] width 46 height 17
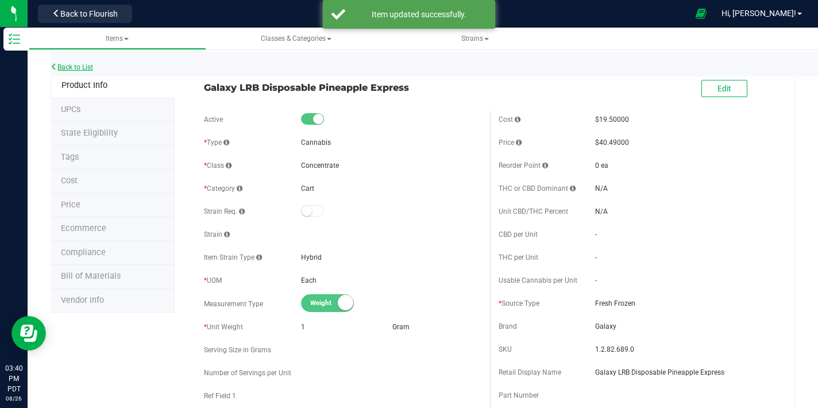
click at [85, 64] on link "Back to List" at bounding box center [72, 67] width 43 height 8
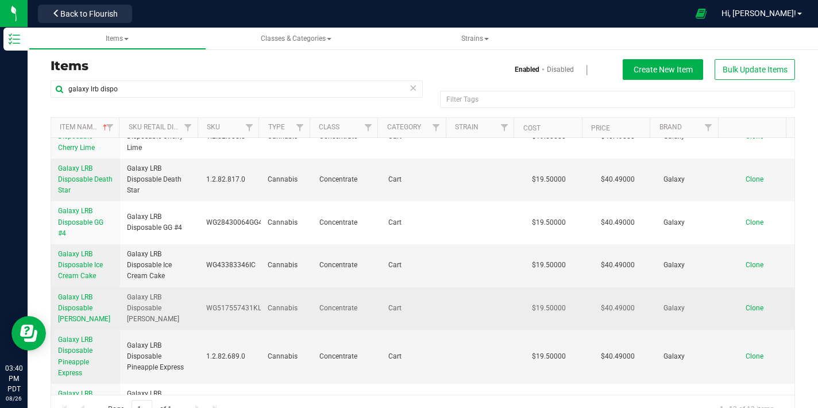
scroll to position [109, 0]
click at [84, 312] on link "Galaxy LRB Disposable [PERSON_NAME]" at bounding box center [85, 307] width 55 height 33
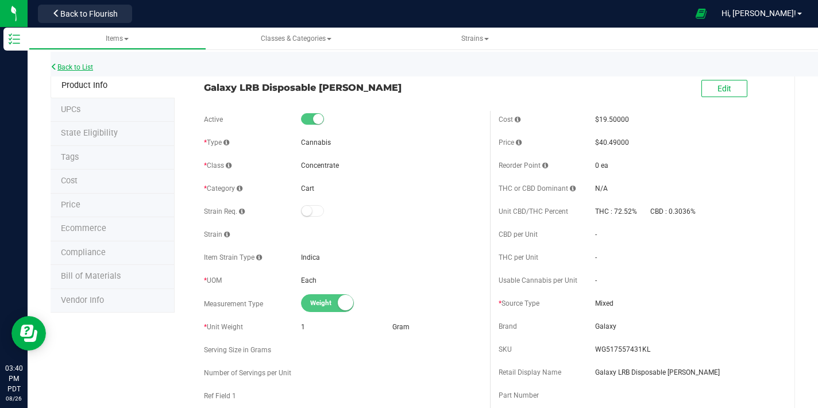
click at [67, 67] on link "Back to List" at bounding box center [72, 67] width 43 height 8
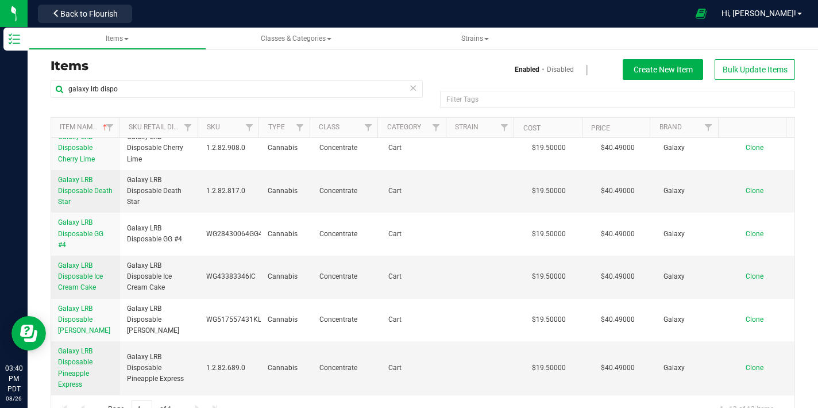
scroll to position [311, 0]
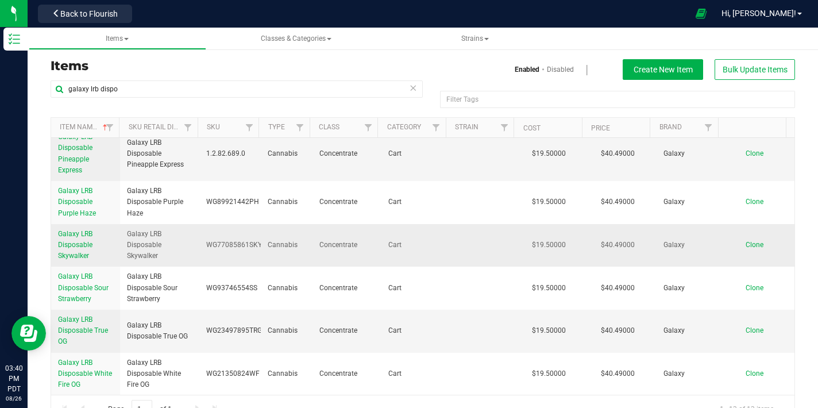
click at [85, 244] on span "Galaxy LRB Disposable Skywalker" at bounding box center [75, 245] width 34 height 30
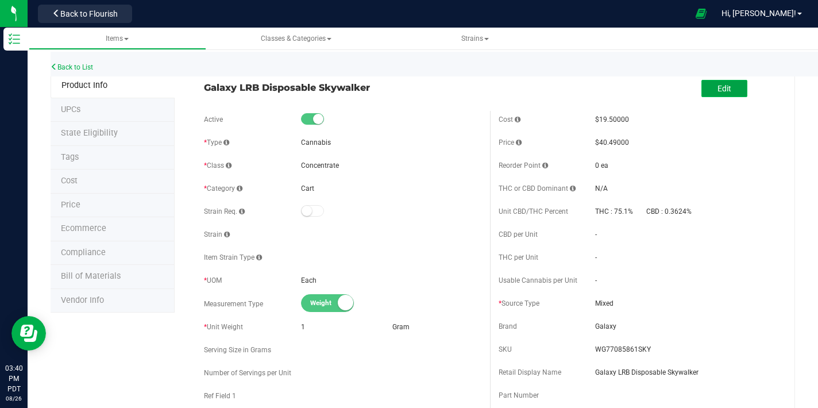
click at [702, 84] on button "Edit" at bounding box center [725, 88] width 46 height 17
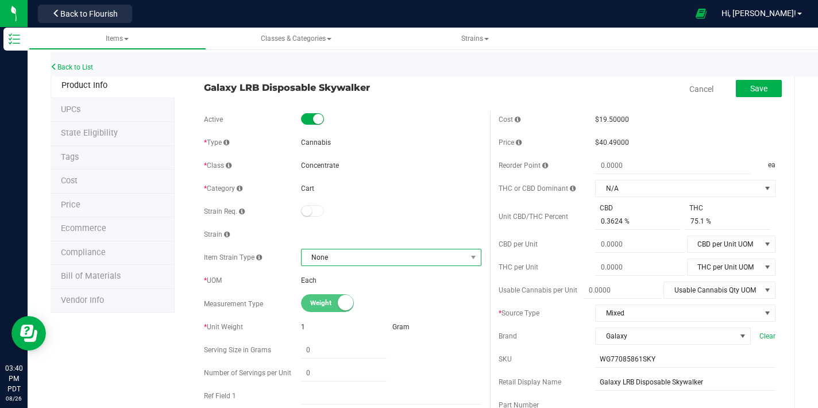
click at [337, 255] on span "None" at bounding box center [384, 257] width 165 height 16
click at [336, 159] on li "Indica" at bounding box center [387, 156] width 177 height 16
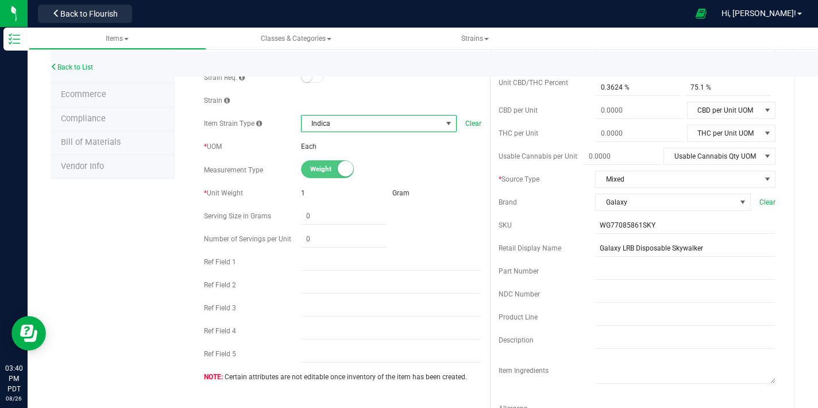
scroll to position [143, 0]
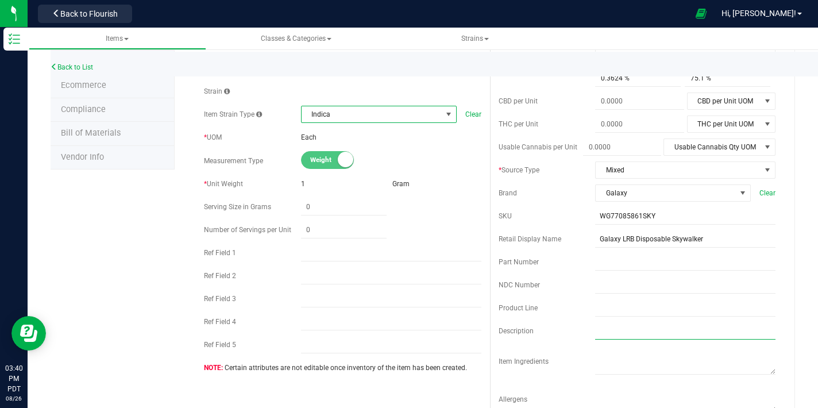
drag, startPoint x: 609, startPoint y: 332, endPoint x: 596, endPoint y: 334, distance: 12.8
click at [608, 332] on input "text" at bounding box center [685, 330] width 180 height 17
paste input "The 1g Live Resin Disposable Vape is designed for convenience, quality, and dis…"
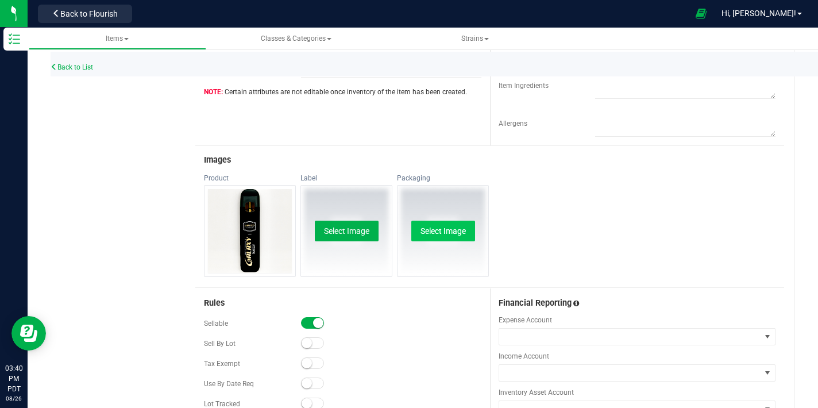
scroll to position [350, 0]
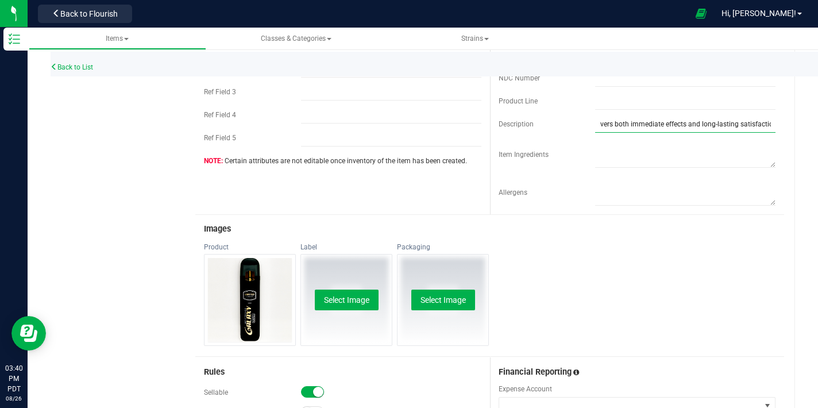
type input "The 1g Live Resin Disposable Vape is designed for convenience, quality, and dis…"
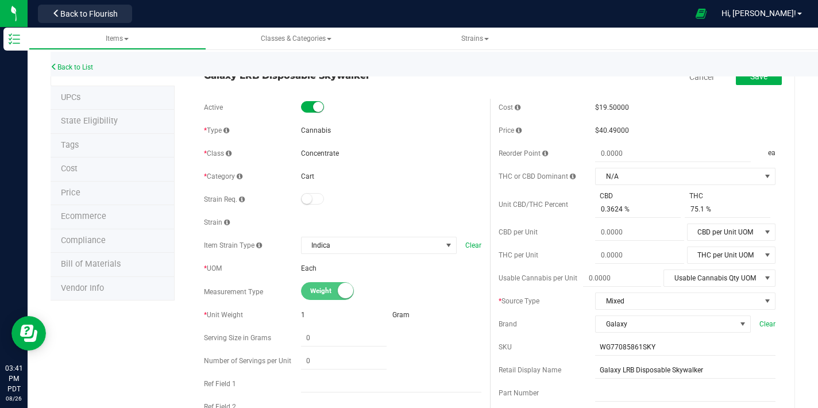
scroll to position [0, 0]
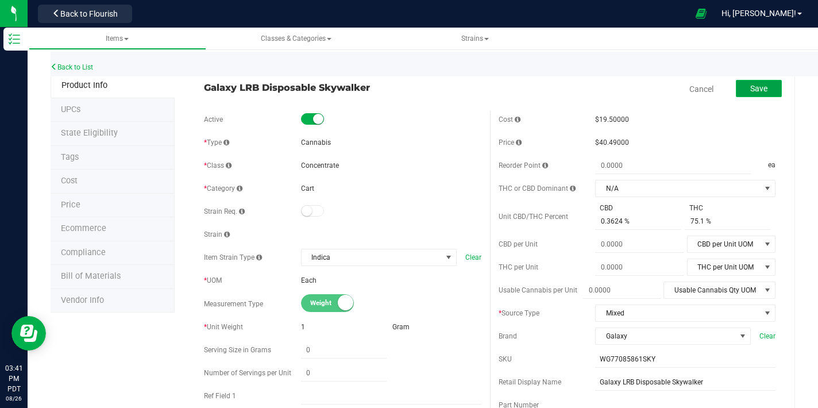
click at [744, 95] on button "Save" at bounding box center [759, 88] width 46 height 17
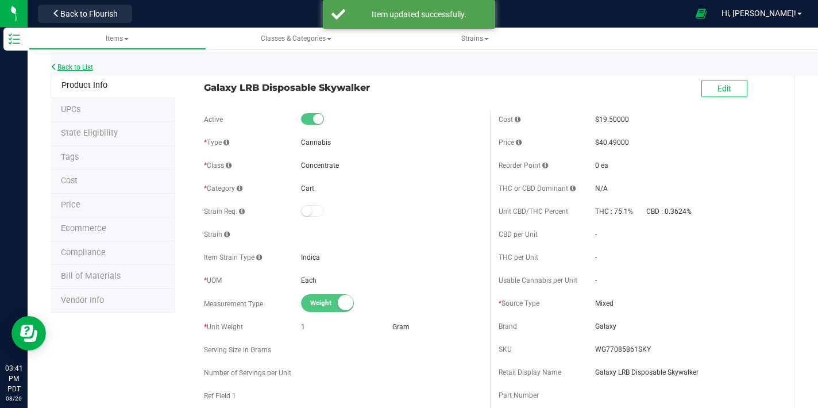
click at [66, 68] on link "Back to List" at bounding box center [72, 67] width 43 height 8
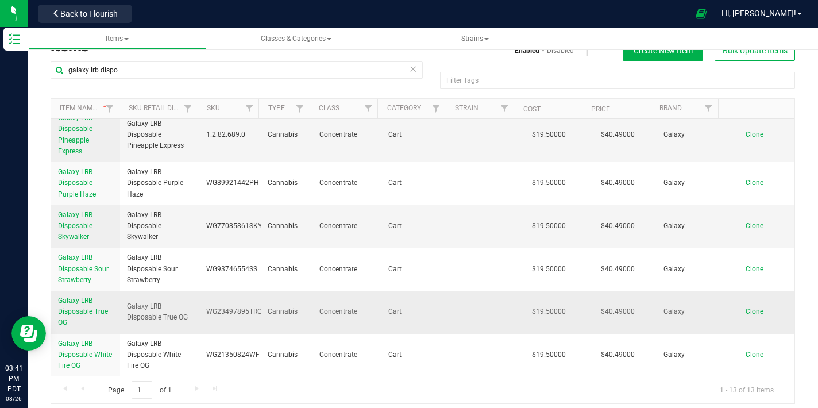
scroll to position [26, 0]
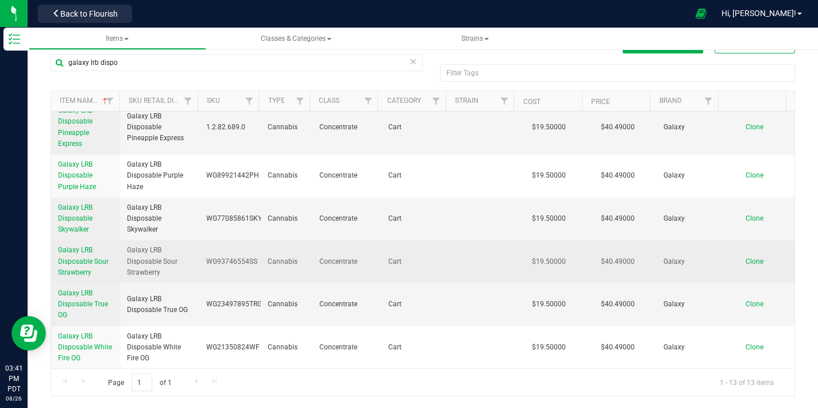
click at [86, 260] on span "Galaxy LRB Disposable Sour Strawberry" at bounding box center [83, 261] width 51 height 30
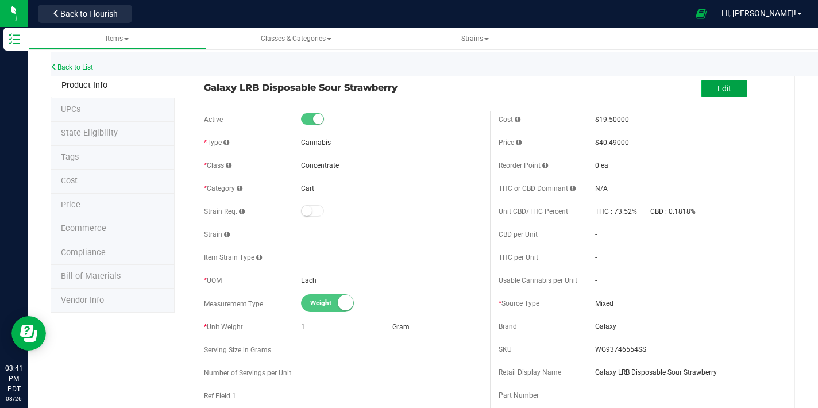
click at [718, 88] on span "Edit" at bounding box center [725, 88] width 14 height 9
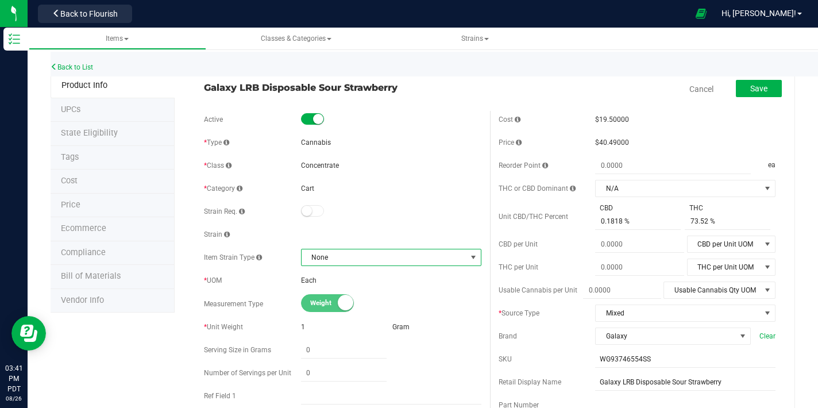
click at [318, 264] on span "None" at bounding box center [384, 257] width 165 height 16
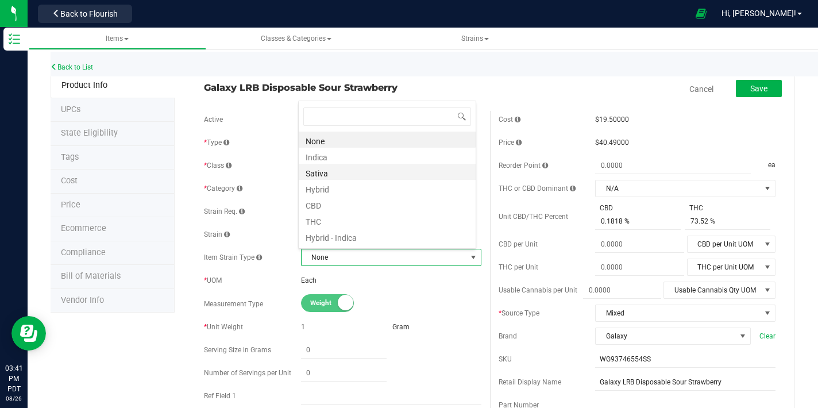
click at [325, 174] on li "Sativa" at bounding box center [387, 172] width 177 height 16
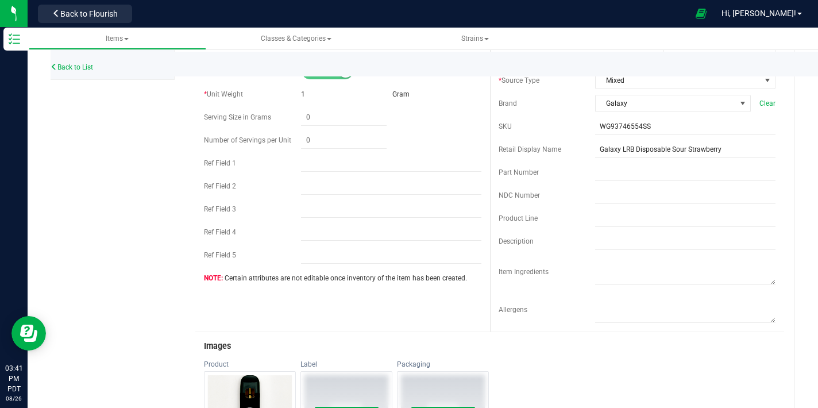
scroll to position [310, 0]
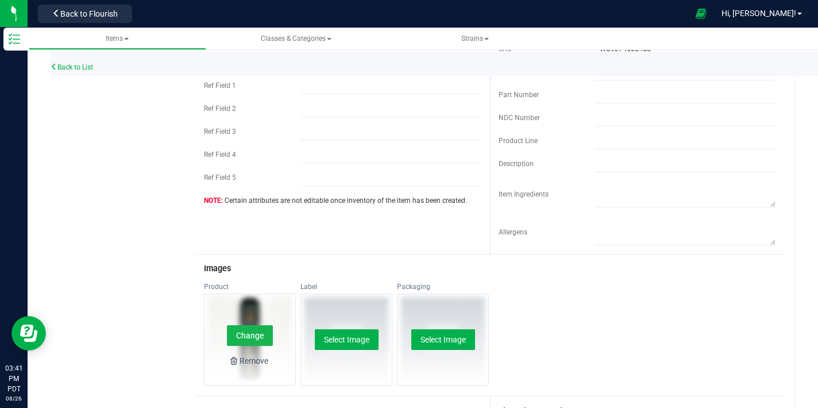
click at [252, 334] on button "Change" at bounding box center [250, 335] width 46 height 21
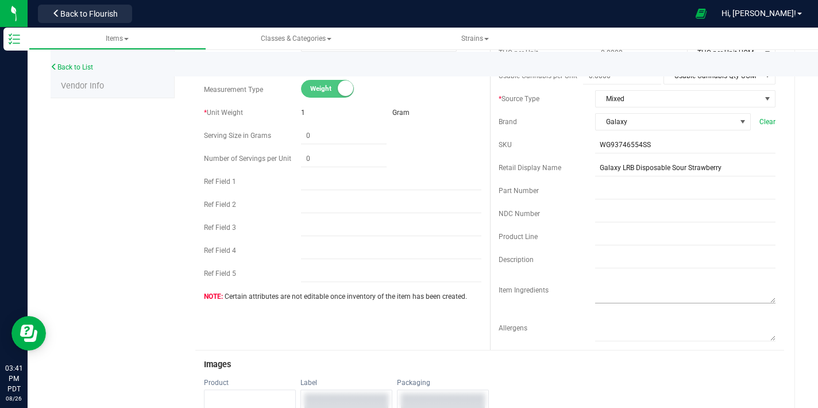
scroll to position [198, 0]
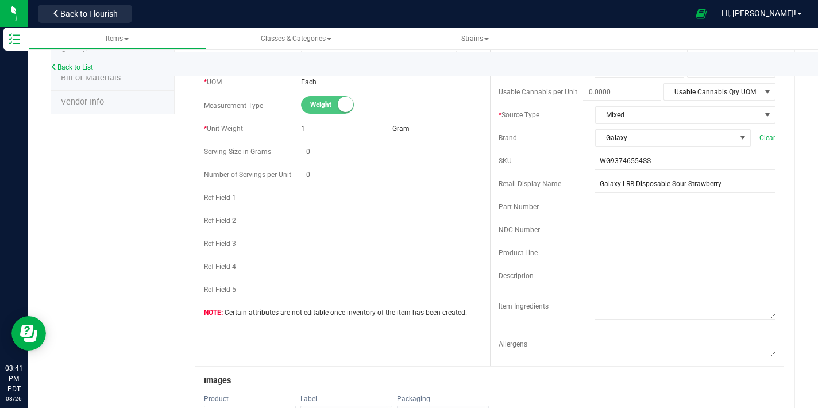
click at [609, 278] on input "text" at bounding box center [685, 275] width 180 height 17
paste input "The 1g Live Resin Disposable Vape is designed for convenience, quality, and dis…"
type input "The 1g Live Resin Disposable Vape is designed for convenience, quality, and dis…"
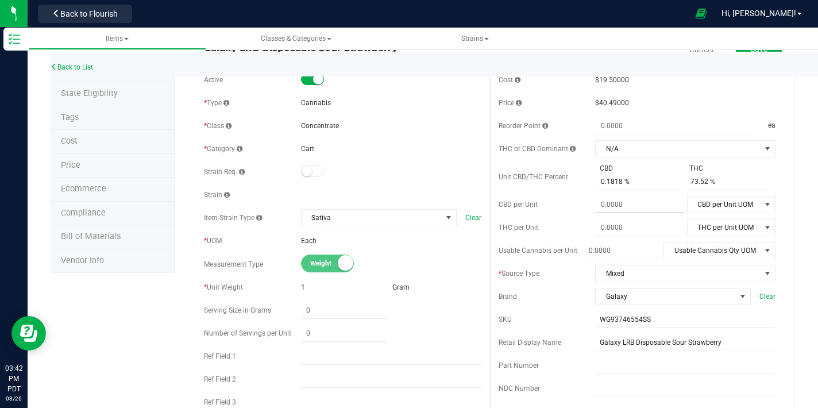
scroll to position [0, 0]
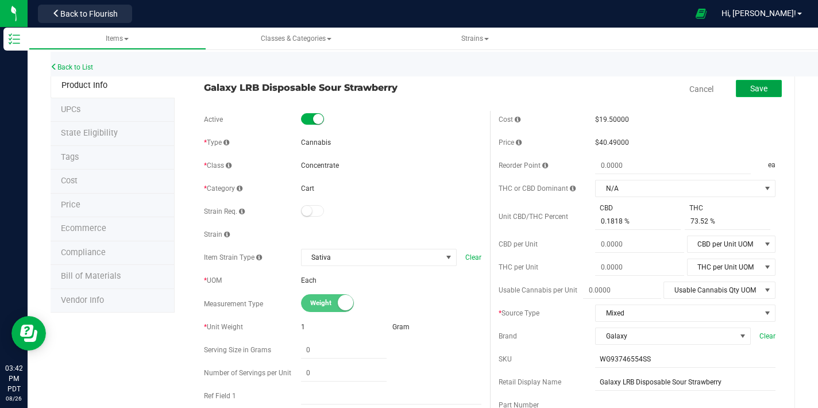
click at [757, 80] on button "Save" at bounding box center [759, 88] width 46 height 17
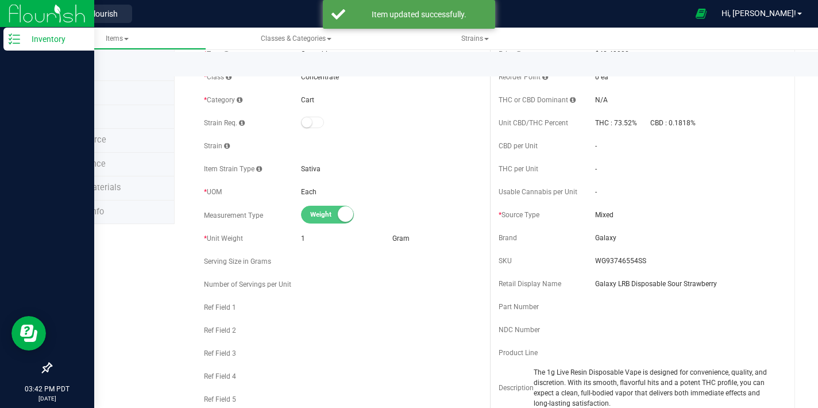
scroll to position [10, 0]
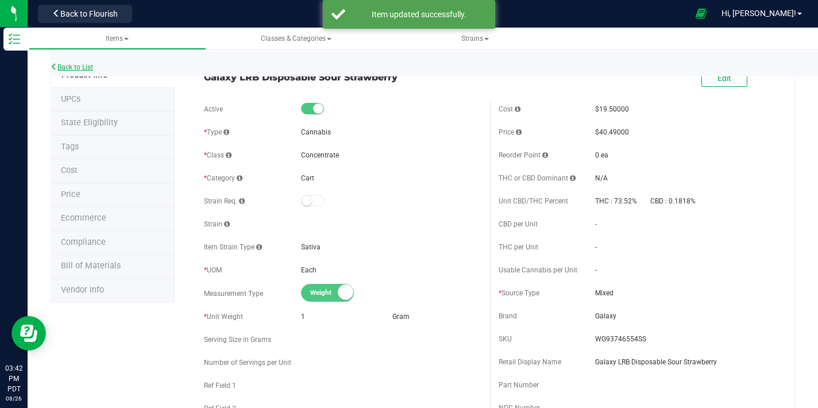
click at [93, 65] on link "Back to List" at bounding box center [72, 67] width 43 height 8
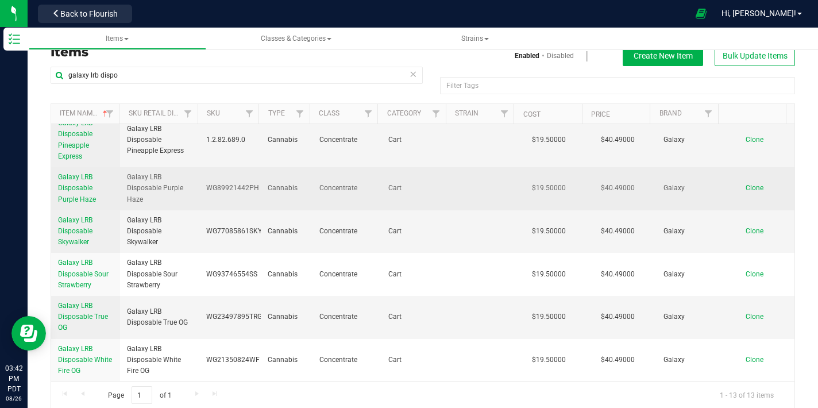
scroll to position [26, 0]
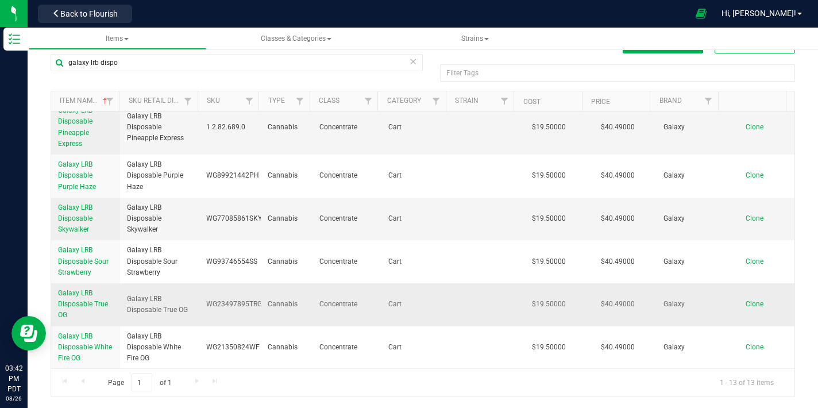
click at [83, 310] on link "Galaxy LRB Disposable True OG" at bounding box center [85, 304] width 55 height 33
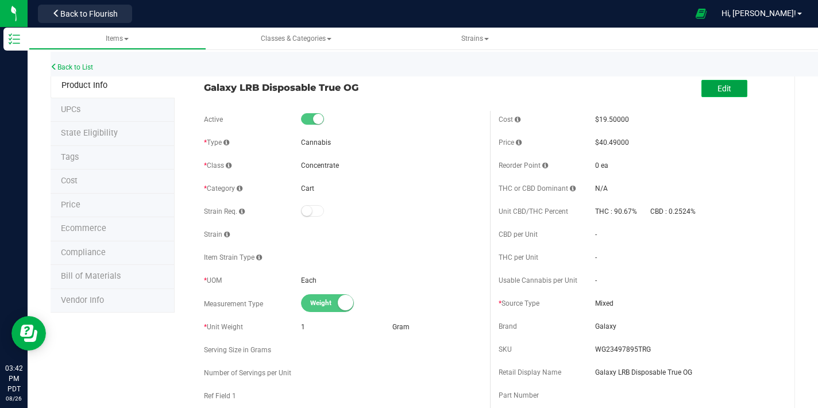
click at [707, 90] on button "Edit" at bounding box center [725, 88] width 46 height 17
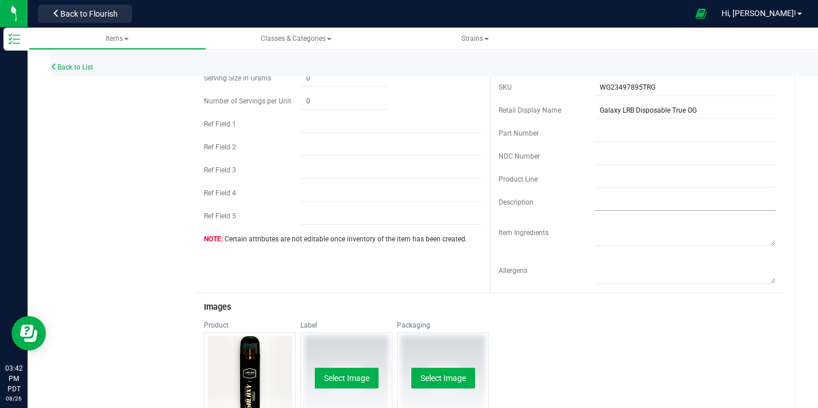
scroll to position [282, 0]
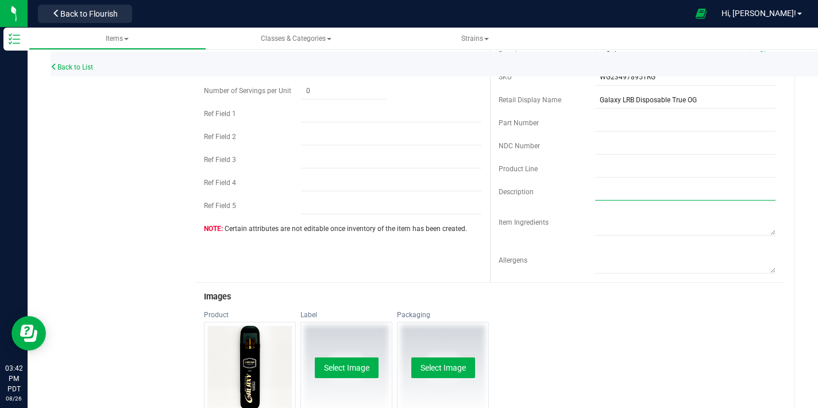
click at [610, 198] on input "text" at bounding box center [685, 191] width 180 height 17
paste input "The 1g Live Resin Disposable Vape is designed for convenience, quality, and dis…"
type input "The 1g Live Resin Disposable Vape is designed for convenience, quality, and dis…"
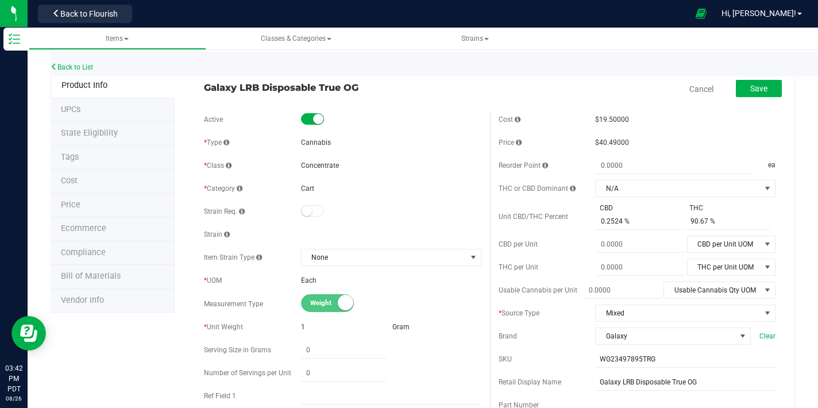
scroll to position [282, 0]
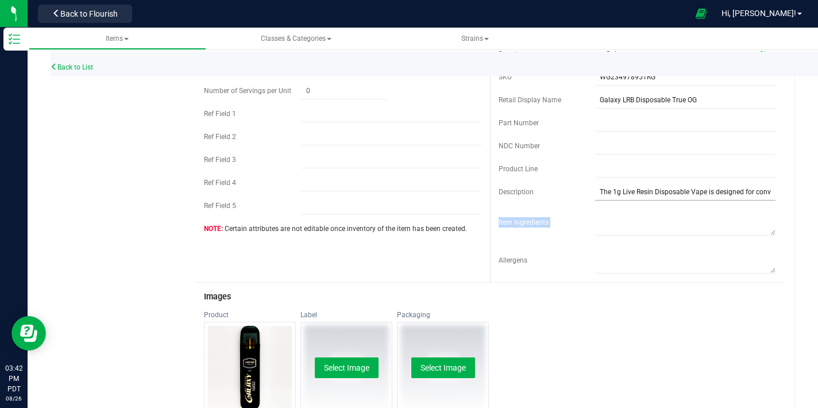
drag, startPoint x: 727, startPoint y: 200, endPoint x: 730, endPoint y: 184, distance: 15.8
click at [730, 184] on div "Cost $19.50000 Price $40.49000 Reorder Point ea THC or CBD Dominant" at bounding box center [637, 55] width 295 height 453
drag, startPoint x: 728, startPoint y: 190, endPoint x: 793, endPoint y: 190, distance: 65.5
click at [793, 190] on div "Back to List Product Info UPCs State Eligibility Tags Cost Price Ecommerce Comp…" at bounding box center [423, 312] width 791 height 1123
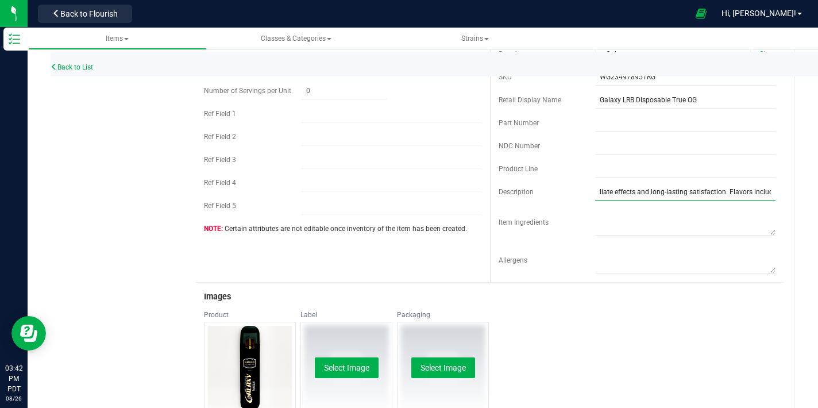
drag, startPoint x: 764, startPoint y: 192, endPoint x: 766, endPoint y: 201, distance: 8.9
click at [764, 192] on input "The 1g Live Resin Disposable Vape is designed for convenience, quality, and dis…" at bounding box center [685, 191] width 180 height 17
drag, startPoint x: 730, startPoint y: 196, endPoint x: 752, endPoint y: 190, distance: 22.7
click at [811, 198] on div "Items Classes & Categories Strains Back to List Product Info UPCs State Eligibi…" at bounding box center [423, 218] width 791 height 380
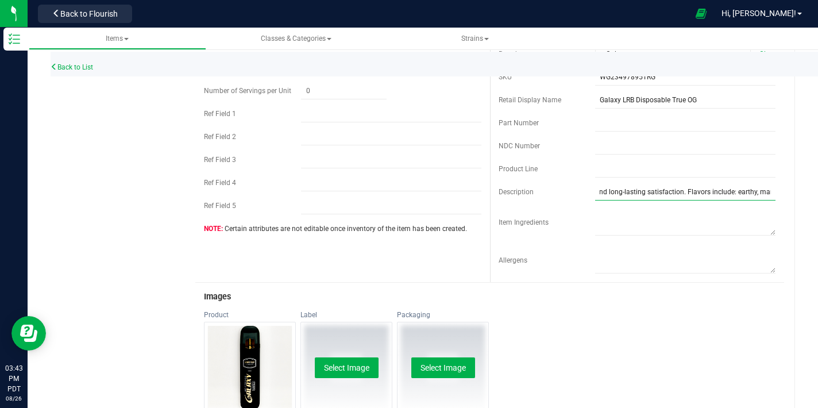
scroll to position [0, 768]
drag, startPoint x: 753, startPoint y: 190, endPoint x: 784, endPoint y: 195, distance: 31.5
click at [784, 195] on div "Galaxy LRB Disposable True OG Cancel Save Active * Type Cannabis * Class" at bounding box center [485, 327] width 621 height 1072
click at [766, 193] on input "The 1g Live Resin Disposable Vape is designed for convenience, quality, and dis…" at bounding box center [685, 191] width 180 height 17
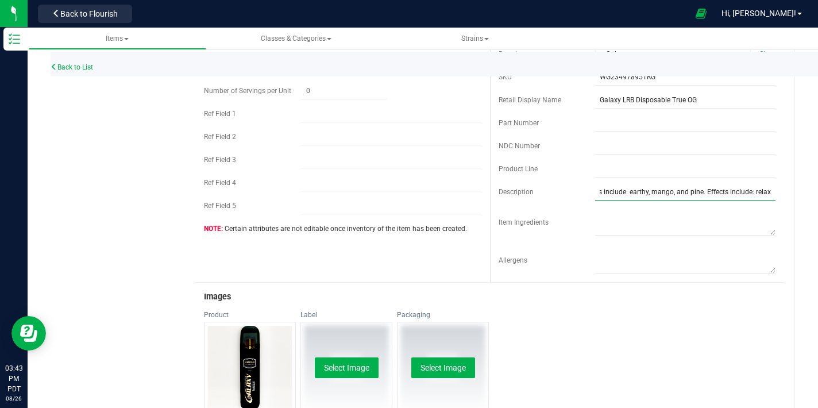
drag, startPoint x: 748, startPoint y: 194, endPoint x: 767, endPoint y: 201, distance: 20.0
click at [785, 203] on div "Galaxy LRB Disposable True OG Cancel Save Active * Type Cannabis * Class" at bounding box center [485, 327] width 621 height 1072
click at [762, 195] on input "The 1g Live Resin Disposable Vape is designed for convenience, quality, and dis…" at bounding box center [685, 191] width 180 height 17
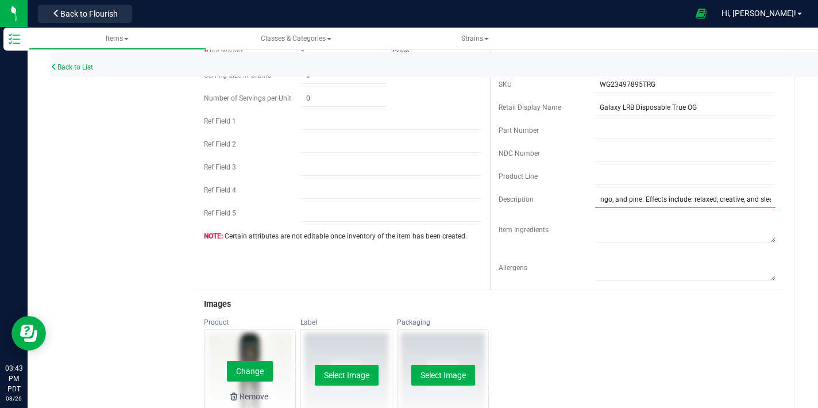
scroll to position [281, 0]
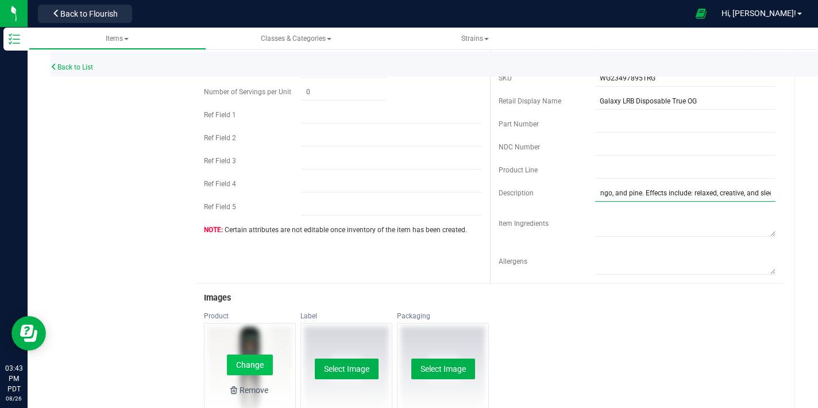
type input "The 1g Live Resin Disposable Vape is designed for convenience, quality, and dis…"
click at [262, 363] on button "Change" at bounding box center [250, 364] width 46 height 21
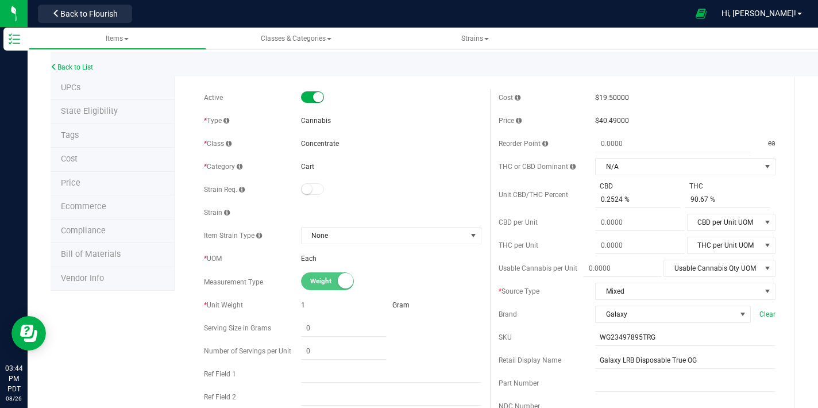
scroll to position [0, 0]
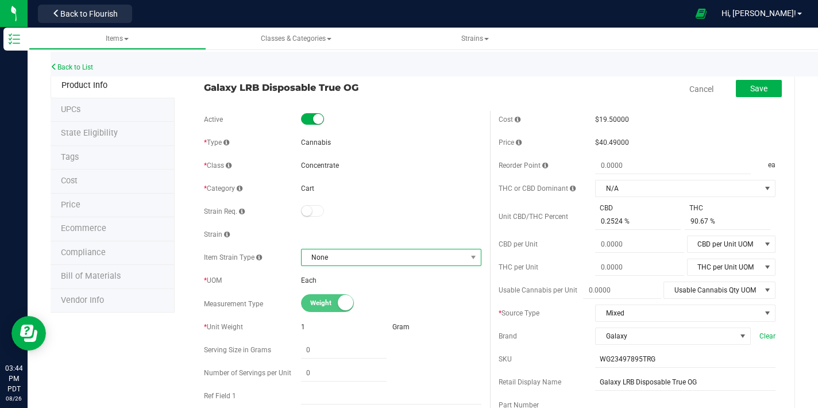
drag, startPoint x: 431, startPoint y: 250, endPoint x: 437, endPoint y: 260, distance: 11.3
click at [433, 251] on span "None" at bounding box center [384, 257] width 165 height 16
click at [319, 155] on li "Indica" at bounding box center [387, 156] width 177 height 16
click at [744, 93] on button "Save" at bounding box center [759, 88] width 46 height 17
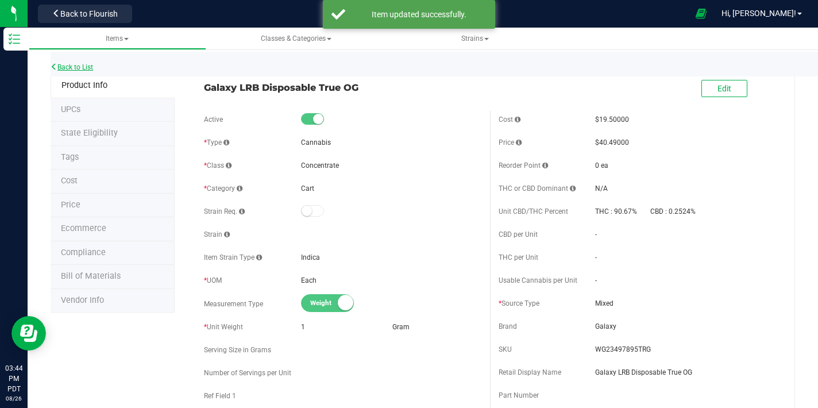
click at [86, 66] on link "Back to List" at bounding box center [72, 67] width 43 height 8
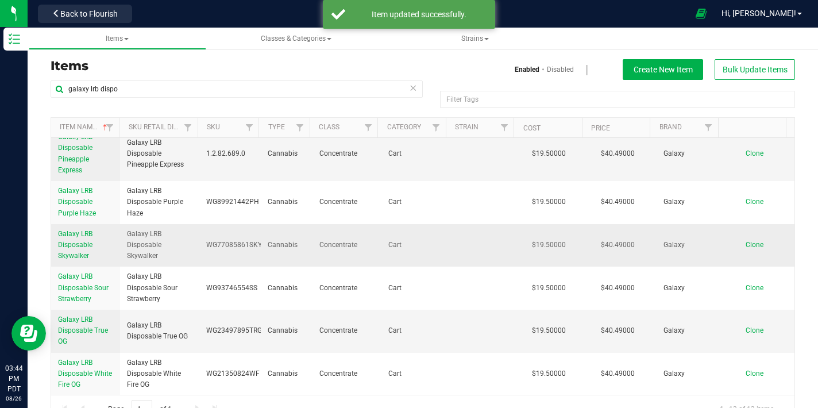
scroll to position [26, 0]
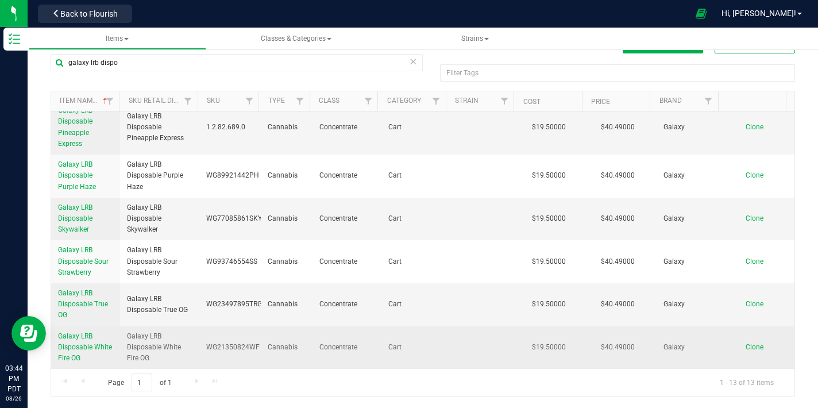
click at [87, 341] on link "Galaxy LRB Disposable White Fire OG" at bounding box center [85, 347] width 55 height 33
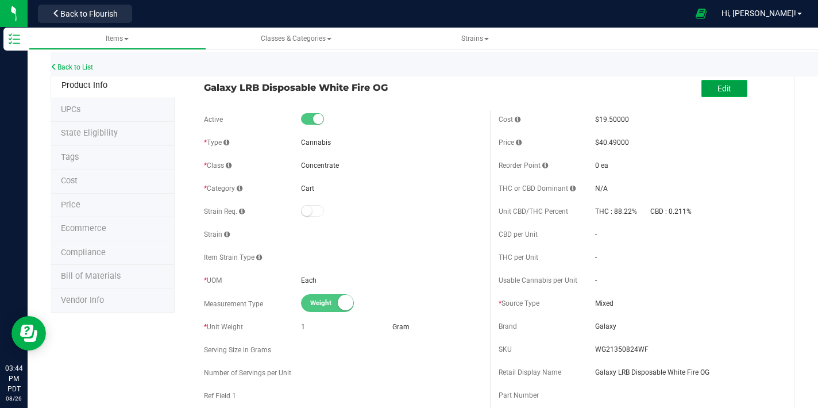
click at [705, 87] on button "Edit" at bounding box center [725, 88] width 46 height 17
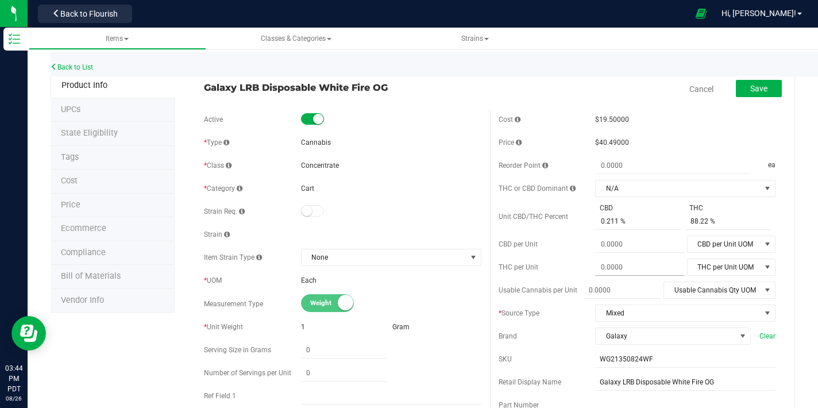
scroll to position [194, 0]
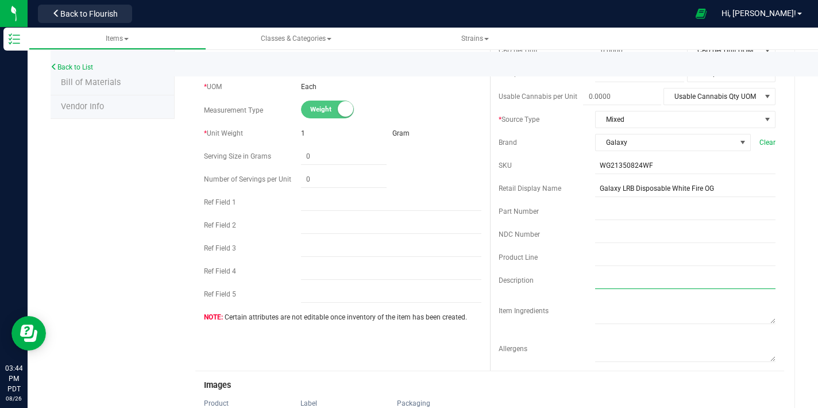
click at [607, 283] on input "text" at bounding box center [685, 280] width 180 height 17
paste input "The 1g Live Resin Disposable Vape is designed for convenience, quality, and dis…"
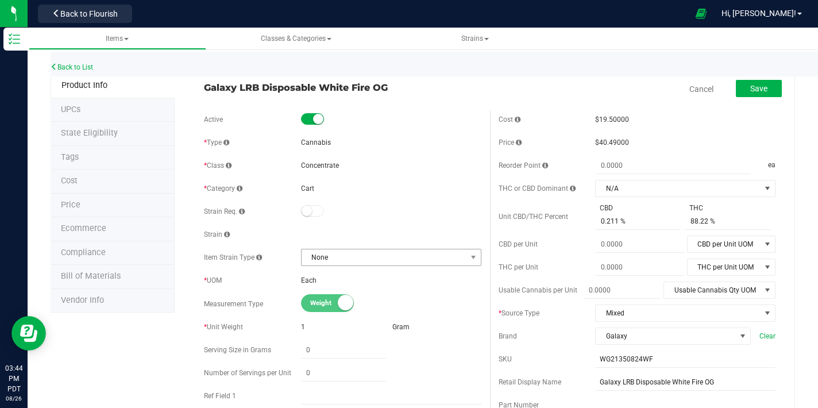
type input "The 1g Live Resin Disposable Vape is designed for convenience, quality, and dis…"
click at [339, 254] on span "None" at bounding box center [384, 257] width 165 height 16
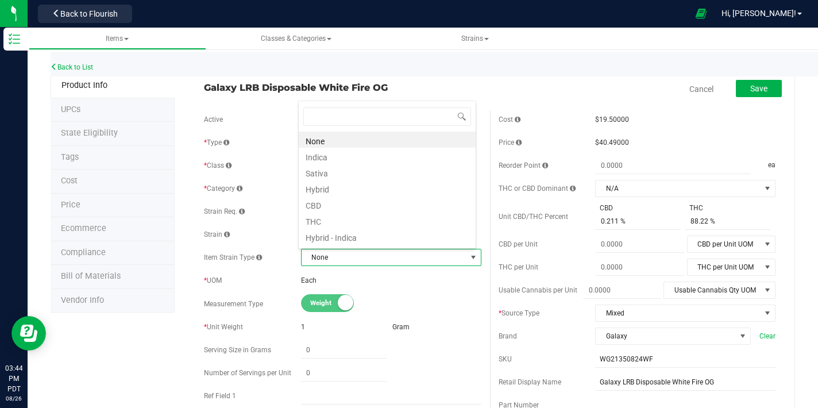
scroll to position [17, 175]
click at [327, 156] on li "Indica" at bounding box center [387, 156] width 177 height 16
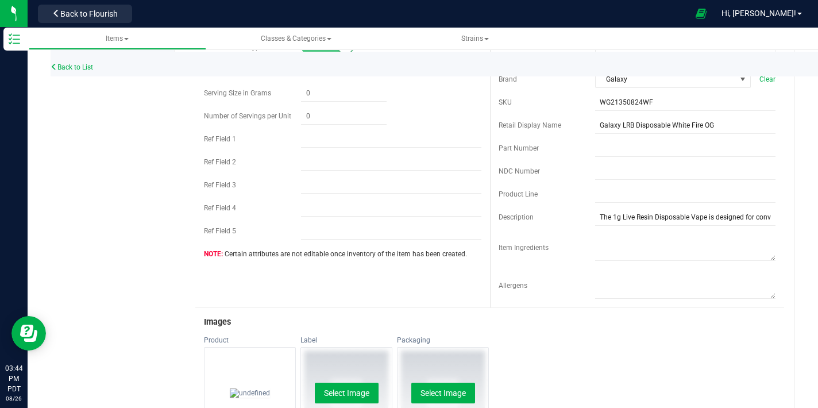
scroll to position [310, 0]
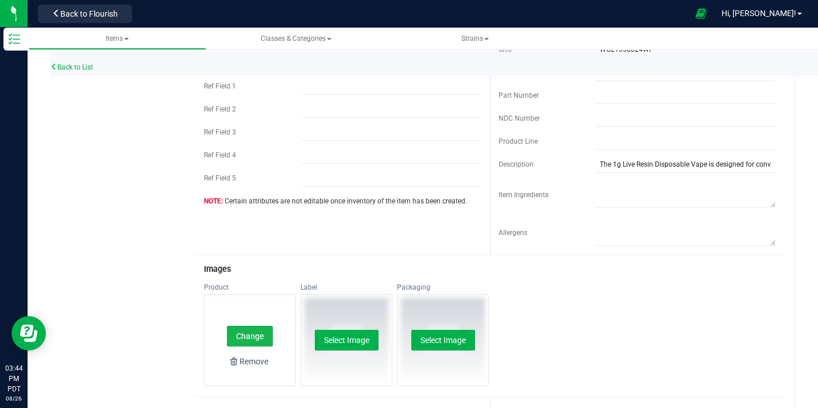
click at [254, 337] on button "Change" at bounding box center [250, 336] width 46 height 21
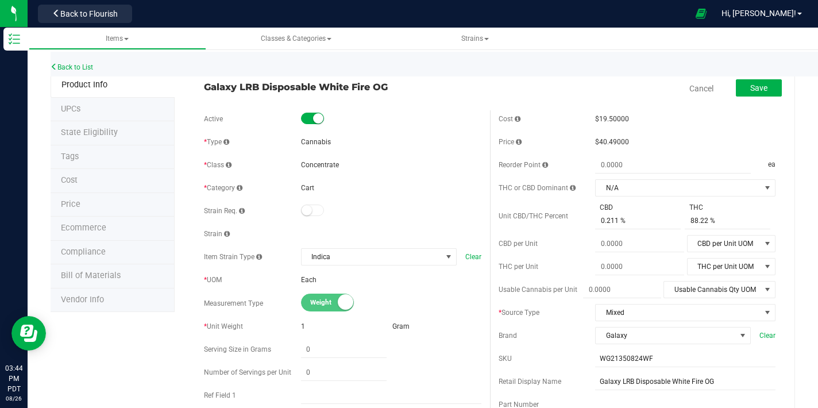
scroll to position [0, 0]
click at [754, 93] on span "Save" at bounding box center [758, 88] width 17 height 9
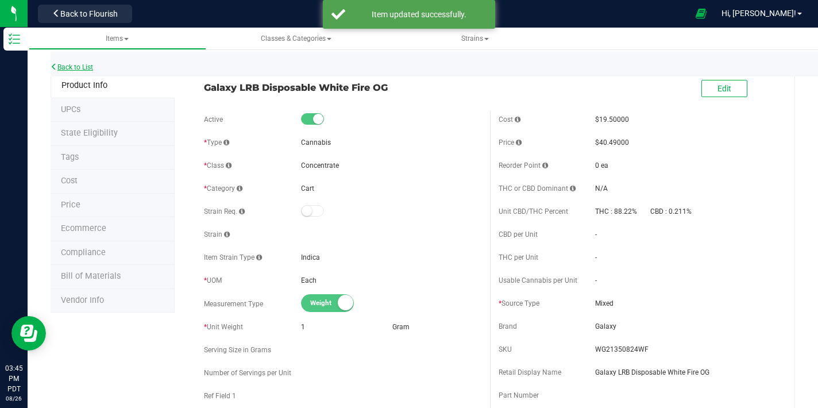
click at [88, 68] on link "Back to List" at bounding box center [72, 67] width 43 height 8
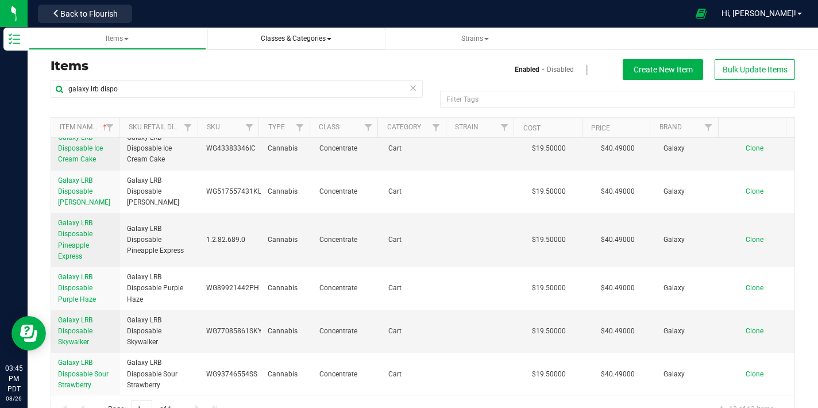
scroll to position [311, 0]
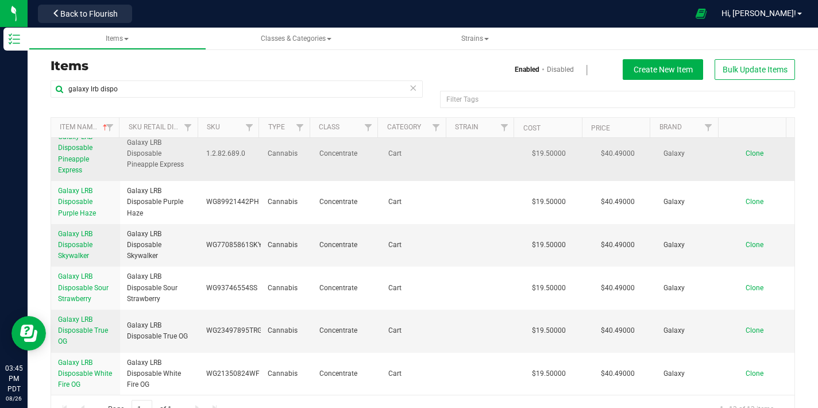
click at [78, 148] on span "Galaxy LRB Disposable Pineapple Express" at bounding box center [75, 153] width 34 height 41
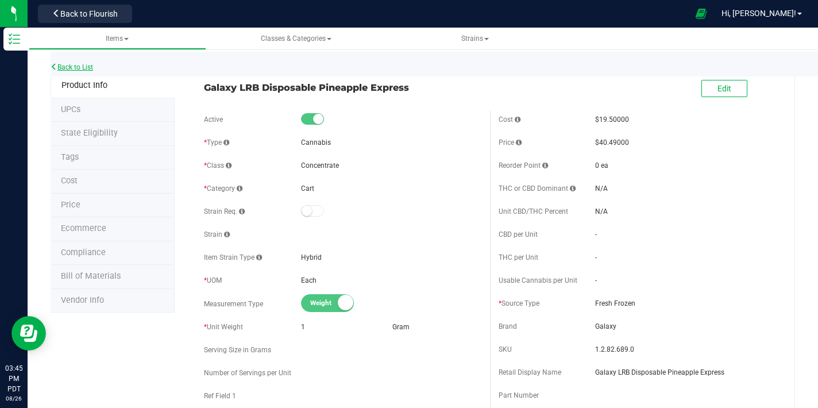
click at [65, 71] on link "Back to List" at bounding box center [72, 67] width 43 height 8
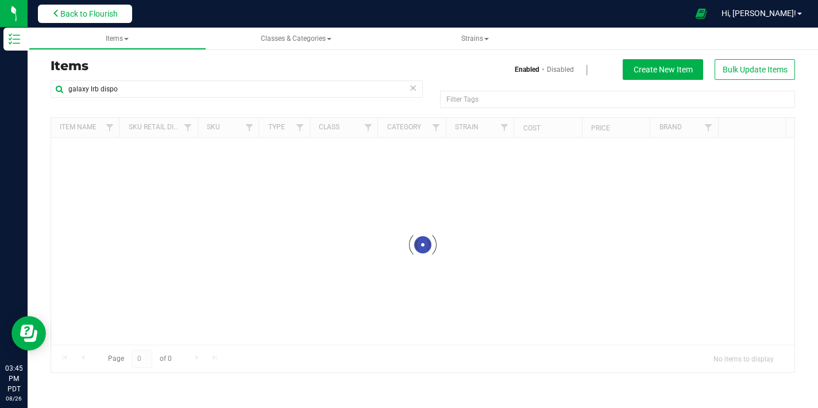
click at [77, 20] on button "Back to Flourish" at bounding box center [85, 14] width 94 height 18
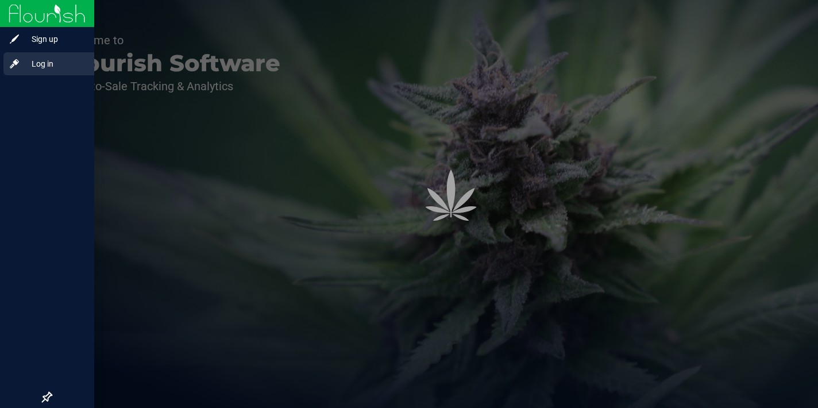
click at [25, 65] on span "Log in" at bounding box center [54, 64] width 69 height 14
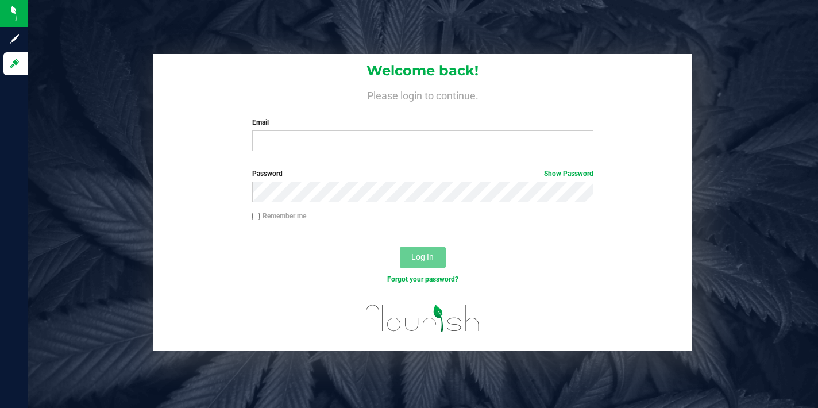
click at [424, 154] on div "Welcome back! Please login to continue. Email Required Please format your email…" at bounding box center [422, 107] width 538 height 106
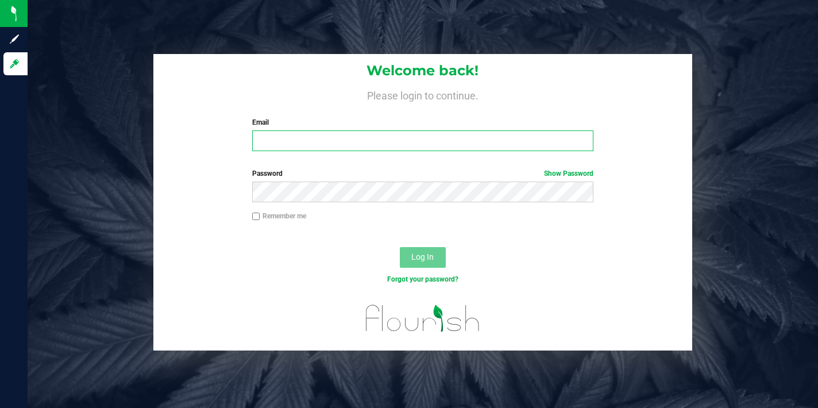
click at [417, 142] on input "Email" at bounding box center [423, 140] width 342 height 21
type input "[PERSON_NAME][EMAIL_ADDRESS][DOMAIN_NAME]"
drag, startPoint x: 398, startPoint y: 139, endPoint x: 246, endPoint y: 134, distance: 151.7
click at [246, 134] on div "Email [PERSON_NAME][EMAIL_ADDRESS][DOMAIN_NAME] Required Please format your ema…" at bounding box center [423, 134] width 359 height 34
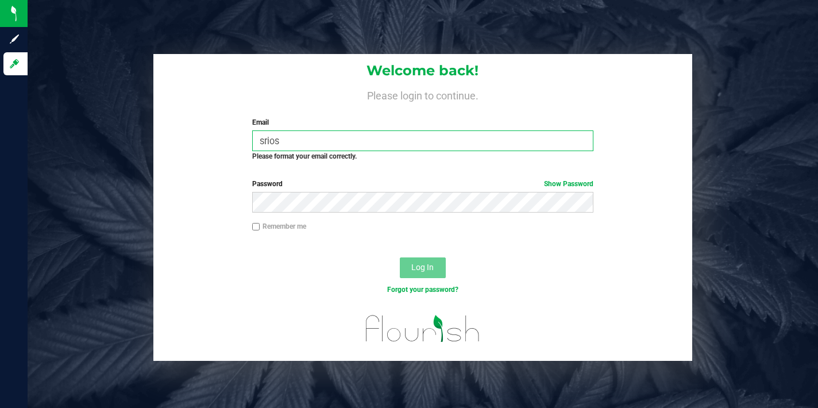
type input "[EMAIL_ADDRESS][DOMAIN_NAME]"
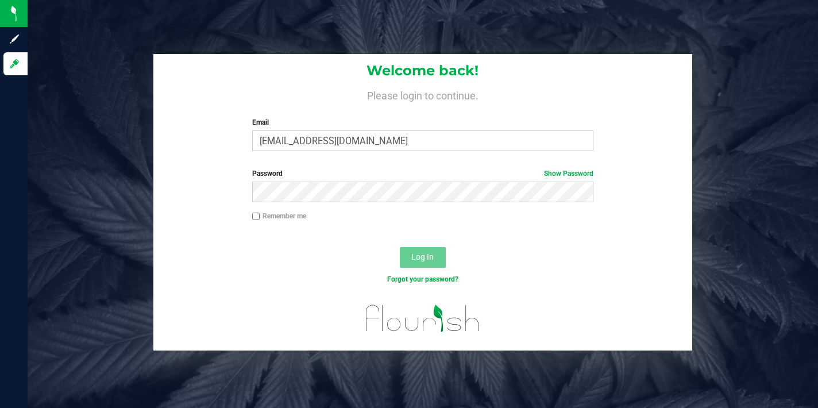
click at [323, 202] on div "Password Show Password" at bounding box center [422, 189] width 538 height 43
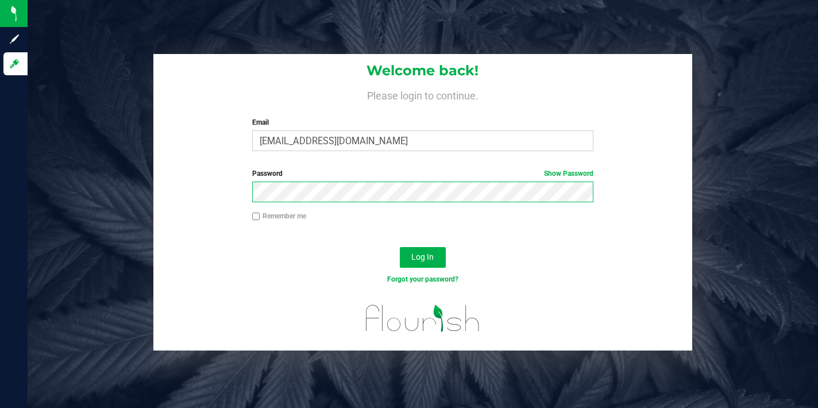
click at [400, 247] on button "Log In" at bounding box center [423, 257] width 46 height 21
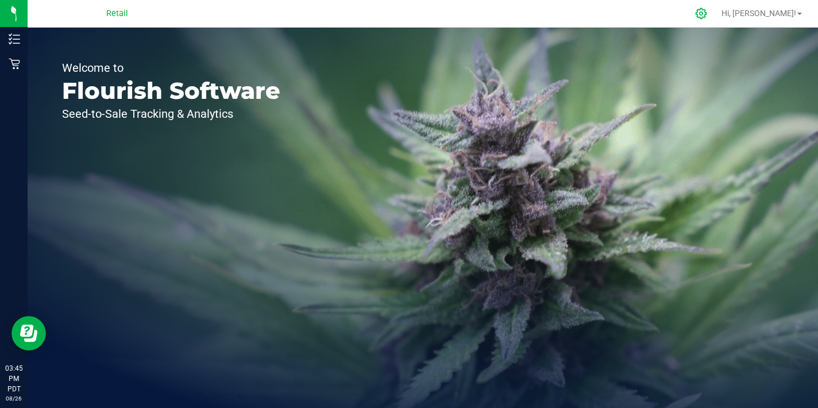
click at [710, 13] on div at bounding box center [701, 13] width 16 height 12
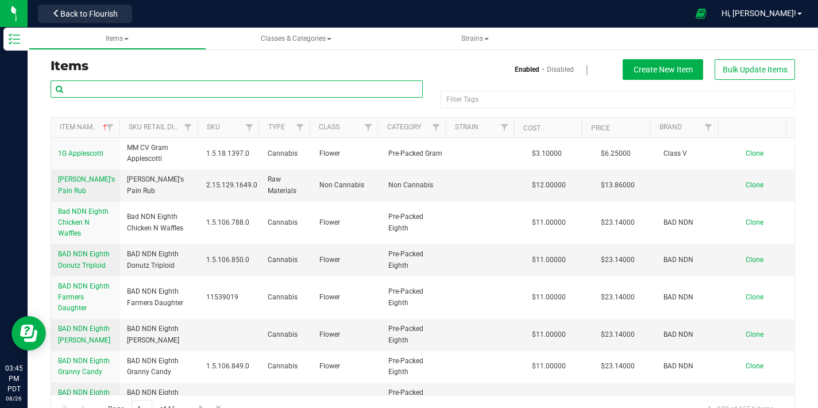
click at [208, 88] on input "text" at bounding box center [237, 88] width 372 height 17
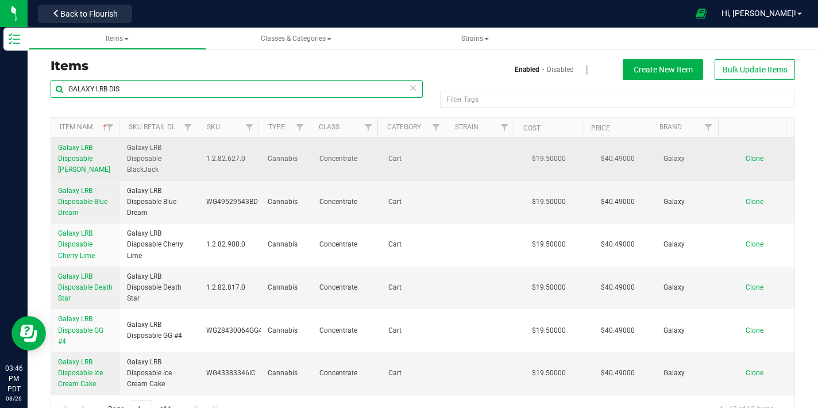
type input "GALAXY LRB DIS"
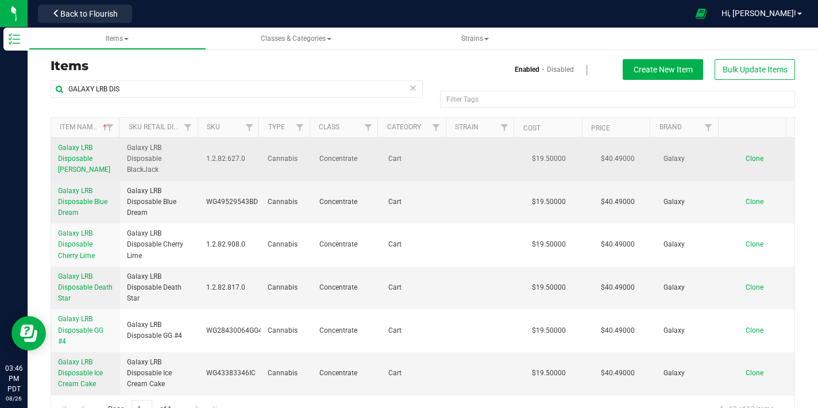
click at [89, 155] on span "Galaxy LRB Disposable [PERSON_NAME]" at bounding box center [84, 159] width 52 height 30
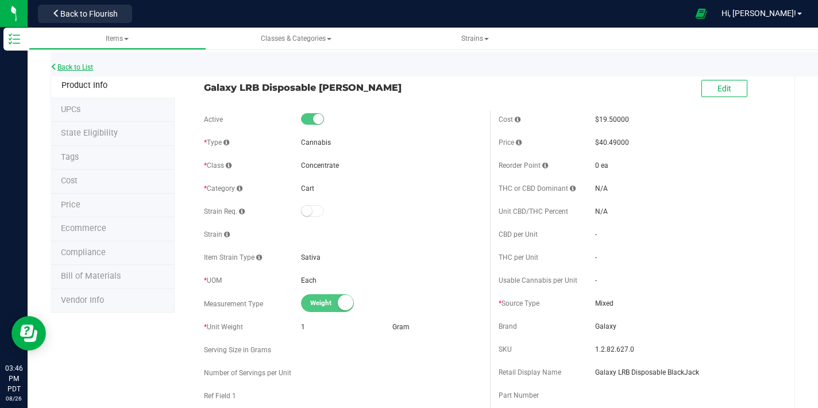
click at [86, 67] on link "Back to List" at bounding box center [72, 67] width 43 height 8
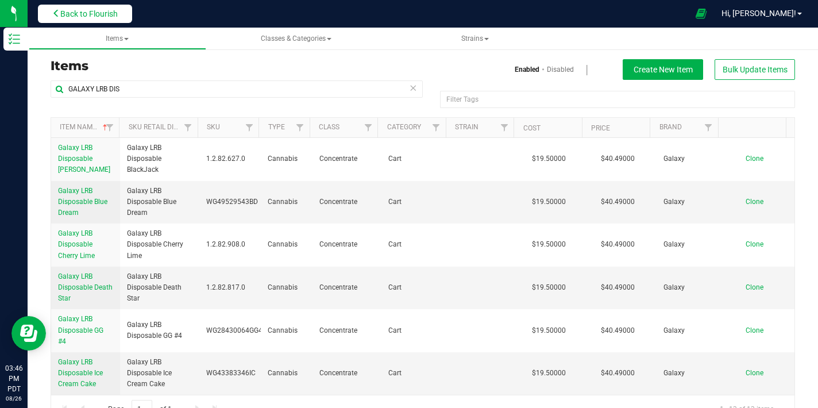
click at [109, 11] on span "Back to Flourish" at bounding box center [88, 13] width 57 height 9
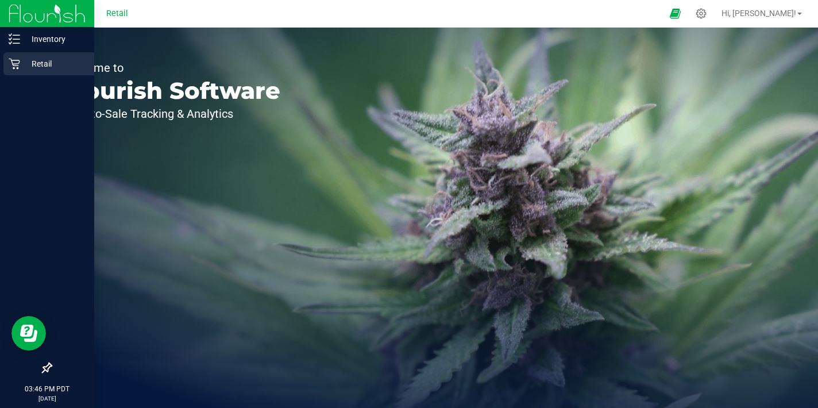
click at [25, 70] on p "Retail" at bounding box center [54, 64] width 69 height 14
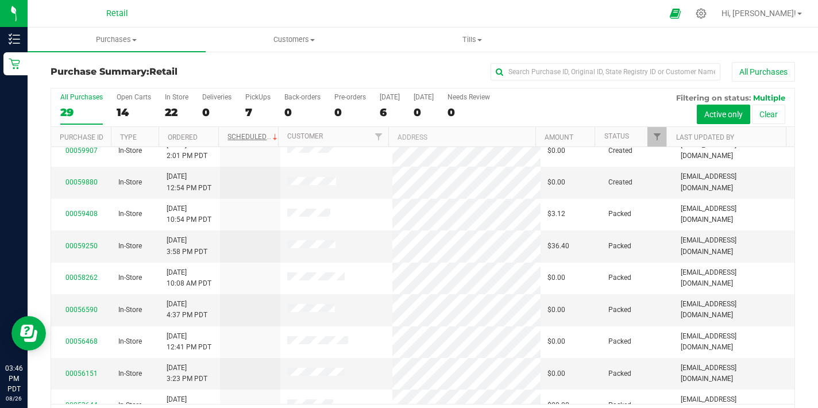
scroll to position [279, 0]
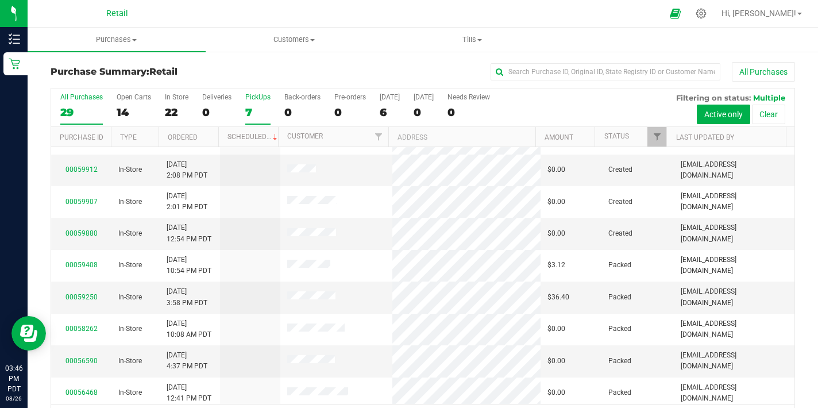
click at [245, 116] on div "7" at bounding box center [257, 112] width 25 height 13
click at [0, 0] on input "PickUps 7" at bounding box center [0, 0] width 0 height 0
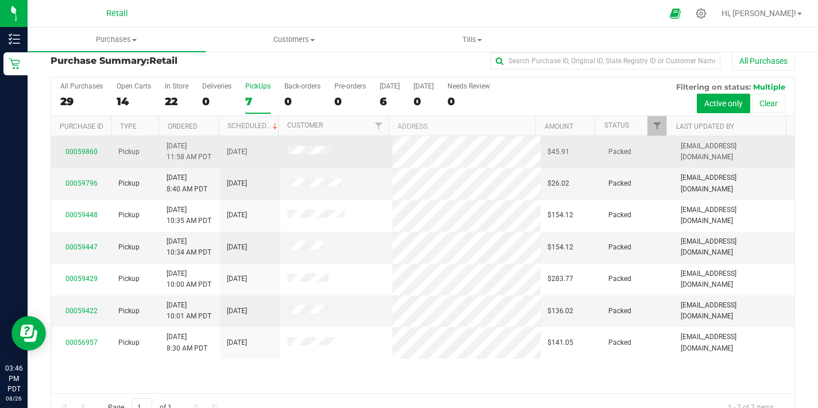
scroll to position [0, 0]
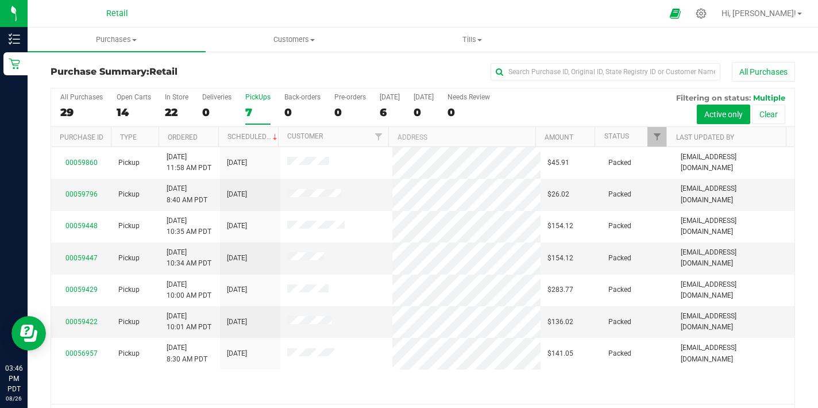
click at [253, 110] on div "7" at bounding box center [257, 112] width 25 height 13
click at [0, 0] on input "PickUps 7" at bounding box center [0, 0] width 0 height 0
click at [283, 16] on div at bounding box center [434, 13] width 457 height 22
click at [707, 13] on icon at bounding box center [701, 13] width 12 height 12
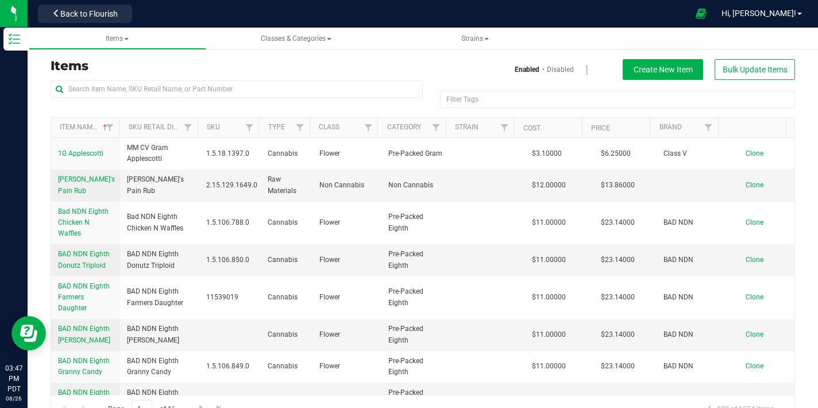
click at [782, 21] on div "Hi, [PERSON_NAME]!" at bounding box center [762, 13] width 90 height 20
click at [785, 15] on span "Hi, [PERSON_NAME]!" at bounding box center [759, 13] width 75 height 9
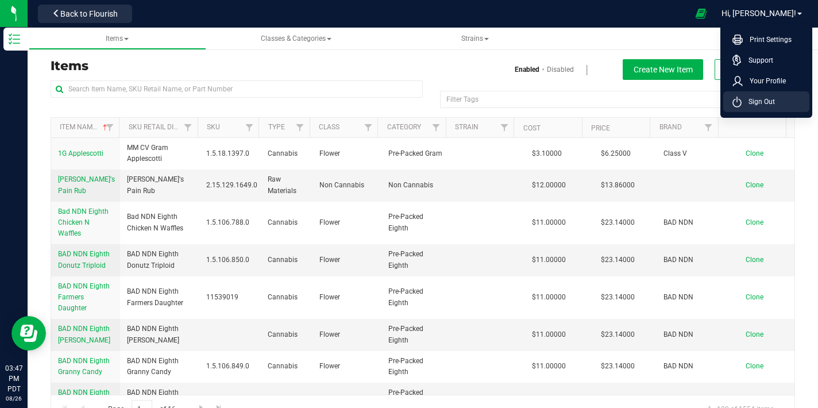
click at [777, 101] on li "Sign Out" at bounding box center [766, 101] width 86 height 21
